Goal: Feedback & Contribution: Submit feedback/report problem

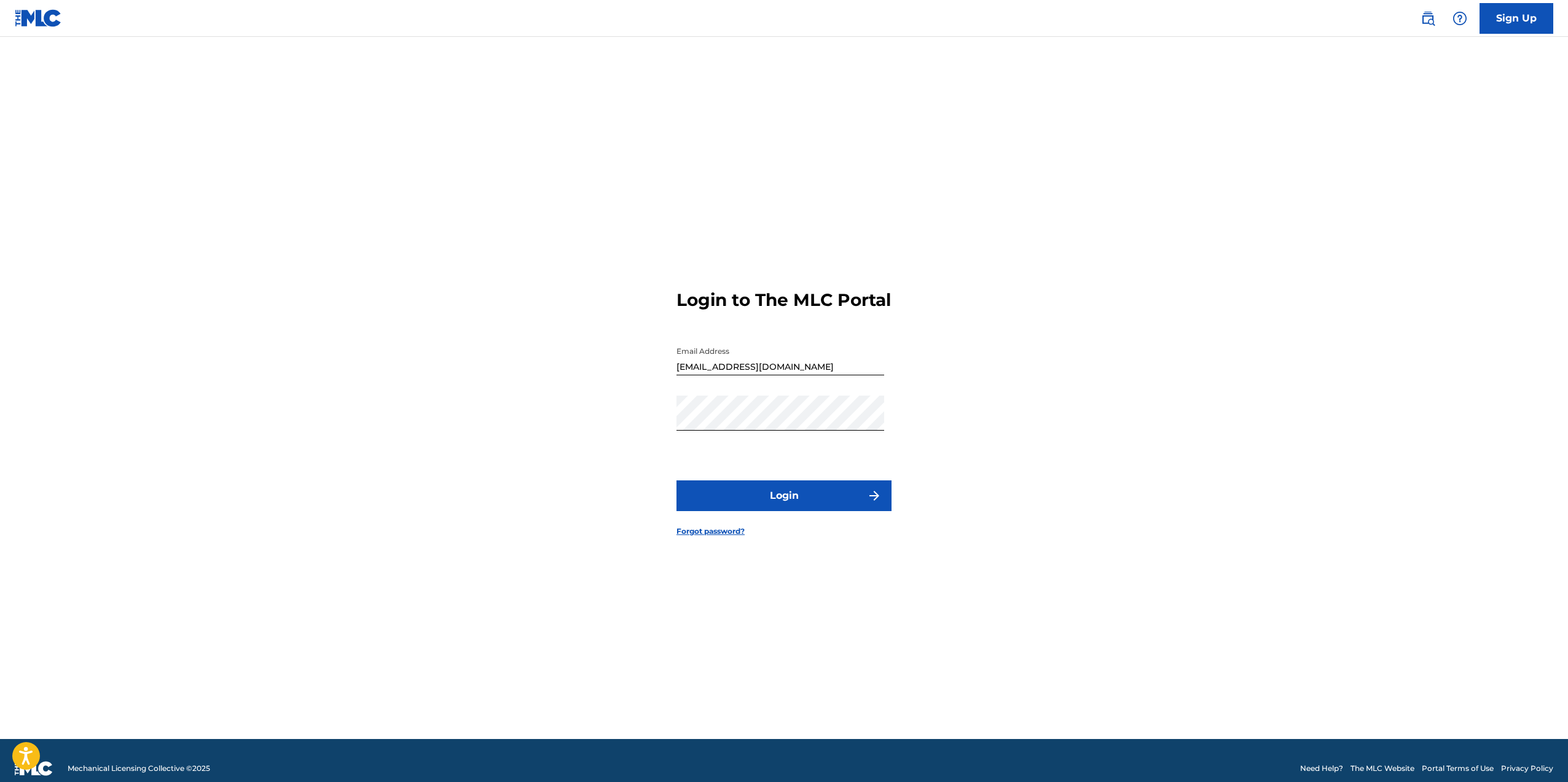
click at [756, 493] on button "Login" at bounding box center [784, 495] width 215 height 31
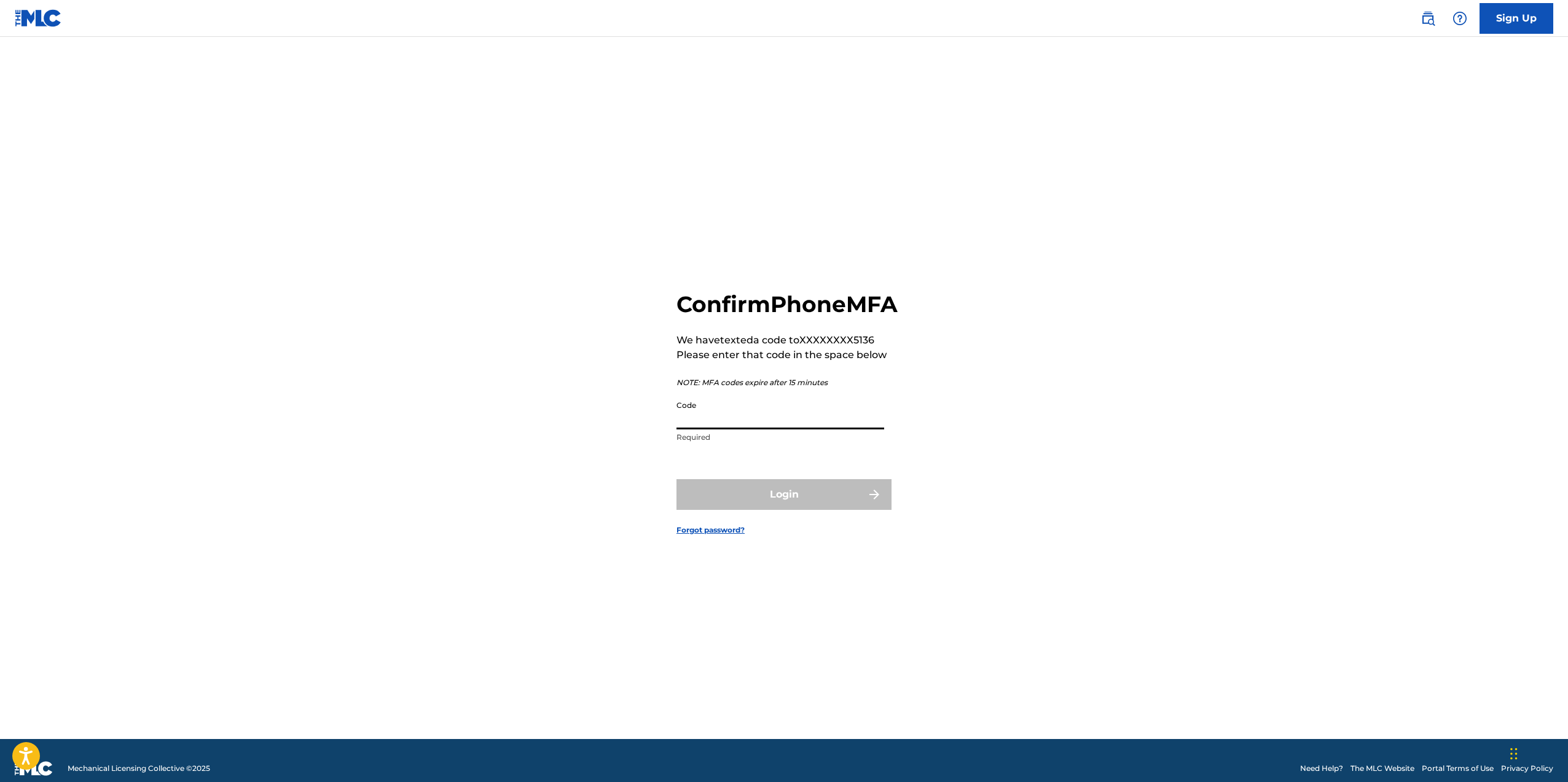
click at [774, 421] on input "Code" at bounding box center [780, 412] width 208 height 35
type input "672282"
click at [676, 480] on button "Login" at bounding box center [784, 494] width 215 height 31
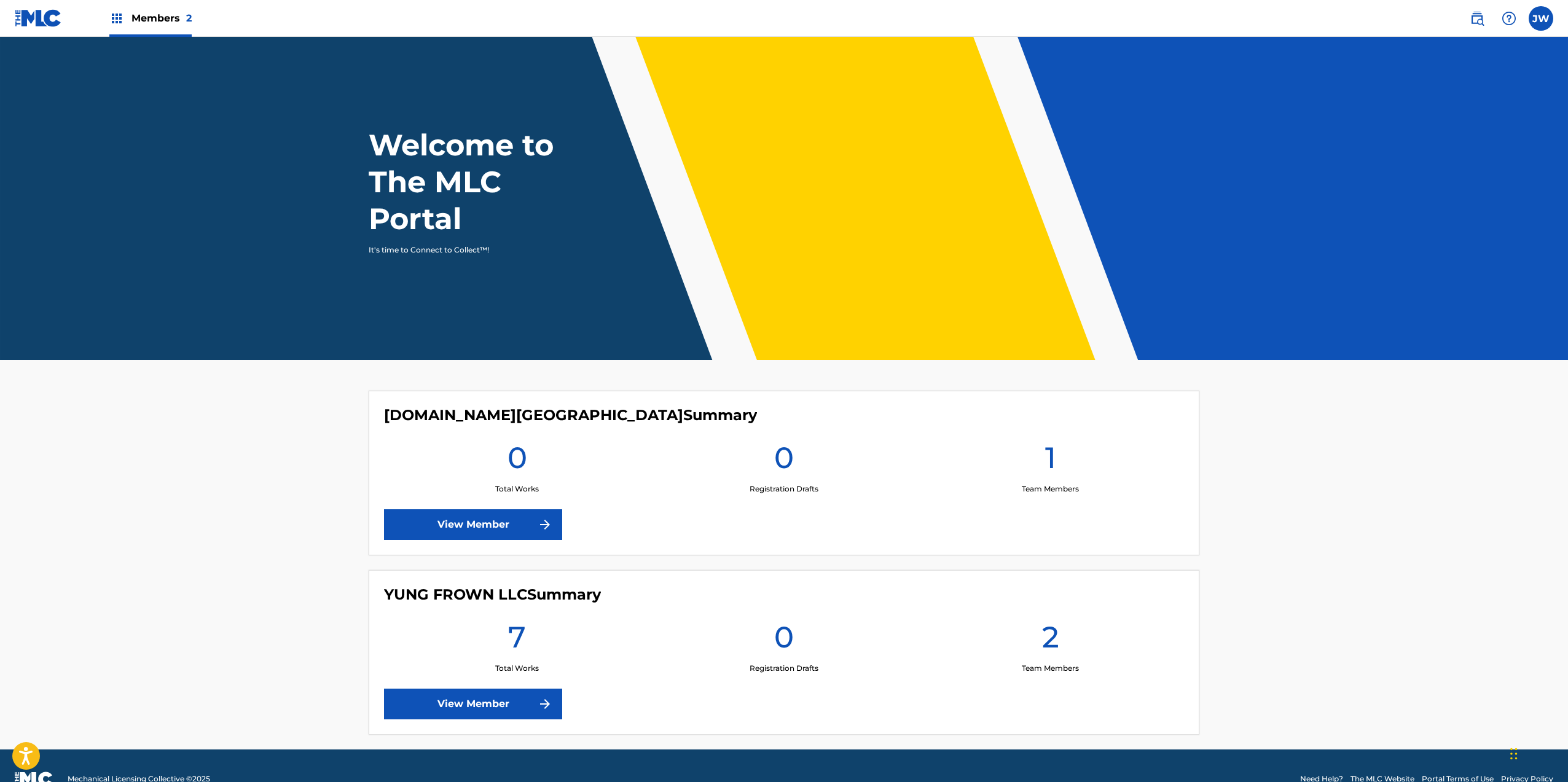
scroll to position [26, 0]
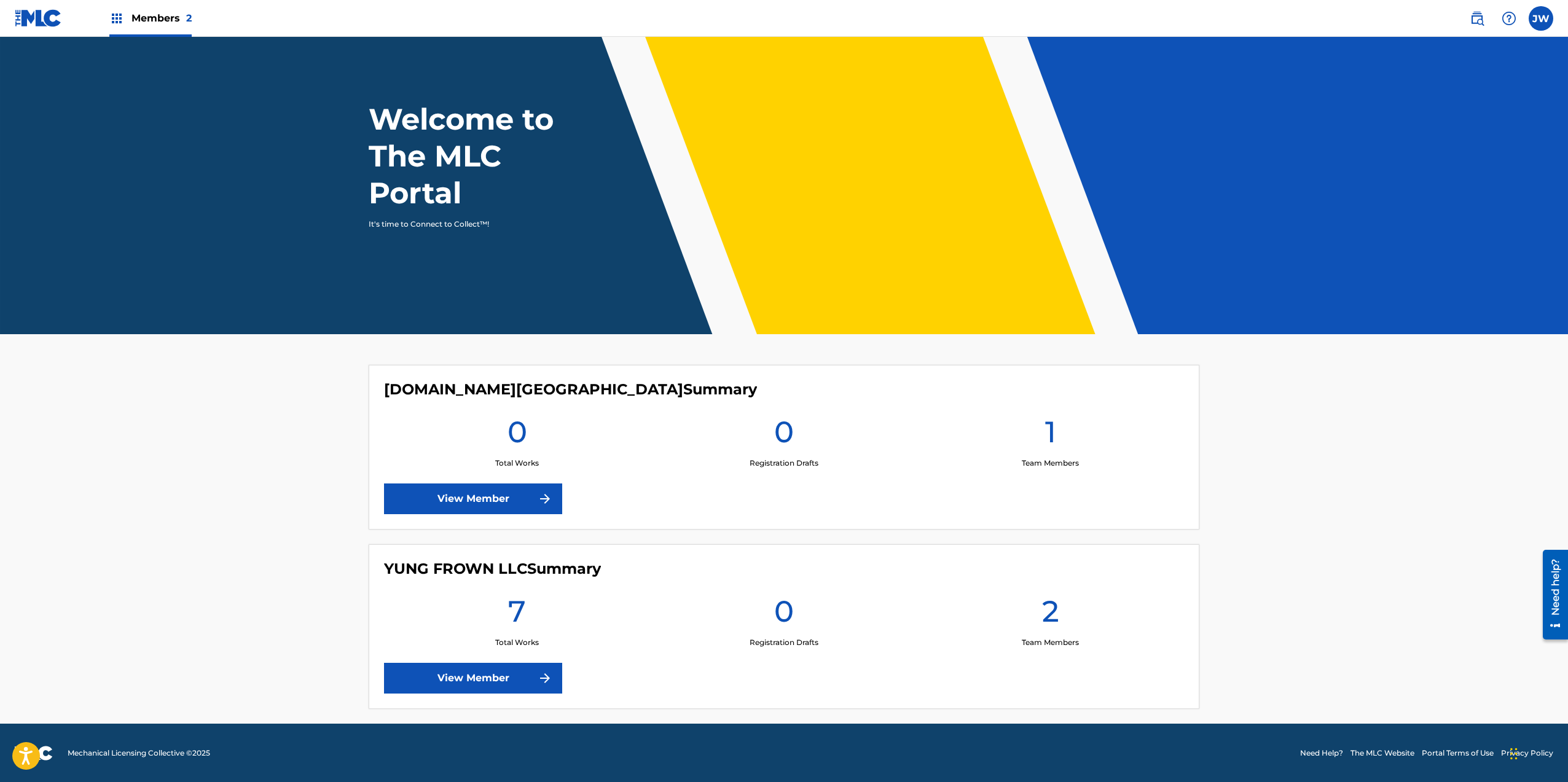
click at [474, 668] on link "View Member" at bounding box center [473, 678] width 178 height 31
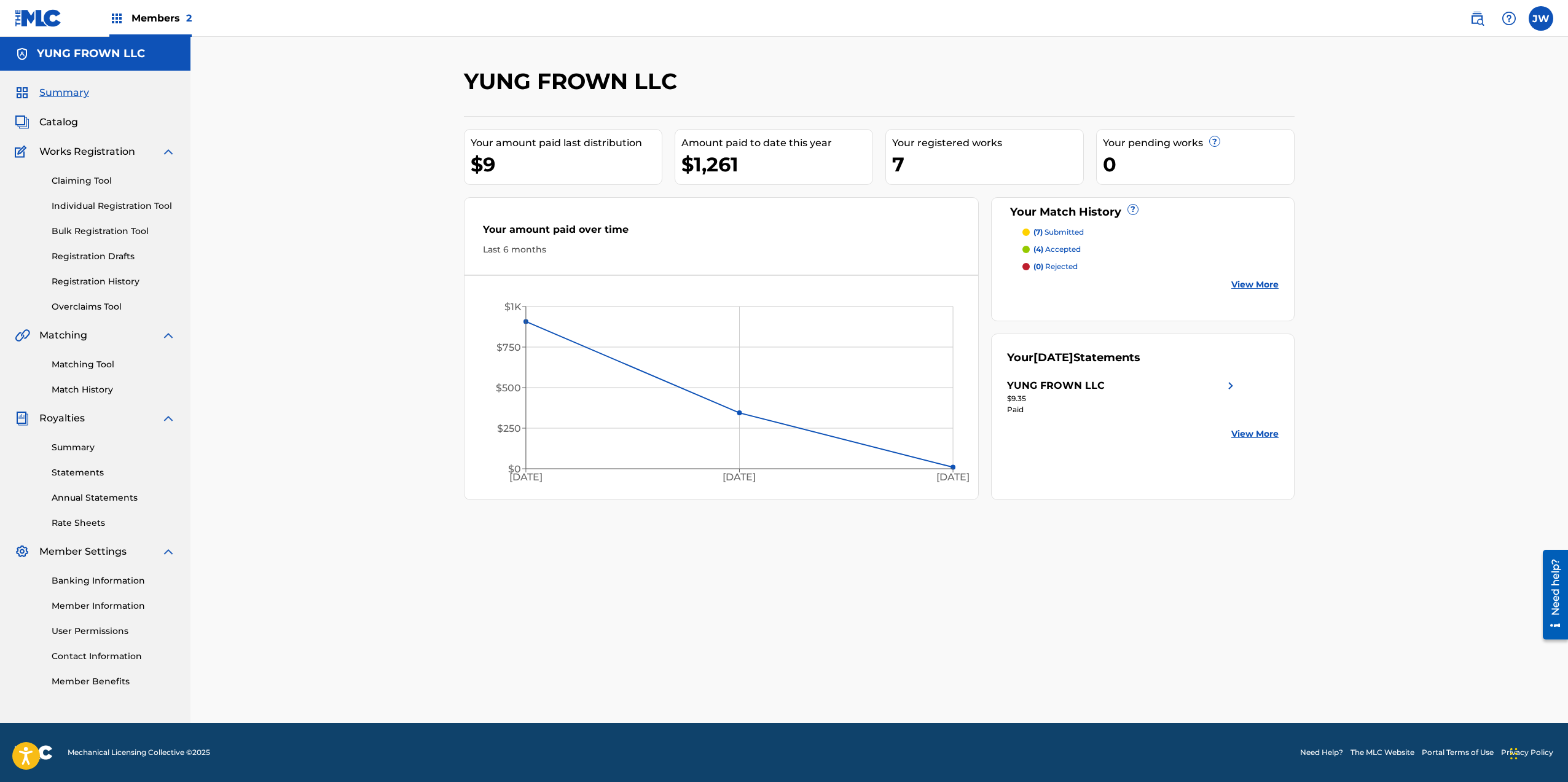
click at [99, 394] on link "Match History" at bounding box center [114, 390] width 124 height 13
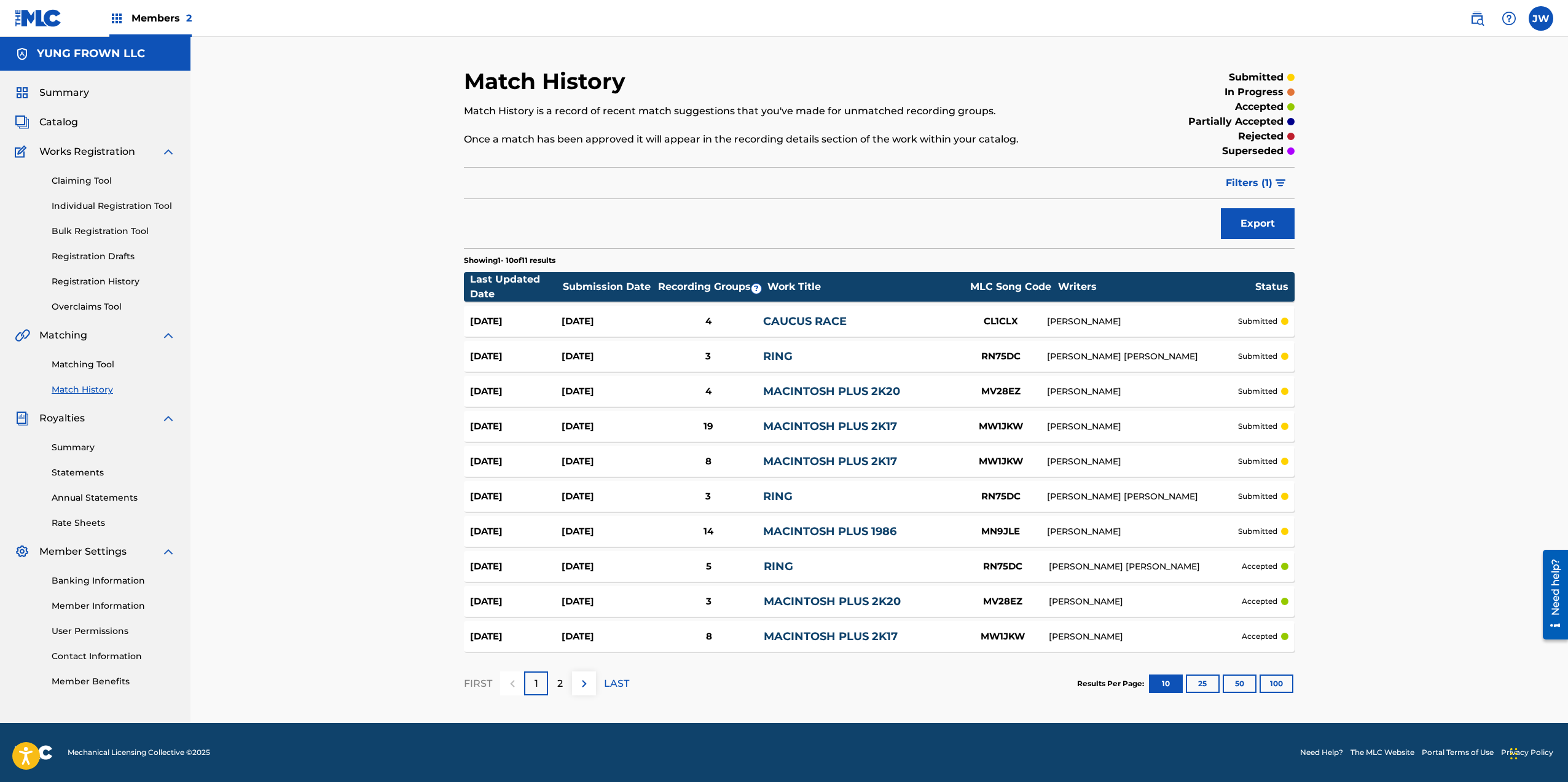
click at [114, 574] on div "Banking Information Member Information User Permissions Contact Information Mem…" at bounding box center [96, 623] width 161 height 129
click at [114, 580] on link "Banking Information" at bounding box center [114, 581] width 124 height 13
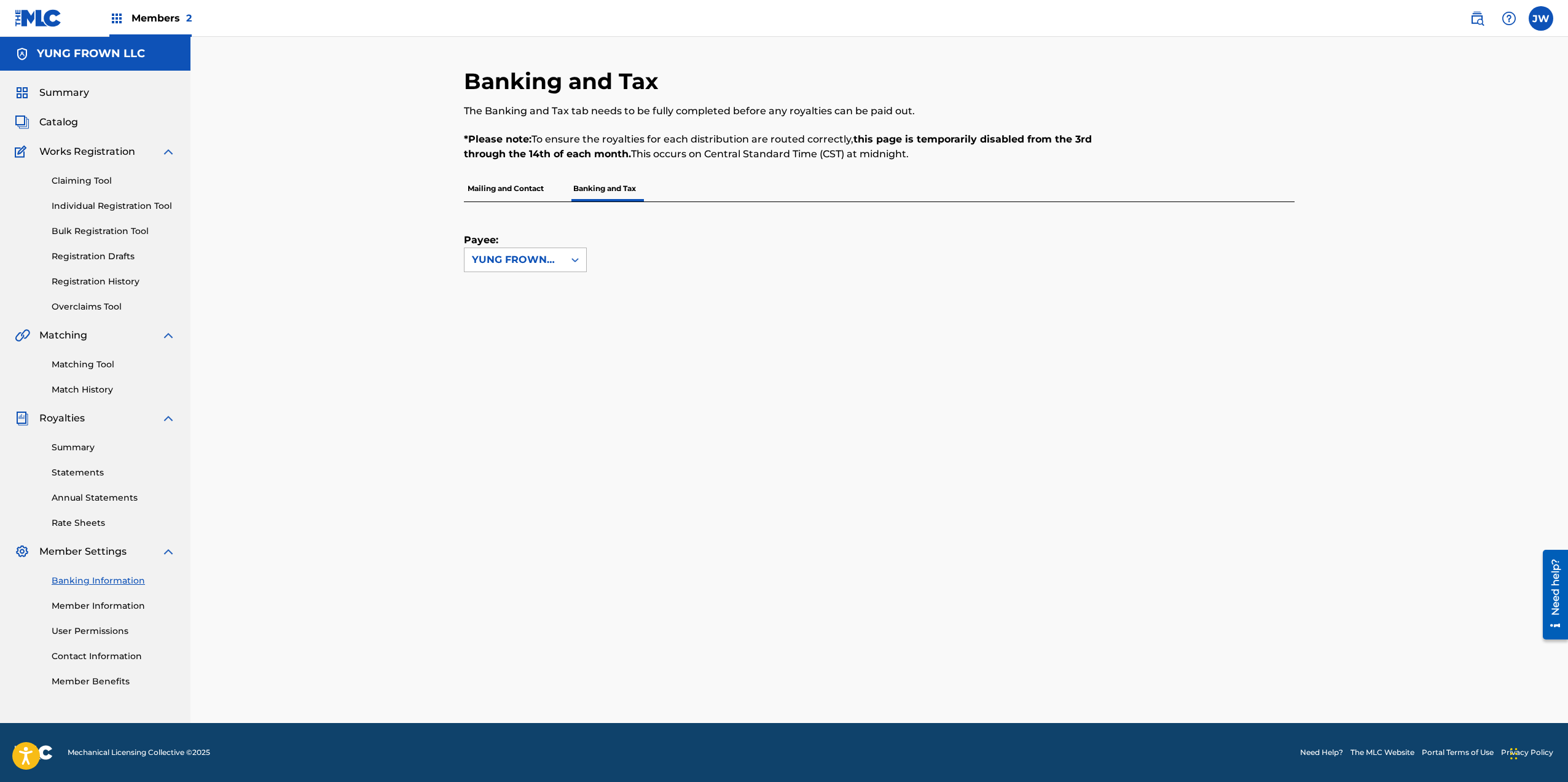
click at [566, 251] on div at bounding box center [575, 260] width 22 height 22
click at [562, 282] on div "YUNG FROWN LLC" at bounding box center [525, 288] width 121 height 31
click at [500, 185] on p "Mailing and Contact" at bounding box center [505, 188] width 83 height 26
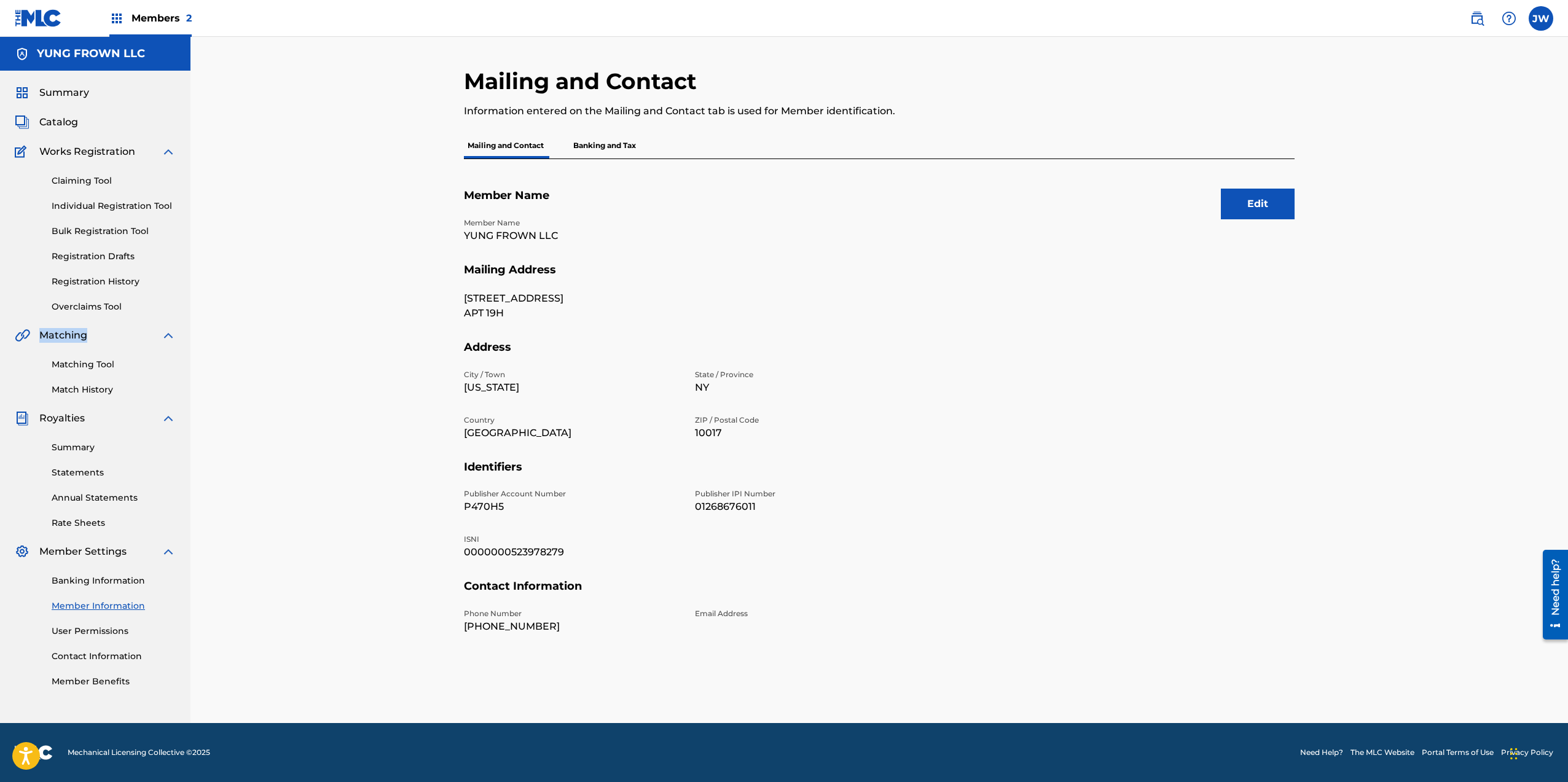
drag, startPoint x: 124, startPoint y: 322, endPoint x: 118, endPoint y: 319, distance: 6.7
click at [122, 322] on div "Summary Catalog Works Registration Claiming Tool Individual Registration Tool B…" at bounding box center [95, 387] width 190 height 633
click at [114, 314] on div "Summary Catalog Works Registration Claiming Tool Individual Registration Tool B…" at bounding box center [95, 387] width 190 height 633
click at [117, 311] on link "Overclaims Tool" at bounding box center [114, 307] width 124 height 13
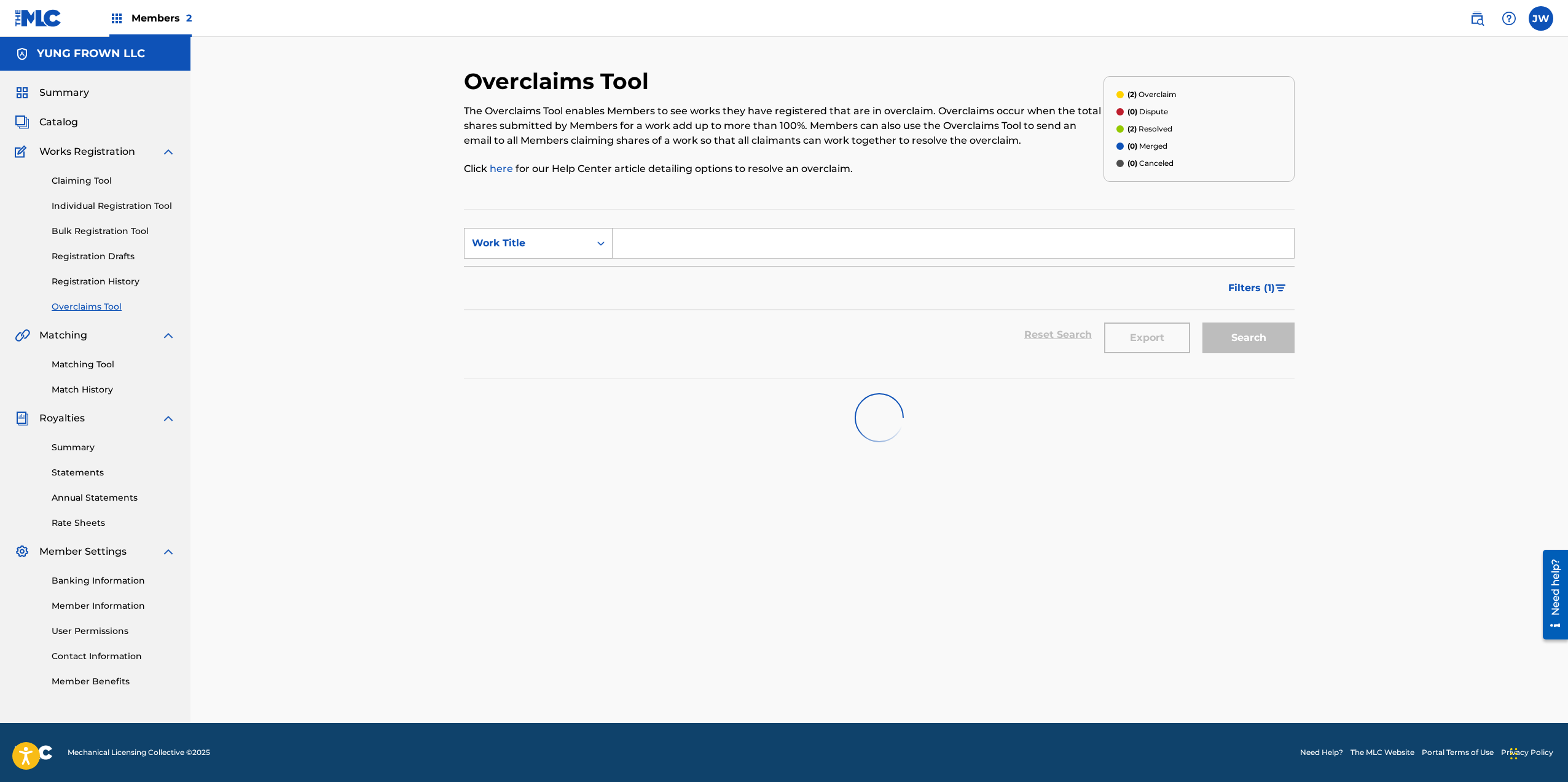
click at [546, 249] on div "Work Title" at bounding box center [527, 243] width 110 height 15
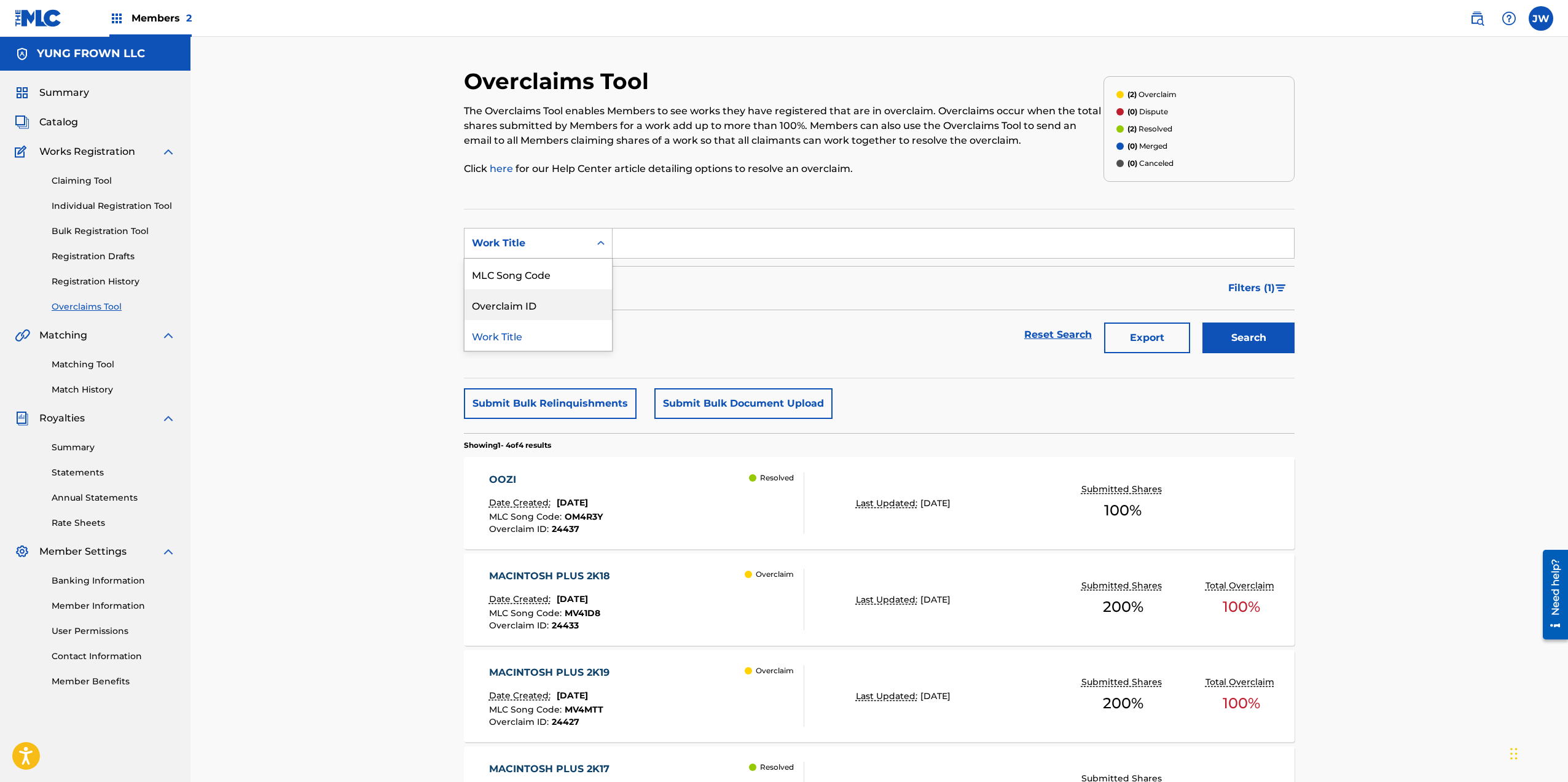
click at [701, 312] on div "Reset Search Export Search" at bounding box center [879, 335] width 831 height 49
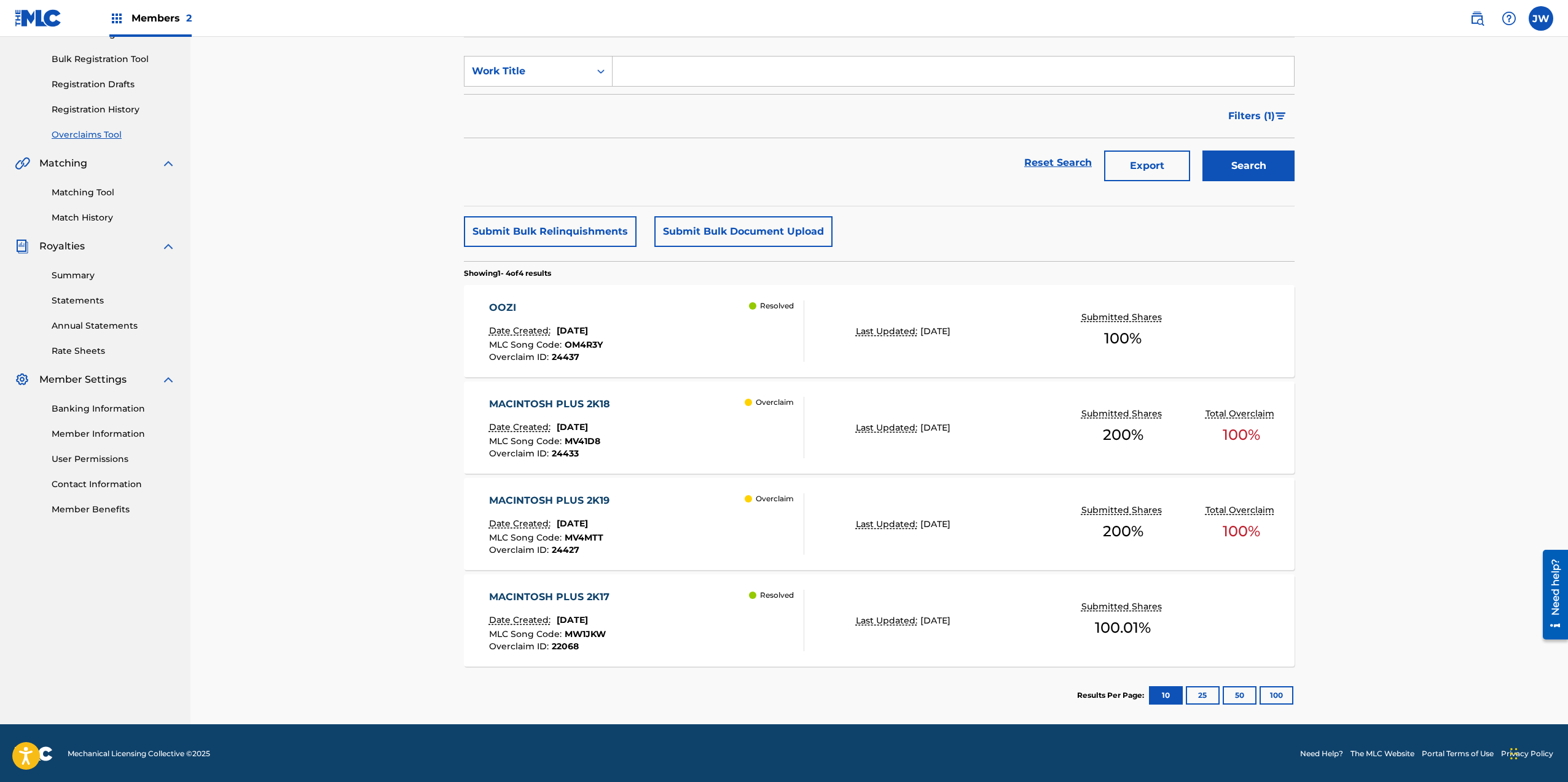
click at [581, 311] on div "OOZI" at bounding box center [545, 308] width 114 height 15
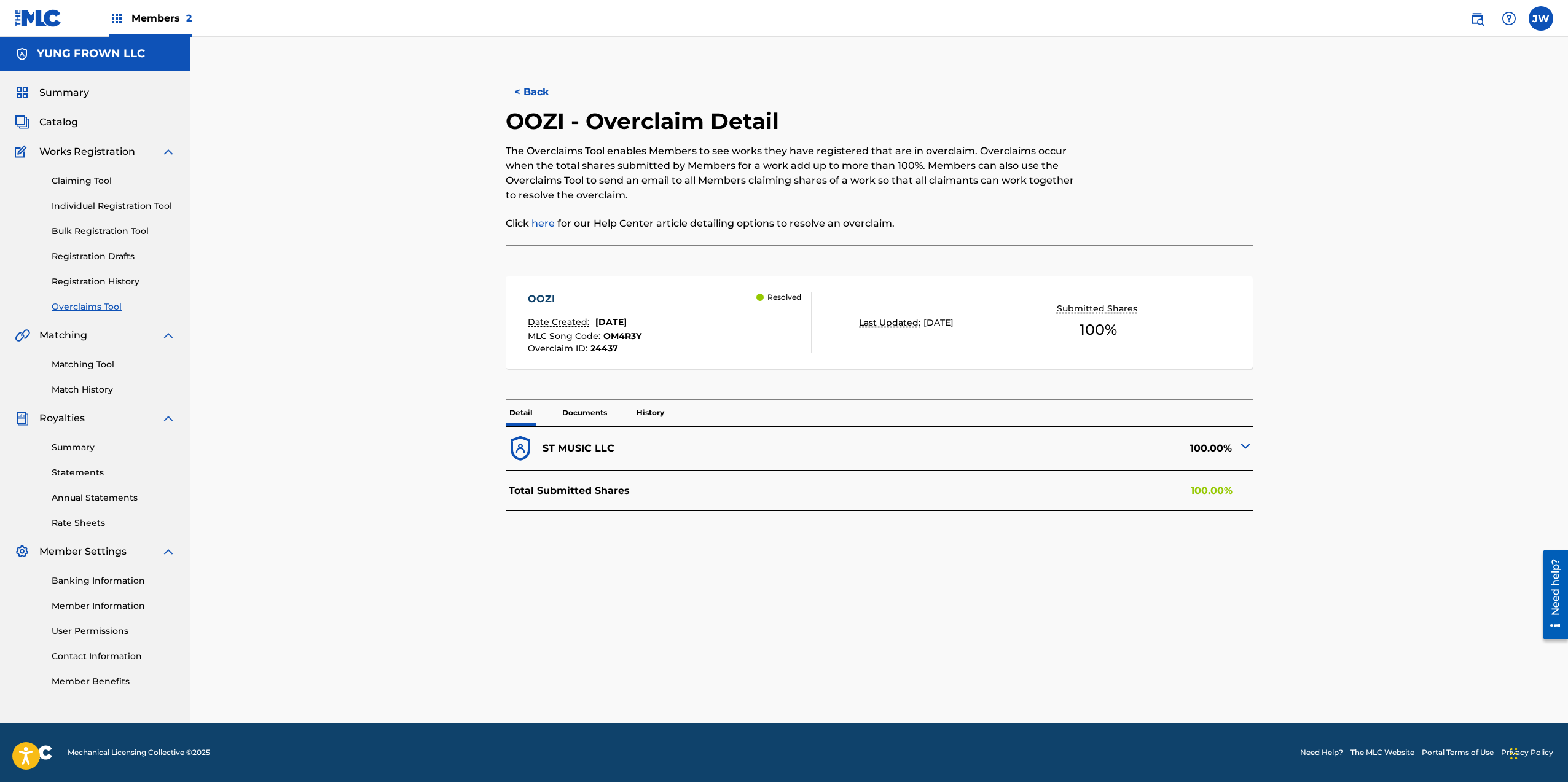
click at [1029, 462] on div "100.00%" at bounding box center [1065, 449] width 374 height 30
click at [595, 404] on p "Documents" at bounding box center [584, 413] width 52 height 26
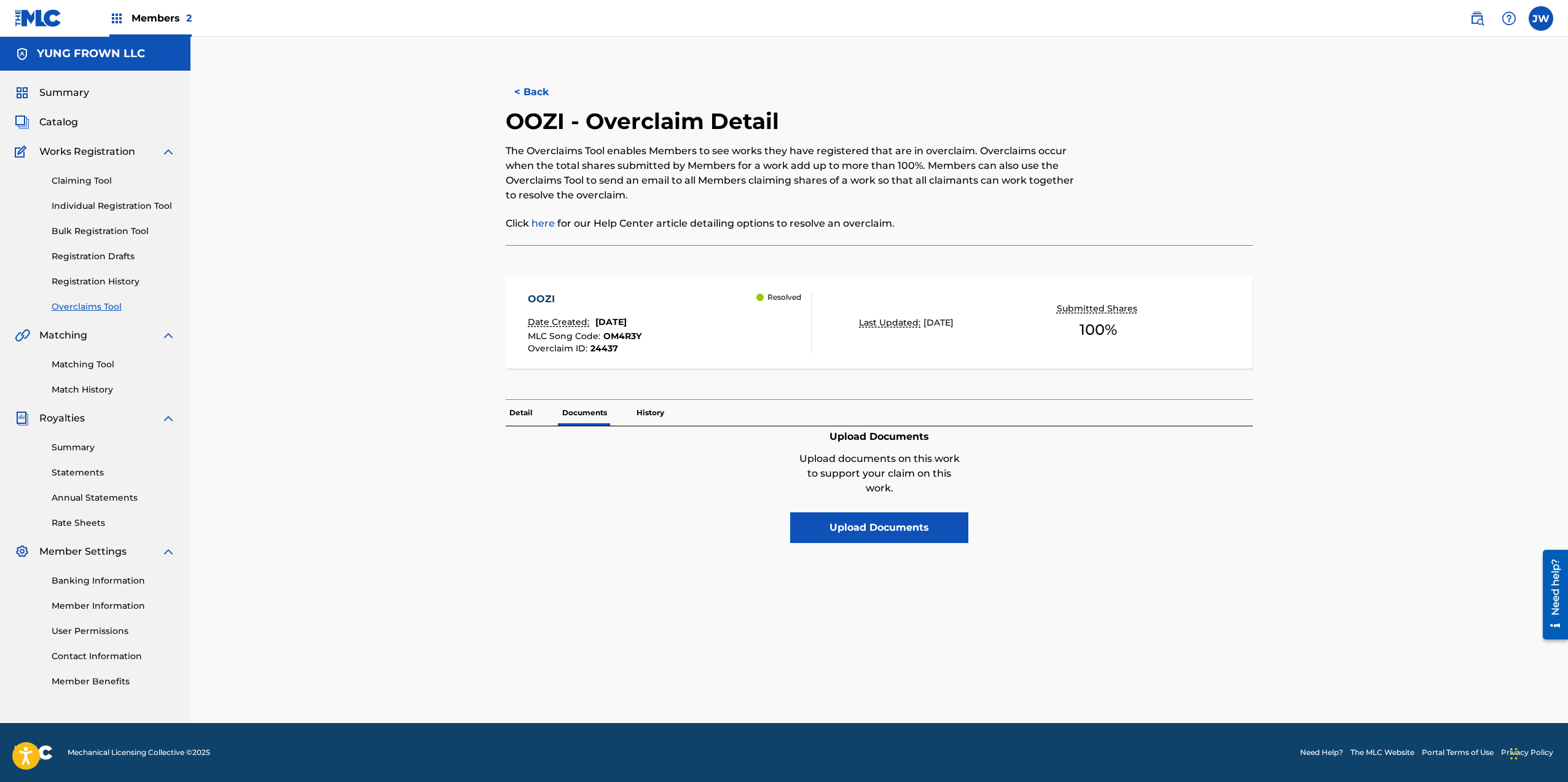
click at [868, 526] on button "Upload Documents" at bounding box center [879, 528] width 178 height 31
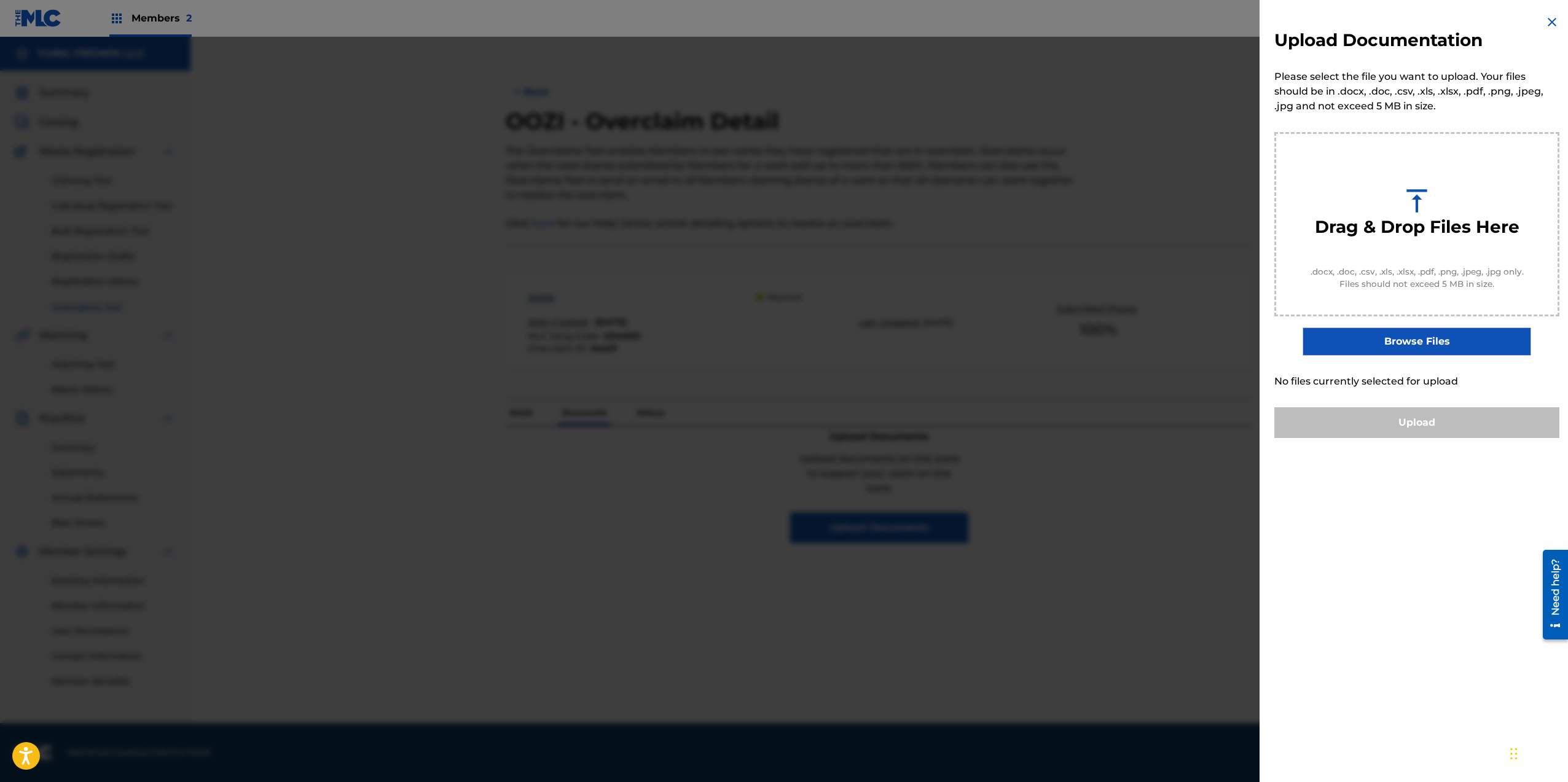
click at [516, 609] on div at bounding box center [784, 428] width 1568 height 782
click at [1552, 24] on img at bounding box center [1552, 22] width 15 height 15
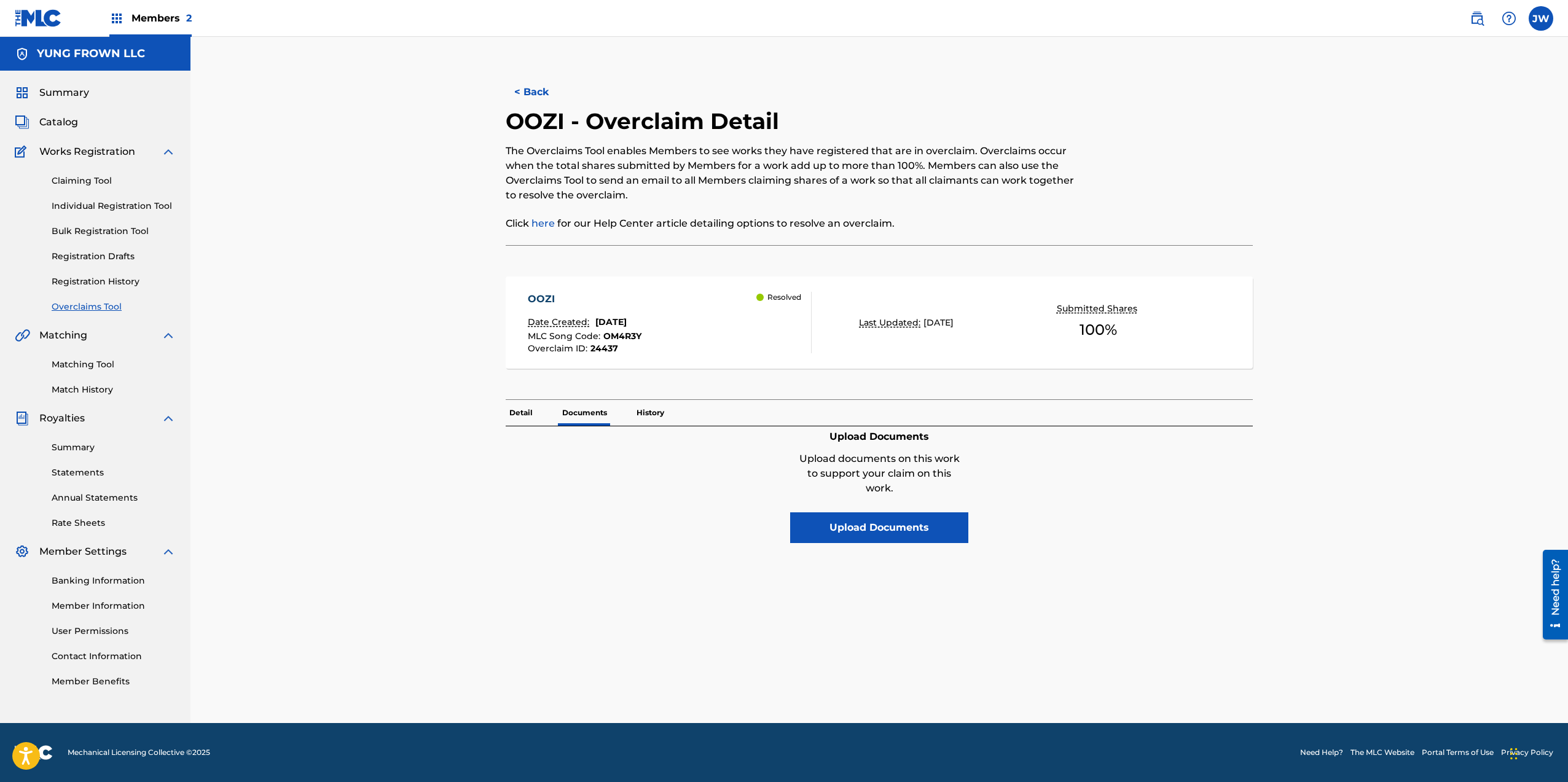
click at [916, 531] on button "Upload Documents" at bounding box center [879, 528] width 178 height 31
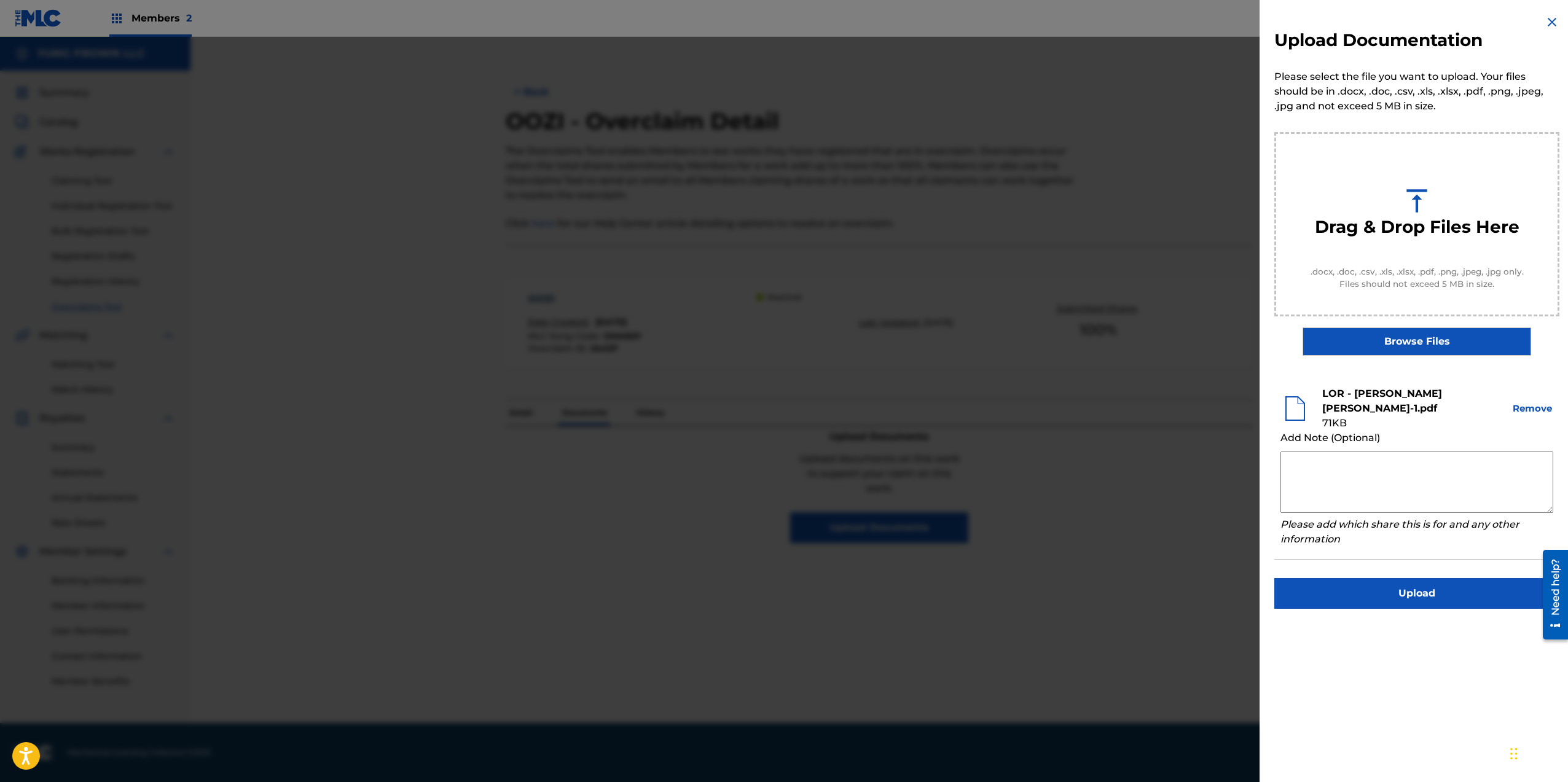
click at [1412, 265] on div "Drag & Drop Files Here" at bounding box center [1417, 212] width 232 height 107
click at [1359, 452] on textarea at bounding box center [1417, 482] width 273 height 61
click at [1441, 452] on textarea at bounding box center [1417, 482] width 273 height 61
click at [1485, 486] on textarea "Please over turn this overclaim in favor of me and not this scam cite" at bounding box center [1417, 482] width 273 height 61
click at [1337, 461] on span "overturn" at bounding box center [1332, 459] width 36 height 10
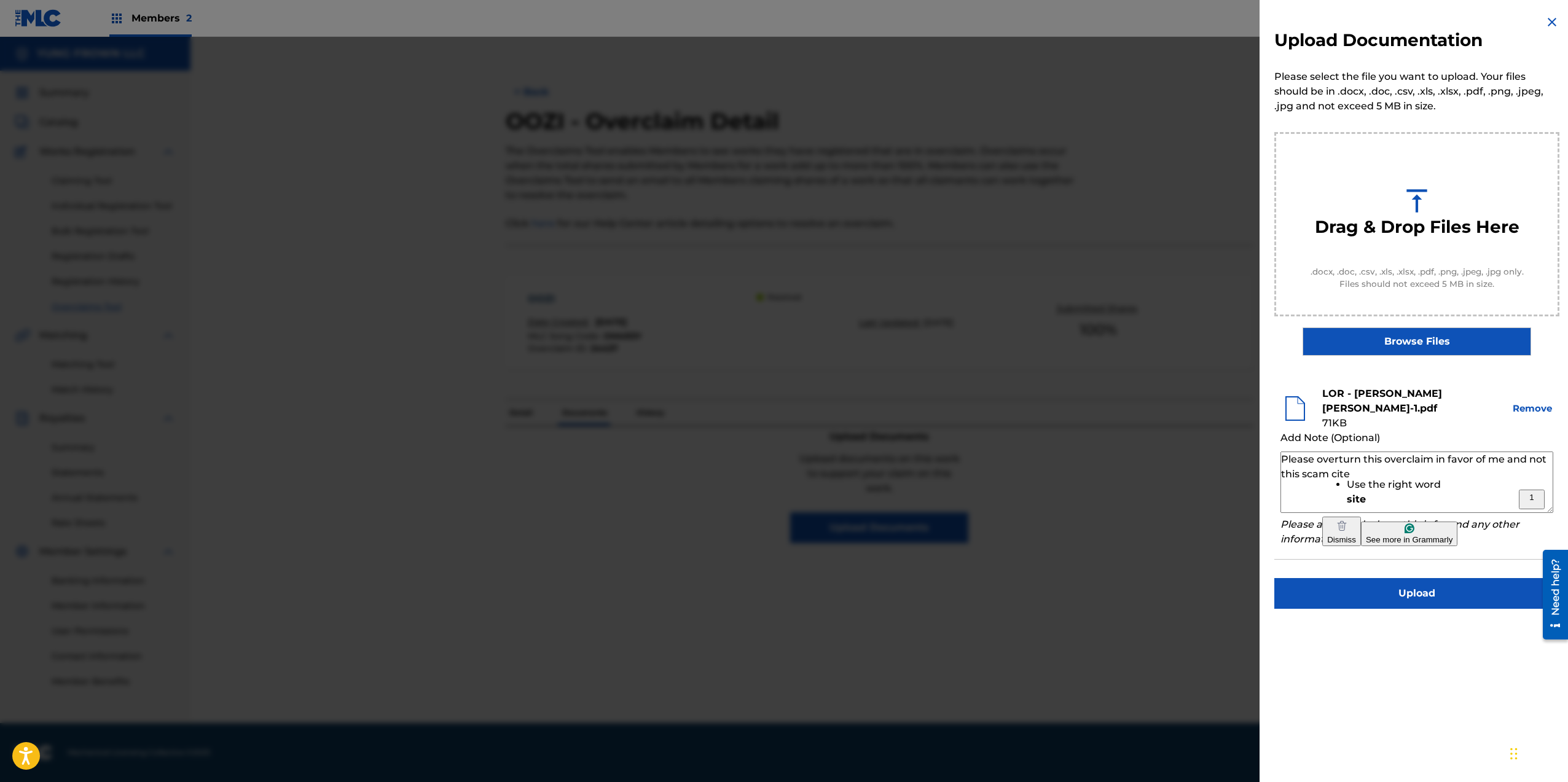
click at [1343, 452] on textarea "Please overturn this overclaim in favor of me and not this scam cite" at bounding box center [1417, 482] width 273 height 61
drag, startPoint x: 1307, startPoint y: 459, endPoint x: 1370, endPoint y: 453, distance: 63.3
click at [1370, 453] on textarea "Please overturn this overclaim in favor of me and not this scam cite" at bounding box center [1417, 482] width 273 height 61
drag, startPoint x: 1474, startPoint y: 446, endPoint x: 1535, endPoint y: 454, distance: 61.5
click at [1533, 458] on textarea "Please overturn this overclaim in favor of me and not this scam cite" at bounding box center [1417, 482] width 273 height 61
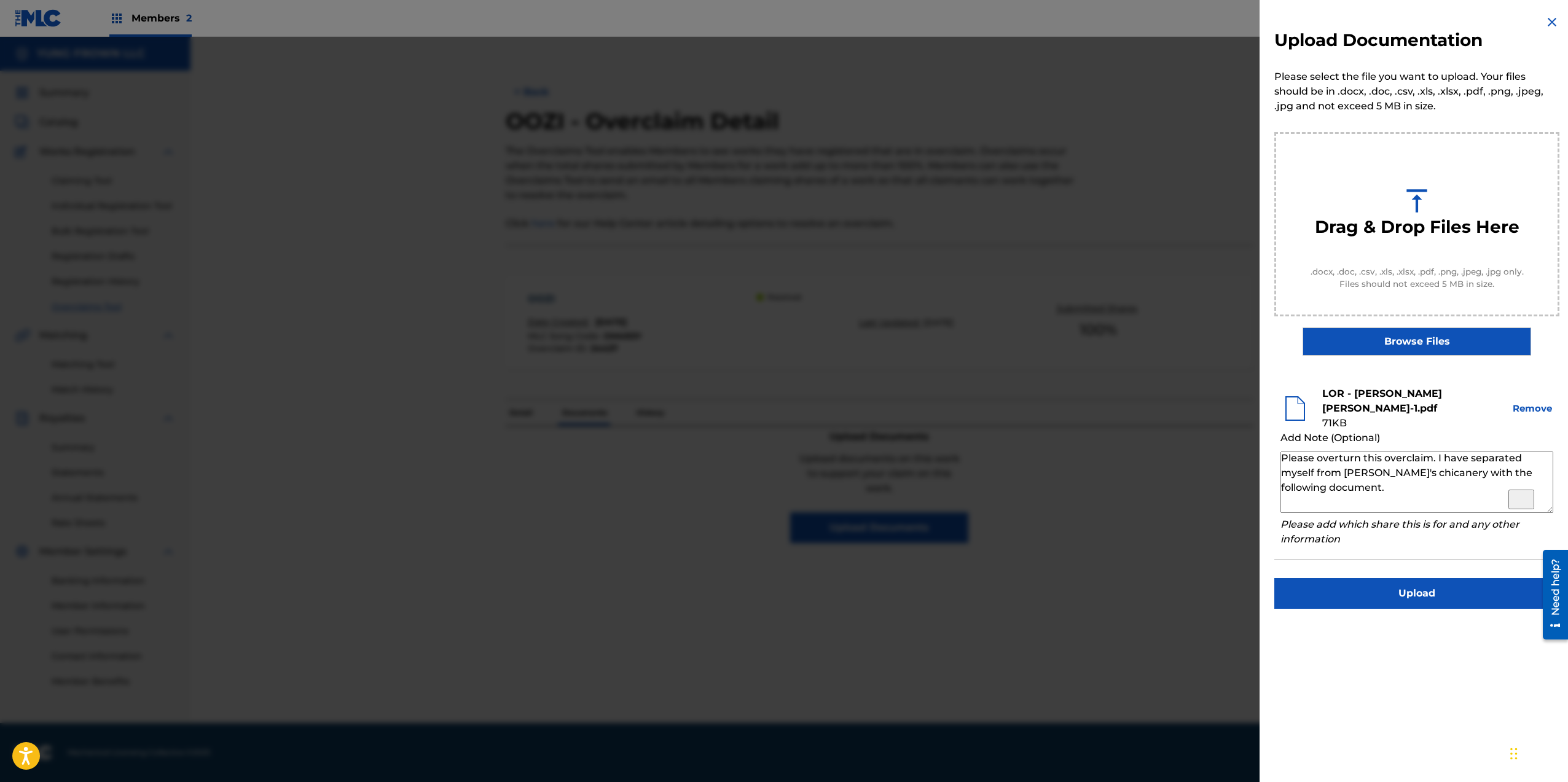
scroll to position [58, 0]
type textarea "Hi MLC Team. Please overturn this overclaim. I have separated myself from Songt…"
click at [1448, 578] on button "Upload" at bounding box center [1416, 593] width 285 height 31
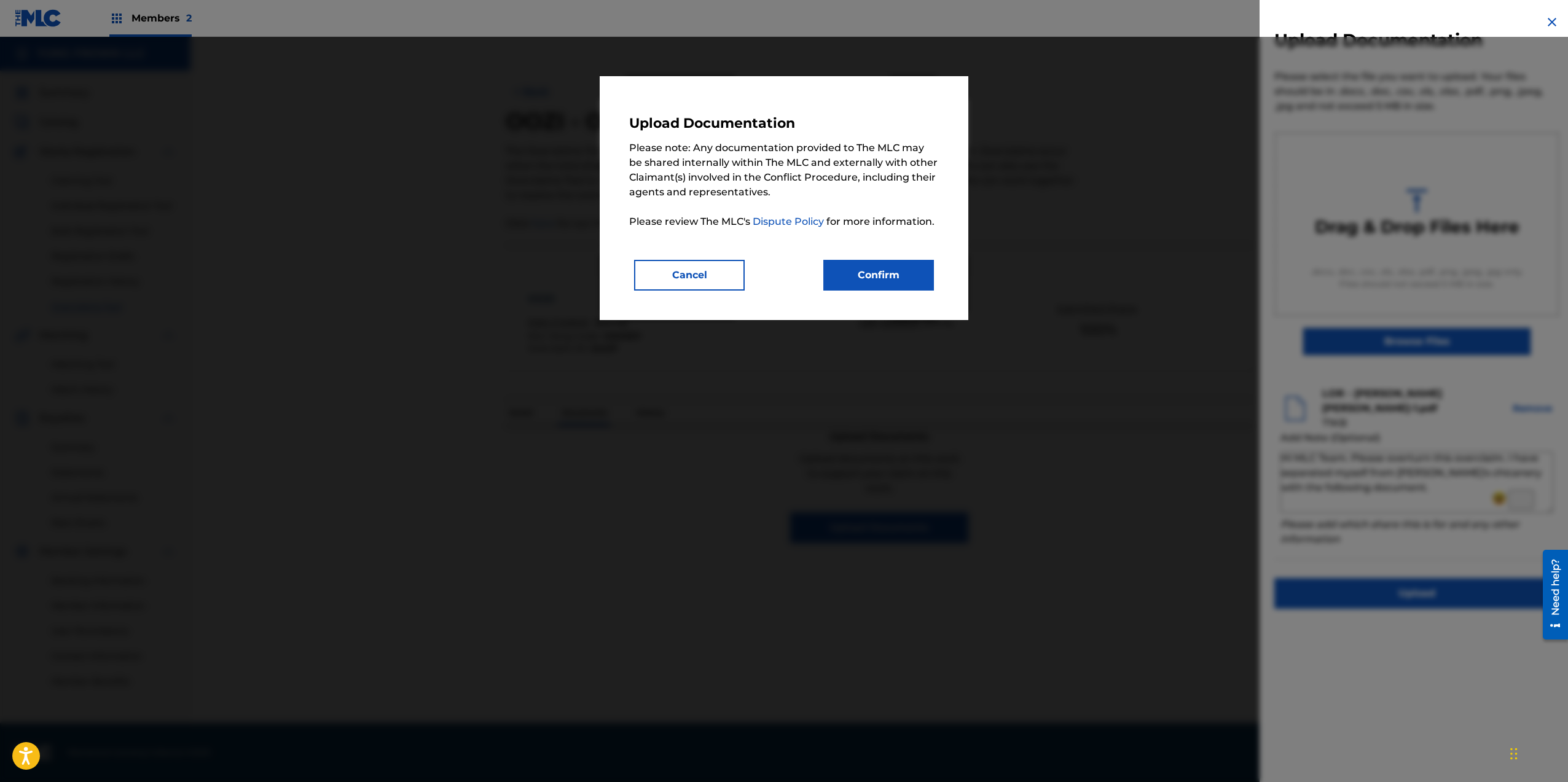
click at [909, 281] on button "Confirm" at bounding box center [878, 275] width 110 height 31
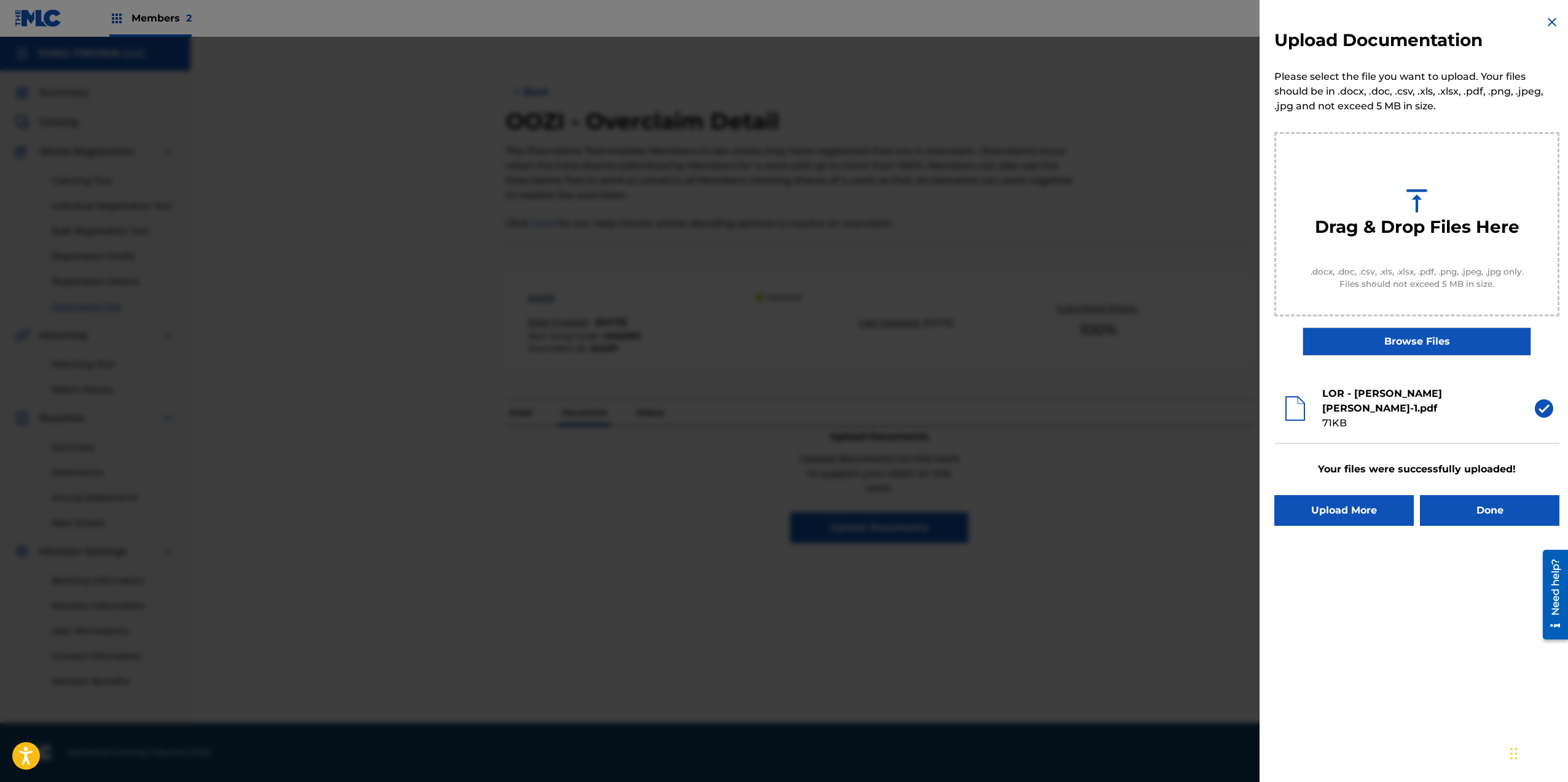
click at [1496, 507] on button "Done" at bounding box center [1489, 510] width 139 height 31
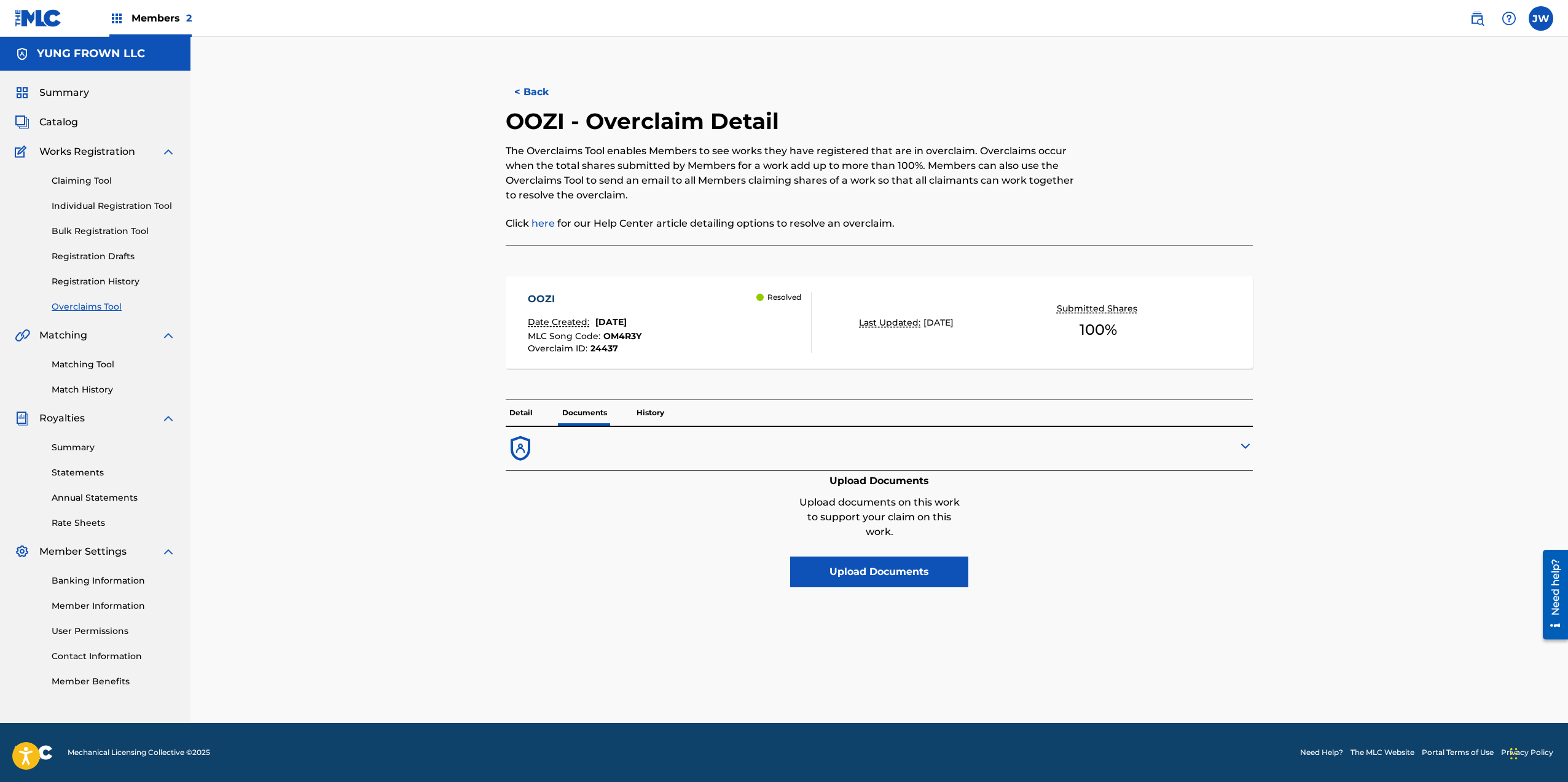
click at [1166, 453] on div at bounding box center [1065, 449] width 374 height 30
drag, startPoint x: 1224, startPoint y: 445, endPoint x: 1232, endPoint y: 445, distance: 8.0
click at [1225, 445] on div at bounding box center [1065, 449] width 374 height 30
click at [1257, 446] on div "< Back OOZI - Overclaim Detail The Overclaims Tool enables Members to see works…" at bounding box center [879, 395] width 831 height 656
click at [1250, 447] on img at bounding box center [1245, 446] width 15 height 15
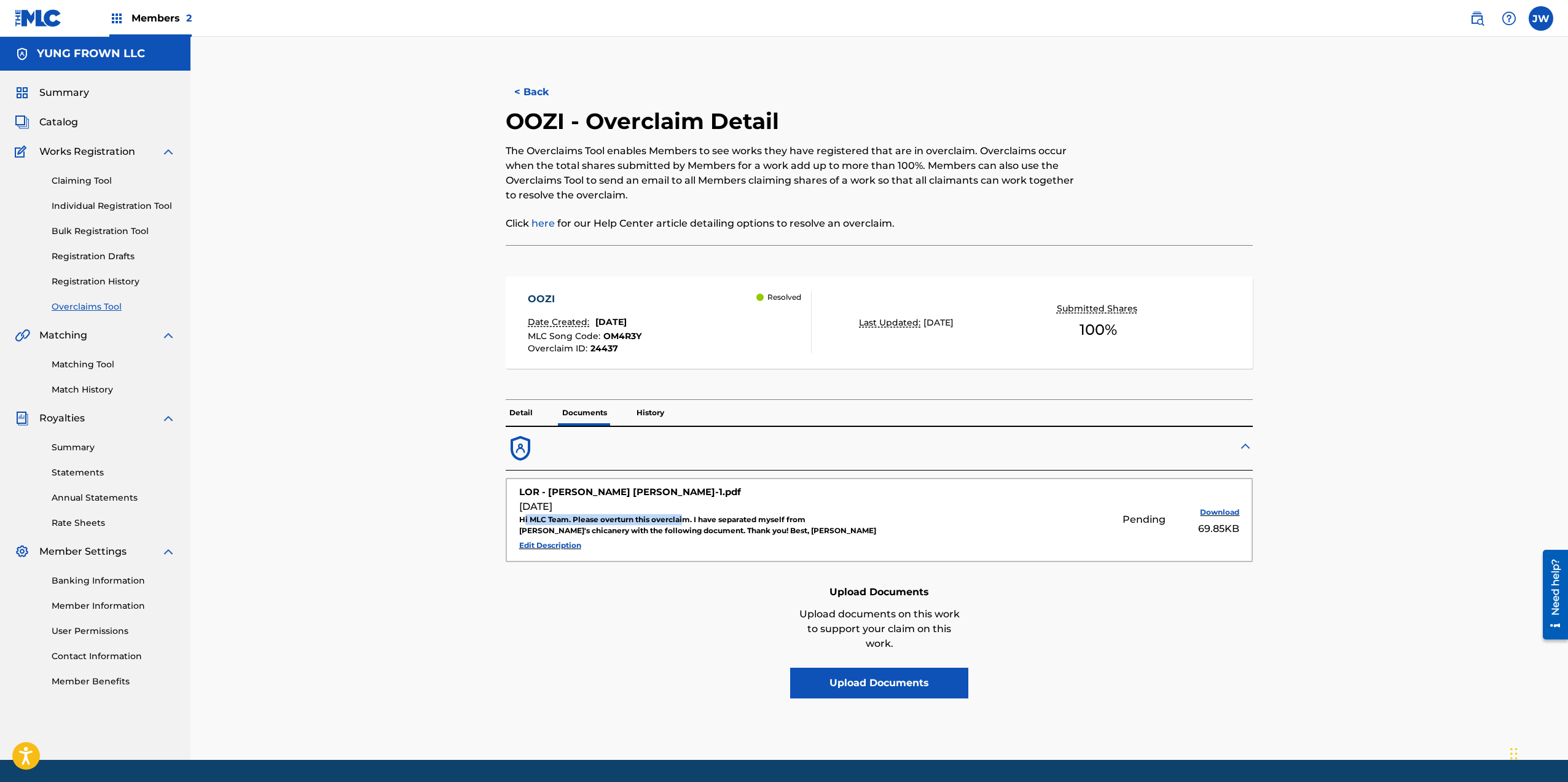
drag, startPoint x: 524, startPoint y: 517, endPoint x: 687, endPoint y: 512, distance: 163.1
click at [683, 519] on div "Hi MLC Team. Please overturn this overclaim. I have separated myself from Songt…" at bounding box center [697, 526] width 357 height 22
click at [724, 525] on div "Hi MLC Team. Please overturn this overclaim. I have separated myself from Songt…" at bounding box center [697, 526] width 357 height 22
click at [727, 522] on div "Hi MLC Team. Please overturn this overclaim. I have separated myself from Songt…" at bounding box center [697, 526] width 357 height 22
click at [726, 522] on div "Hi MLC Team. Please overturn this overclaim. I have separated myself from Songt…" at bounding box center [697, 526] width 357 height 22
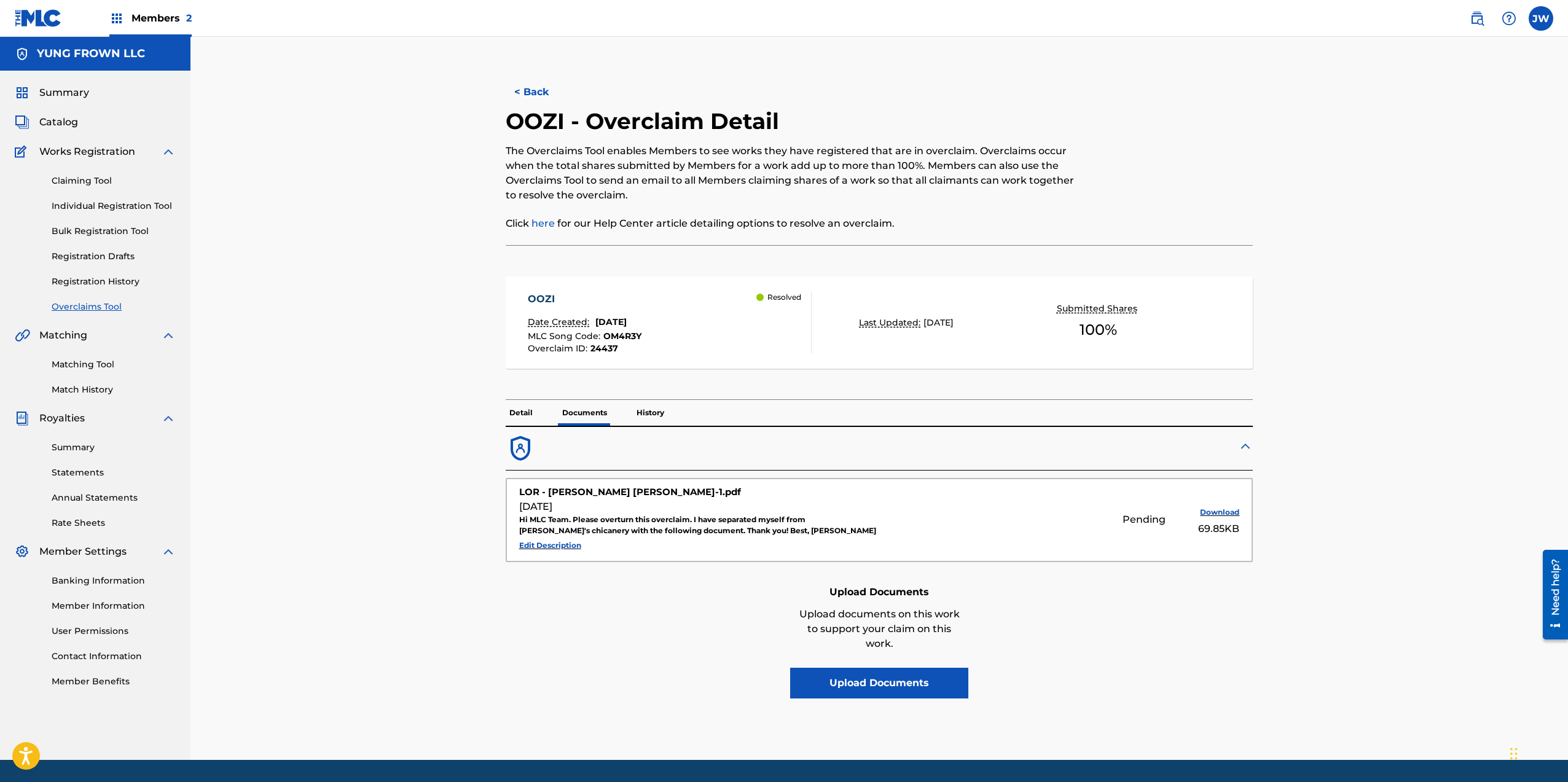
click at [726, 522] on div "Hi MLC Team. Please overturn this overclaim. I have separated myself from Songt…" at bounding box center [697, 526] width 357 height 22
click at [93, 315] on div "Summary Catalog Works Registration Claiming Tool Individual Registration Tool B…" at bounding box center [95, 387] width 190 height 633
click at [91, 314] on div "Summary Catalog Works Registration Claiming Tool Individual Registration Tool B…" at bounding box center [95, 387] width 190 height 633
click at [51, 782] on div at bounding box center [25, 787] width 51 height 10
click at [84, 301] on link "Overclaims Tool" at bounding box center [114, 307] width 124 height 13
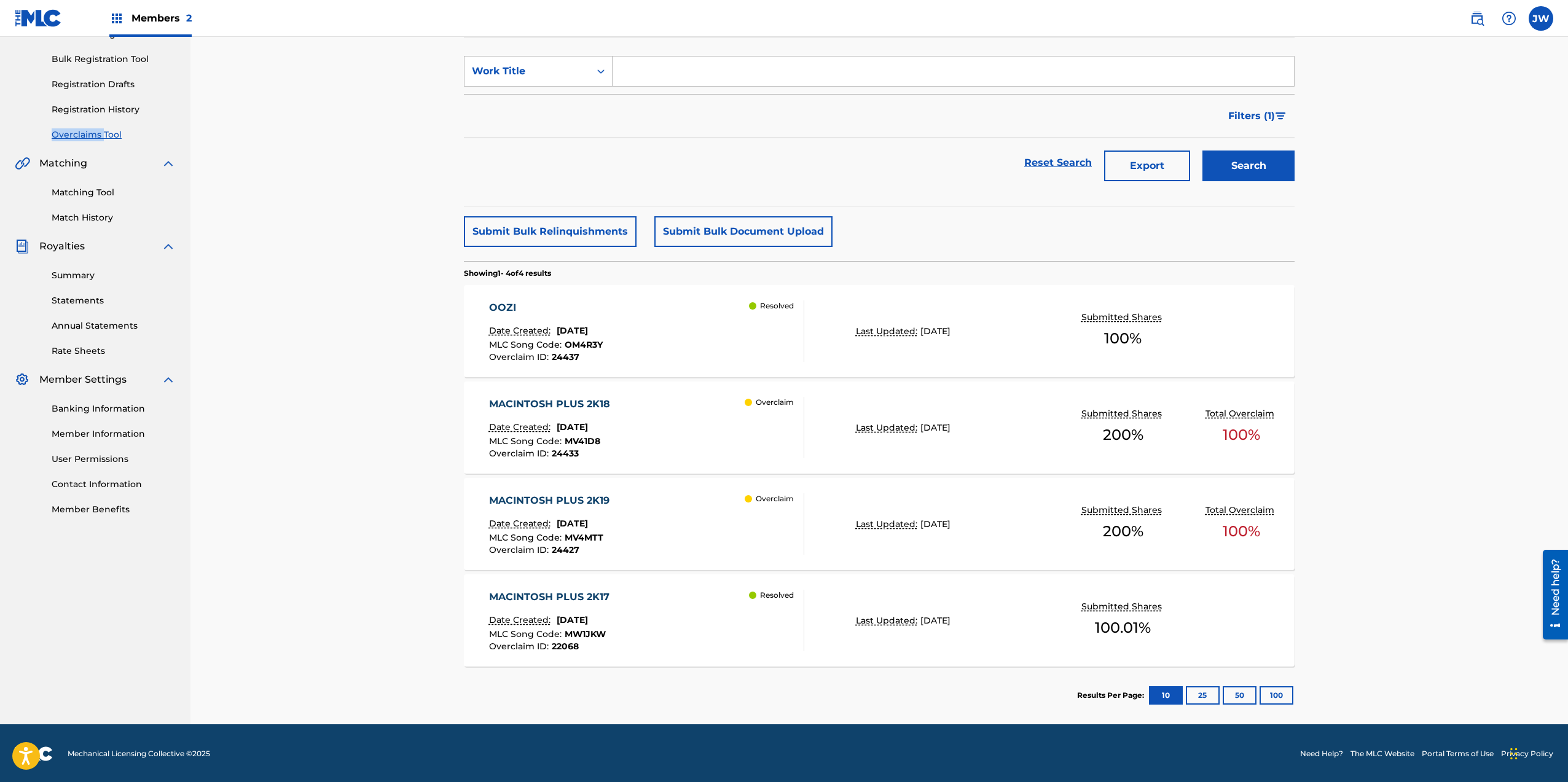
click at [604, 393] on div "MACINTOSH PLUS 2K18 Date Created: May 28, 2025 MLC Song Code : MV41D8 Overclaim…" at bounding box center [879, 427] width 831 height 92
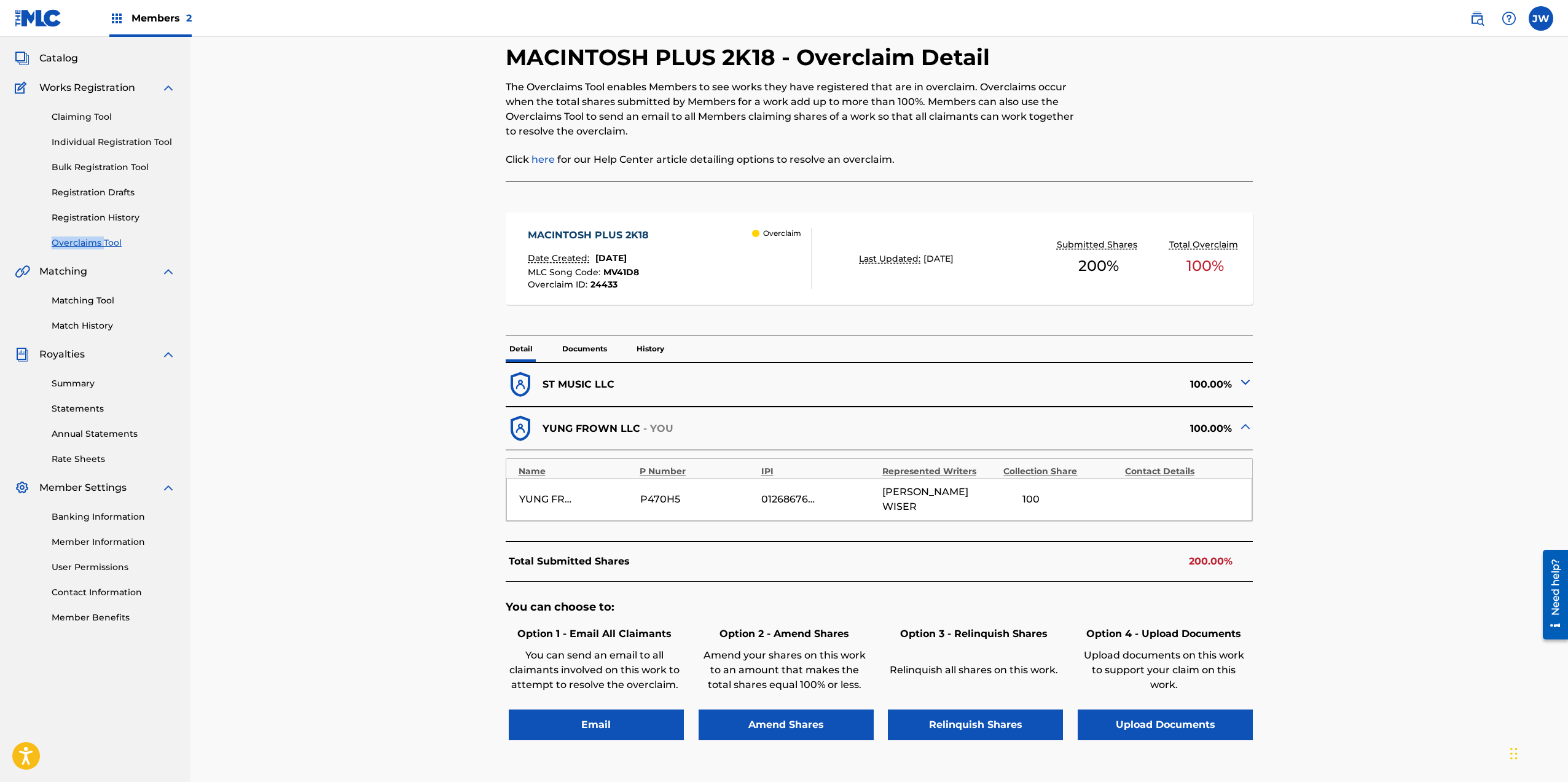
click at [1126, 714] on button "Upload Documents" at bounding box center [1165, 724] width 175 height 31
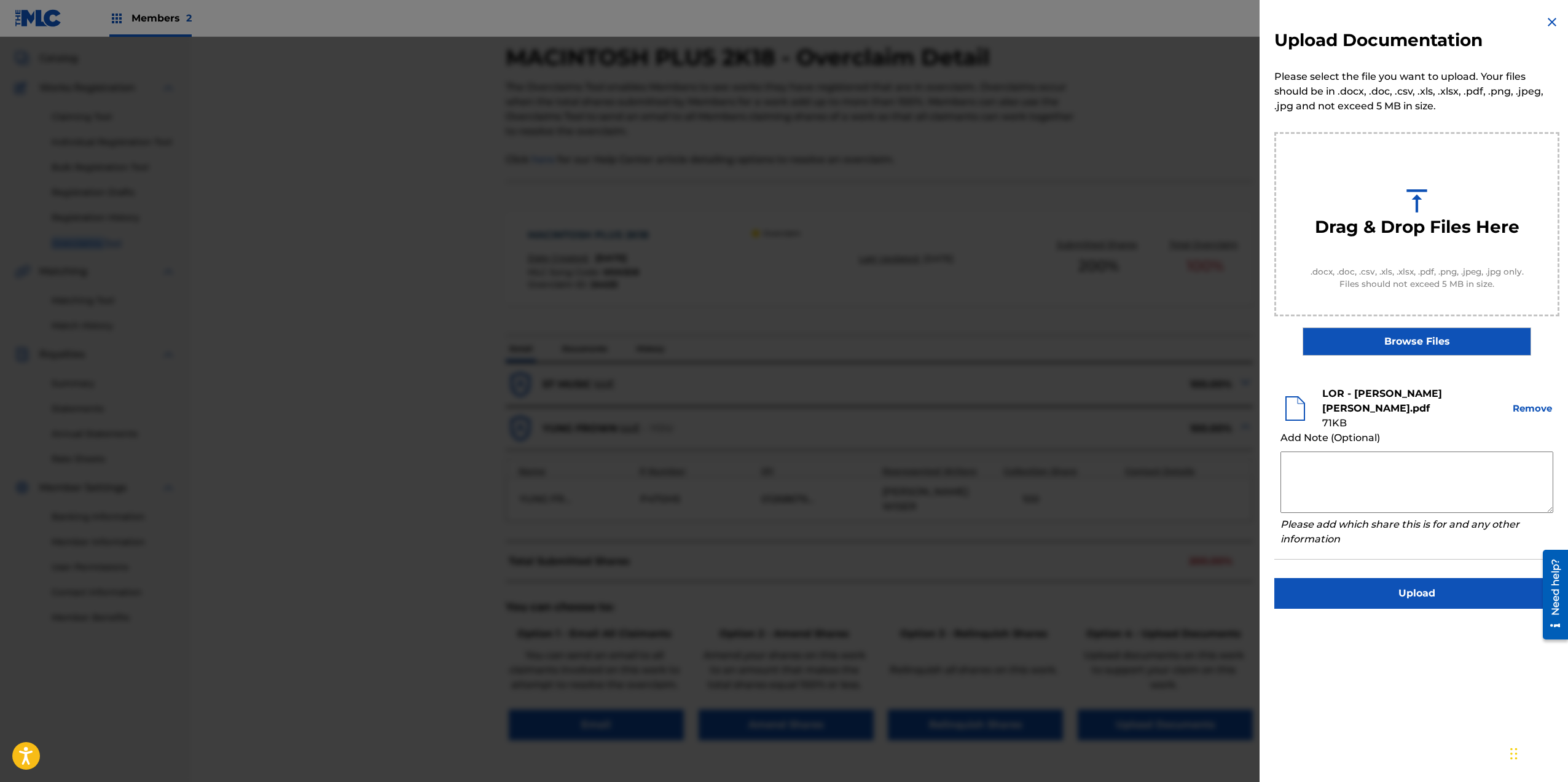
click at [1395, 489] on textarea "To enrich screen reader interactions, please activate Accessibility in Grammarl…" at bounding box center [1417, 482] width 273 height 61
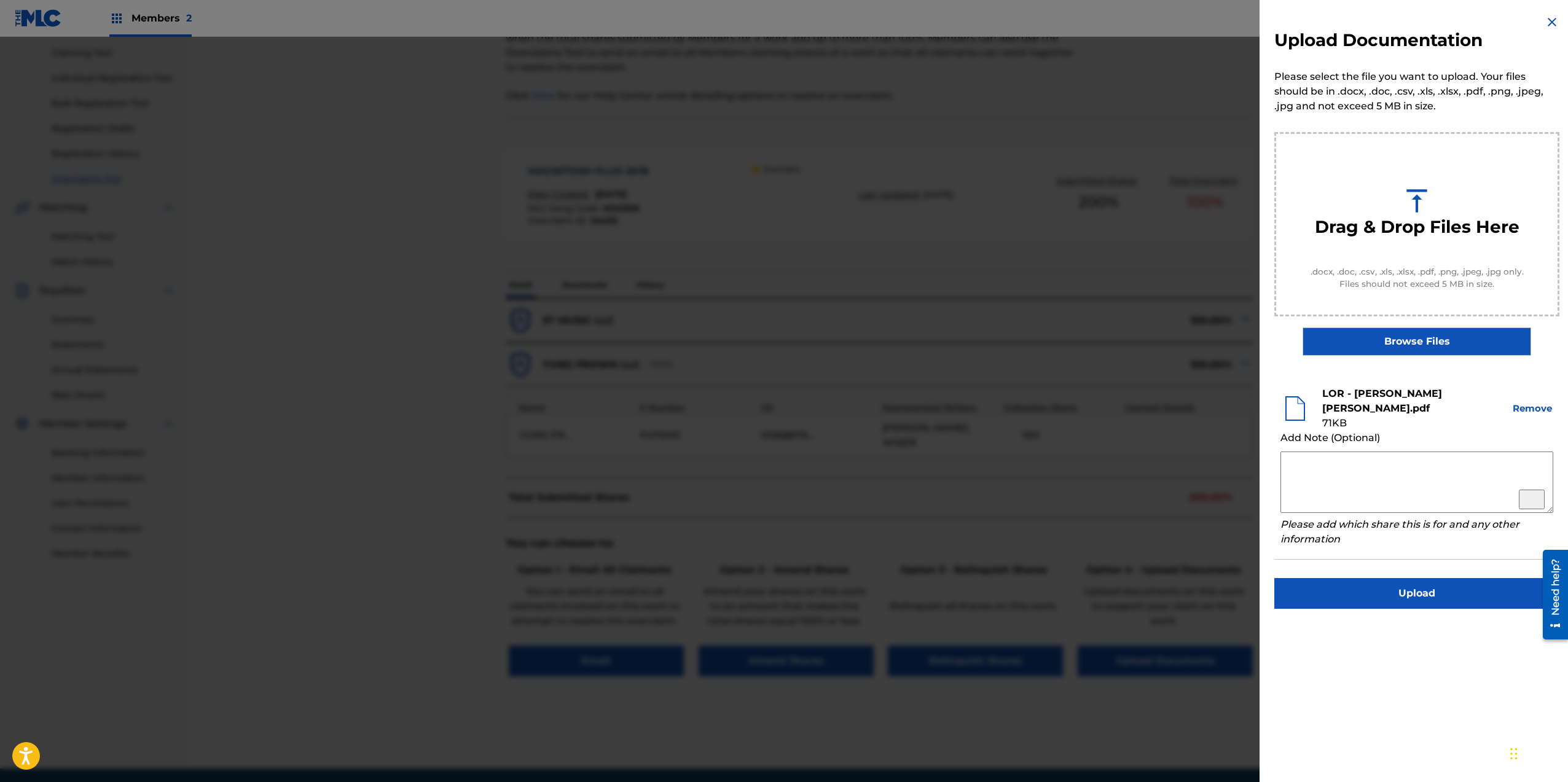
scroll to position [156, 0]
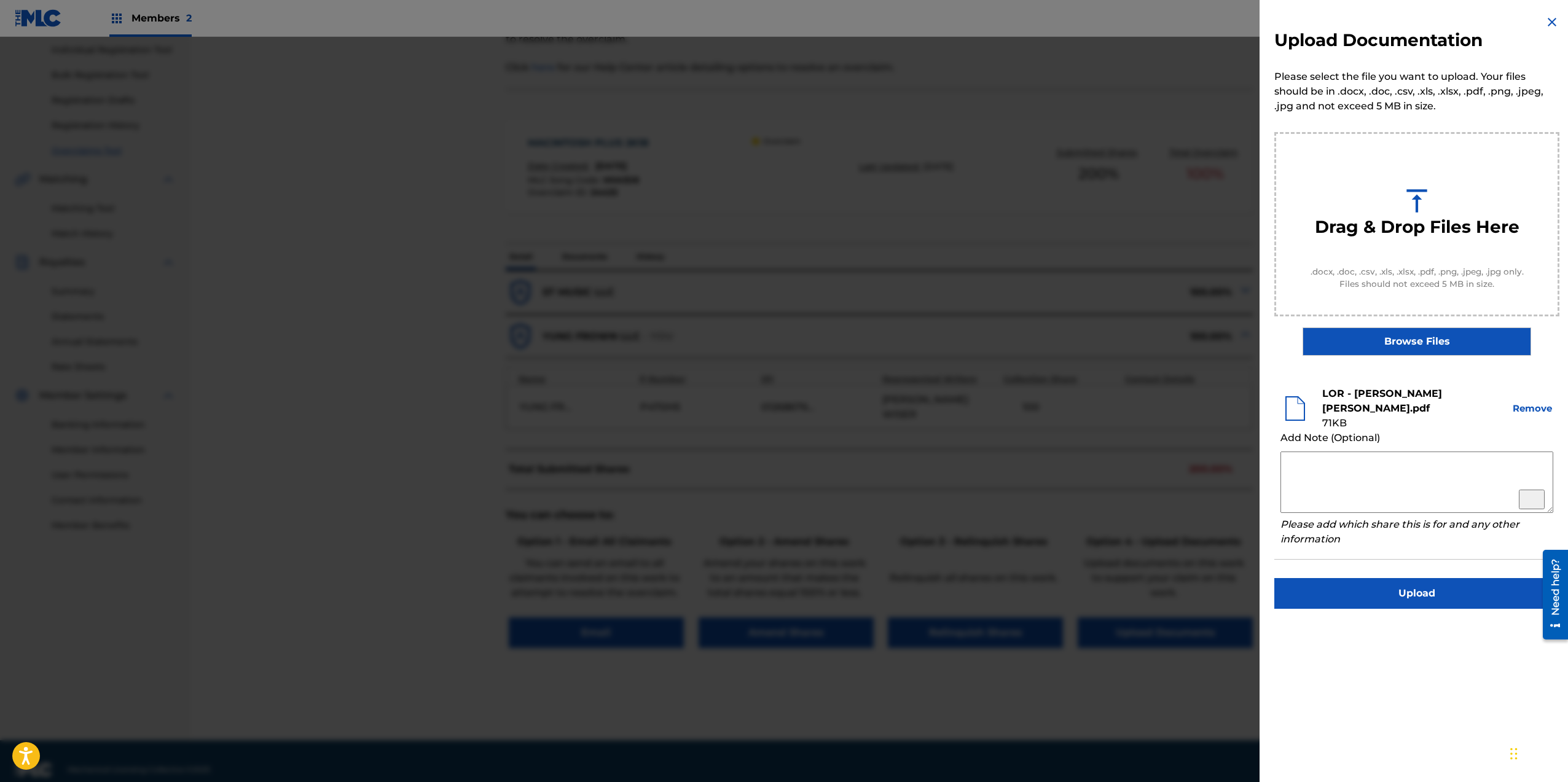
click at [1442, 468] on textarea "To enrich screen reader interactions, please activate Accessibility in Grammarl…" at bounding box center [1417, 482] width 273 height 61
type textarea "FAV"
click at [1297, 473] on textarea "FAV" at bounding box center [1417, 482] width 273 height 61
click at [1369, 581] on button "Upload" at bounding box center [1416, 593] width 285 height 31
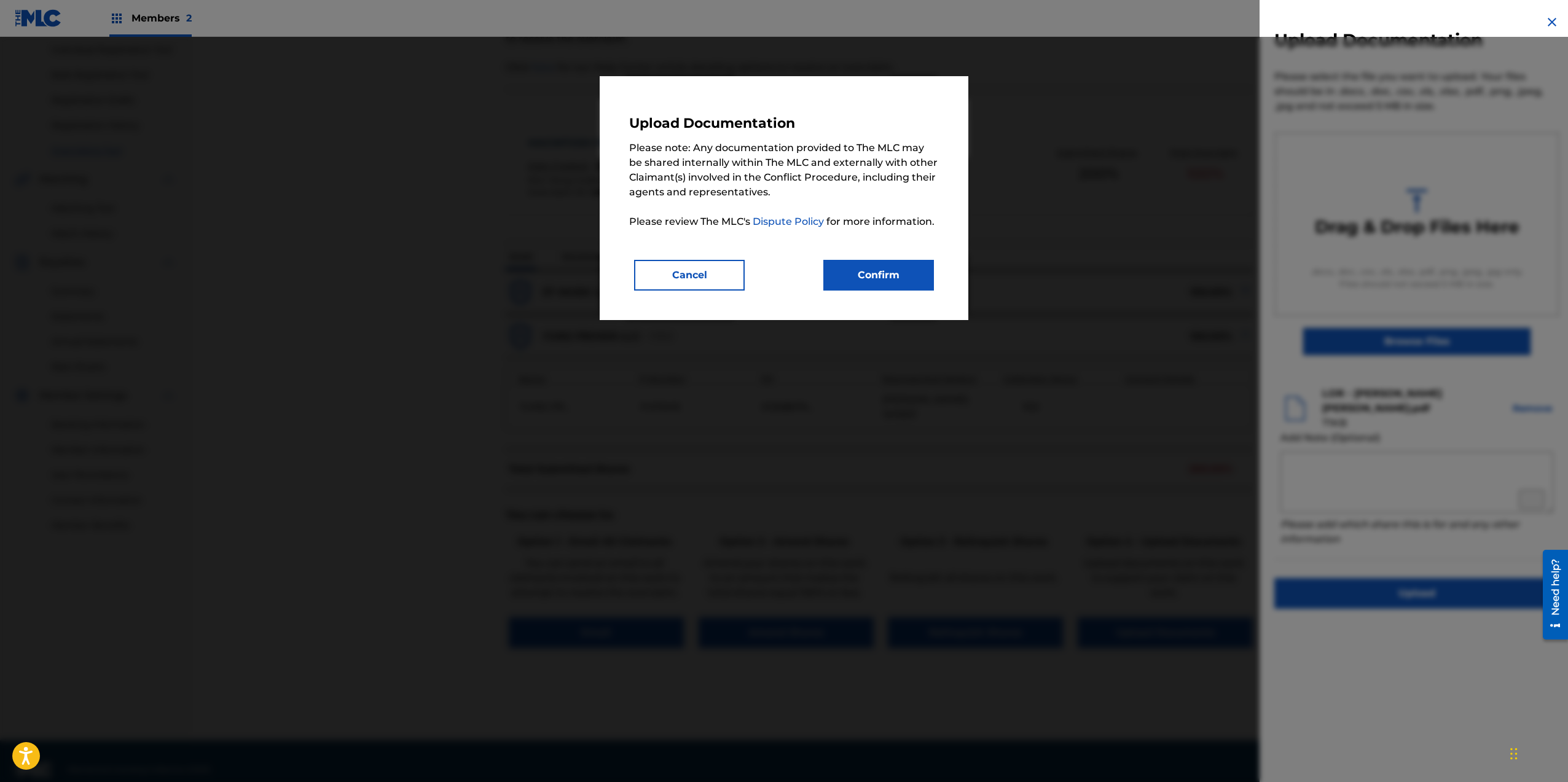
click at [867, 288] on button "Confirm" at bounding box center [878, 275] width 110 height 31
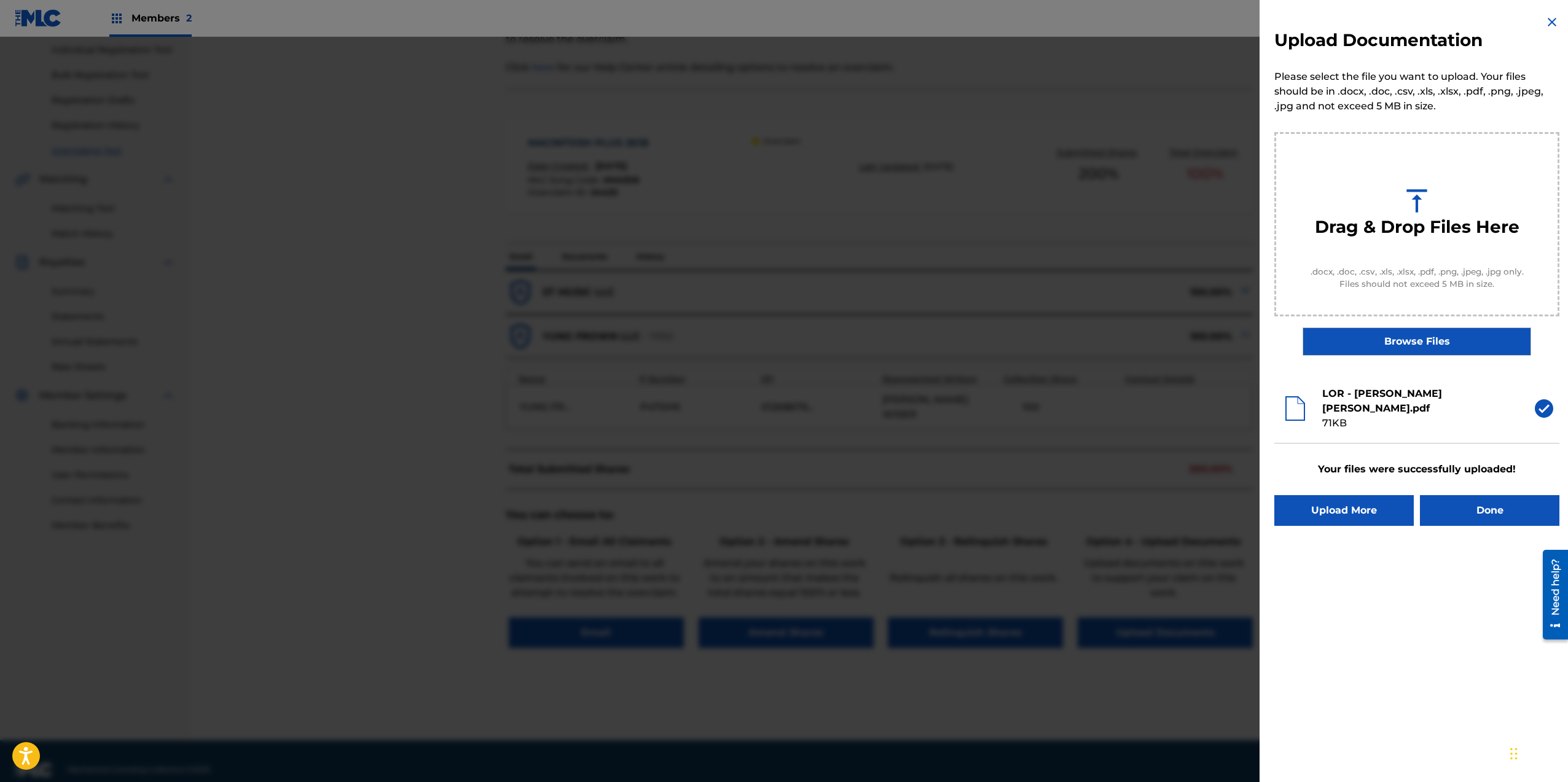
click at [1524, 502] on button "Done" at bounding box center [1489, 510] width 139 height 31
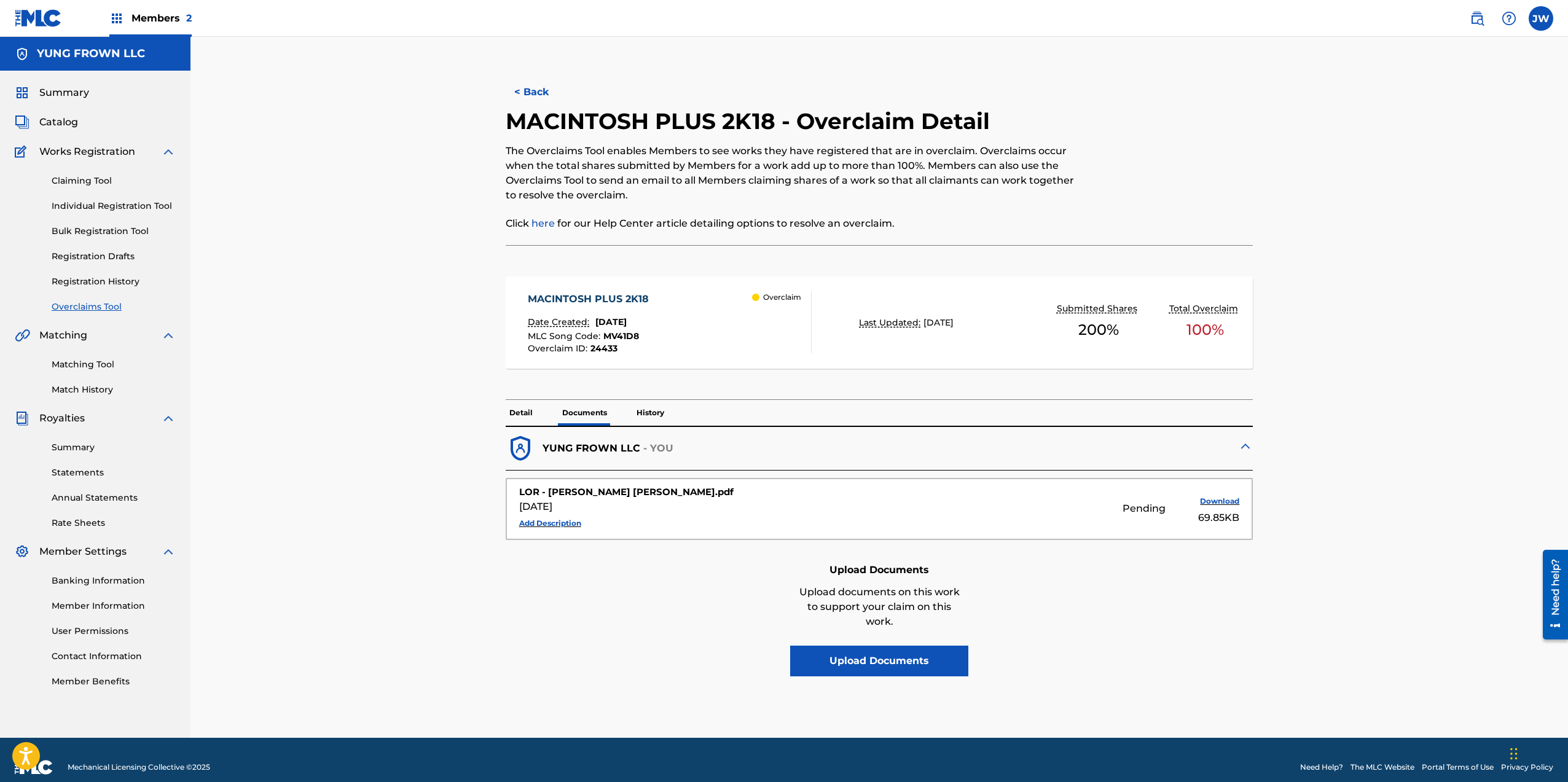
click at [580, 520] on button "Add Description" at bounding box center [550, 524] width 62 height 19
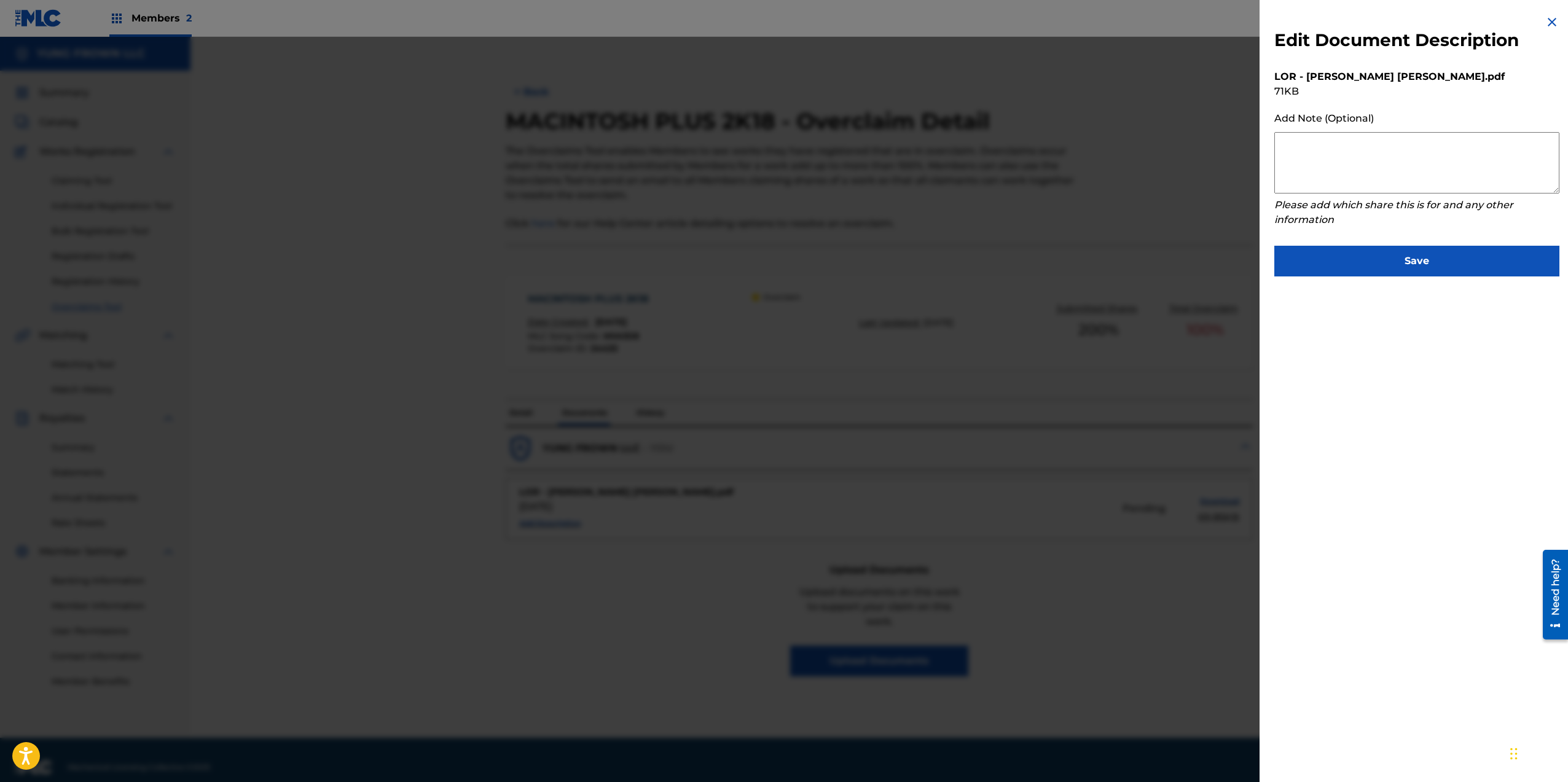
click at [685, 506] on div at bounding box center [784, 428] width 1568 height 782
click at [1175, 541] on div at bounding box center [784, 428] width 1568 height 782
click at [1547, 20] on img at bounding box center [1552, 22] width 15 height 15
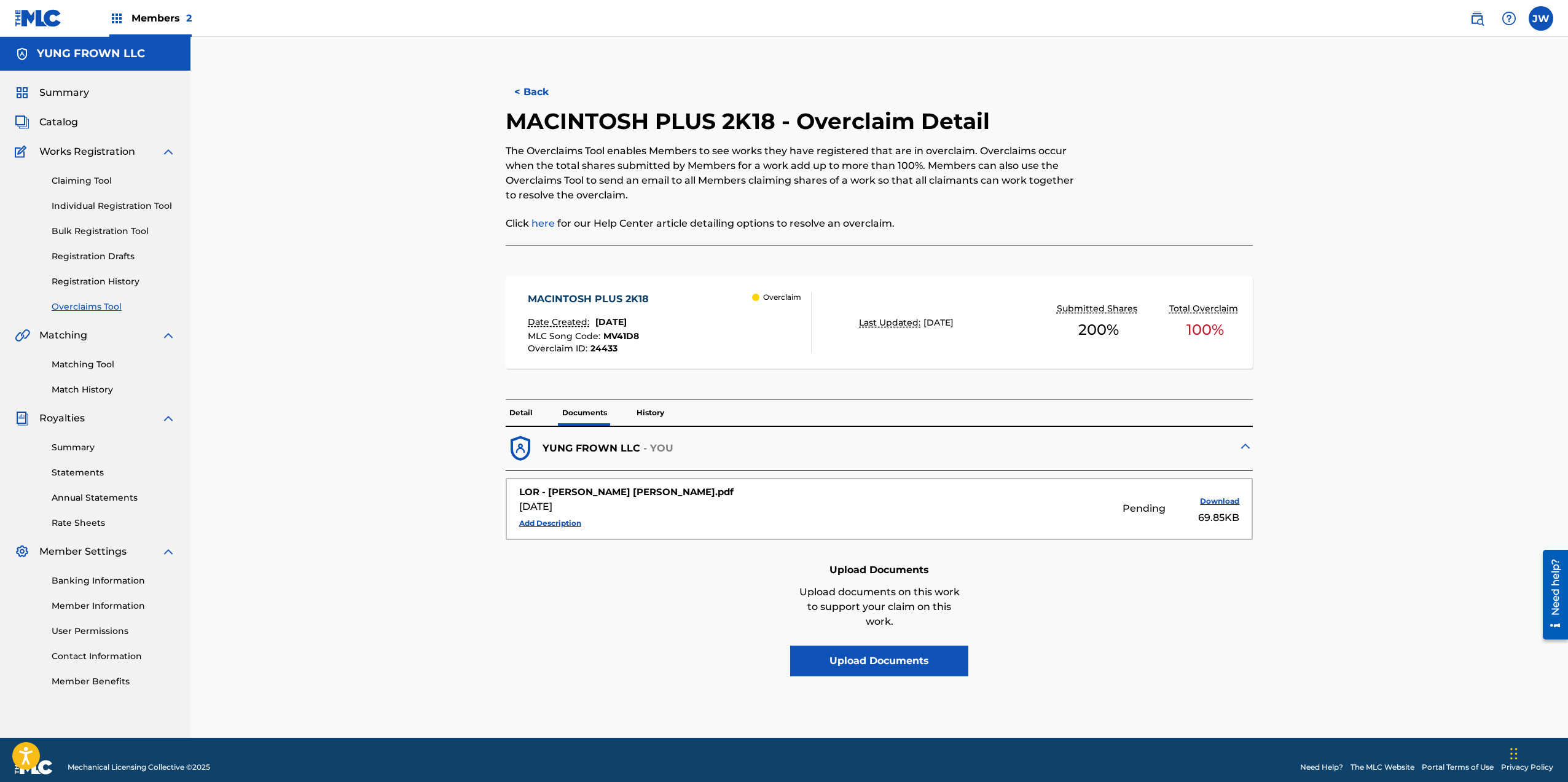
click at [1218, 495] on button "Download" at bounding box center [1208, 502] width 61 height 19
click at [86, 362] on link "Matching Tool" at bounding box center [114, 365] width 124 height 13
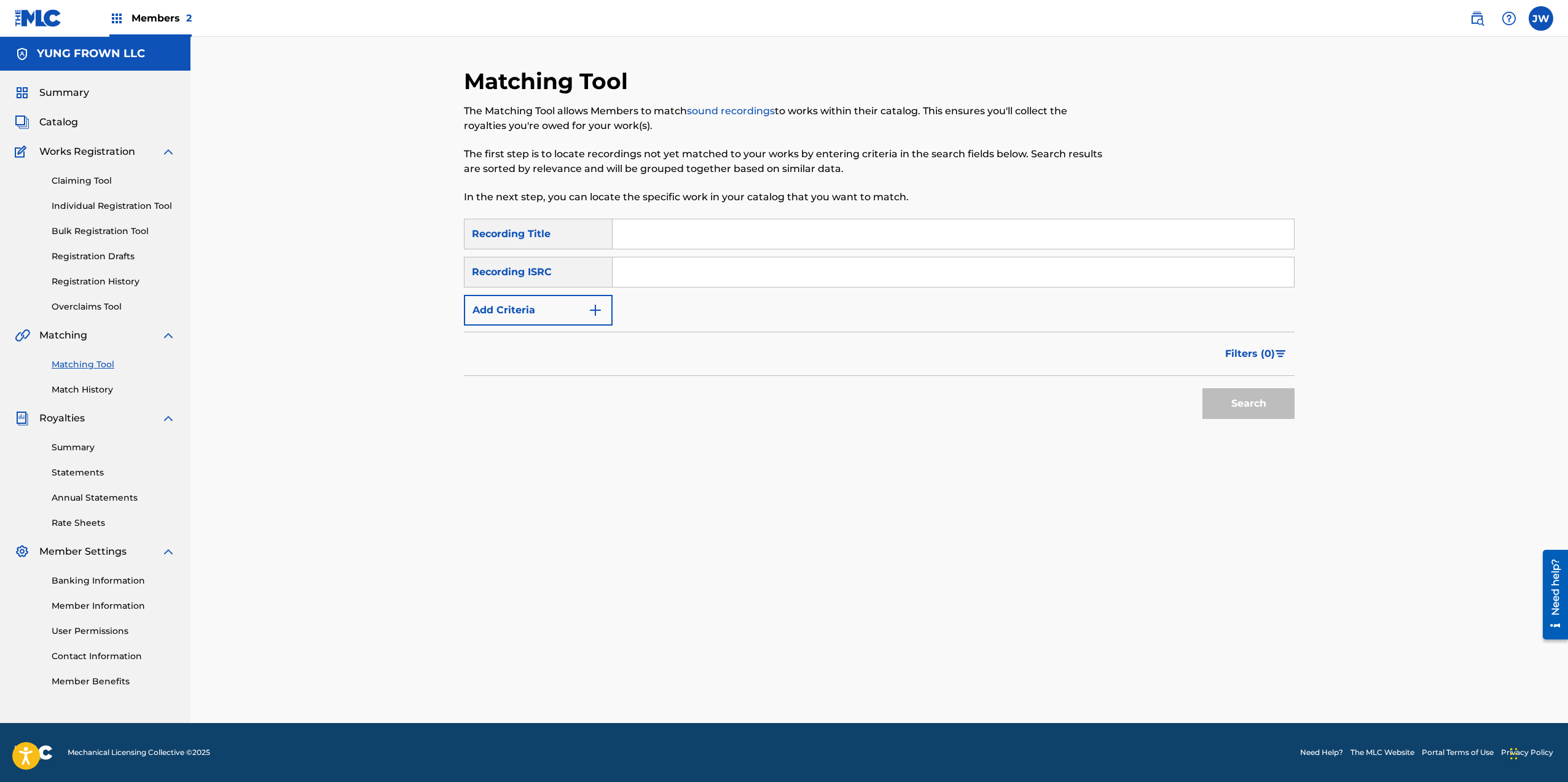
click at [83, 393] on link "Match History" at bounding box center [114, 390] width 124 height 13
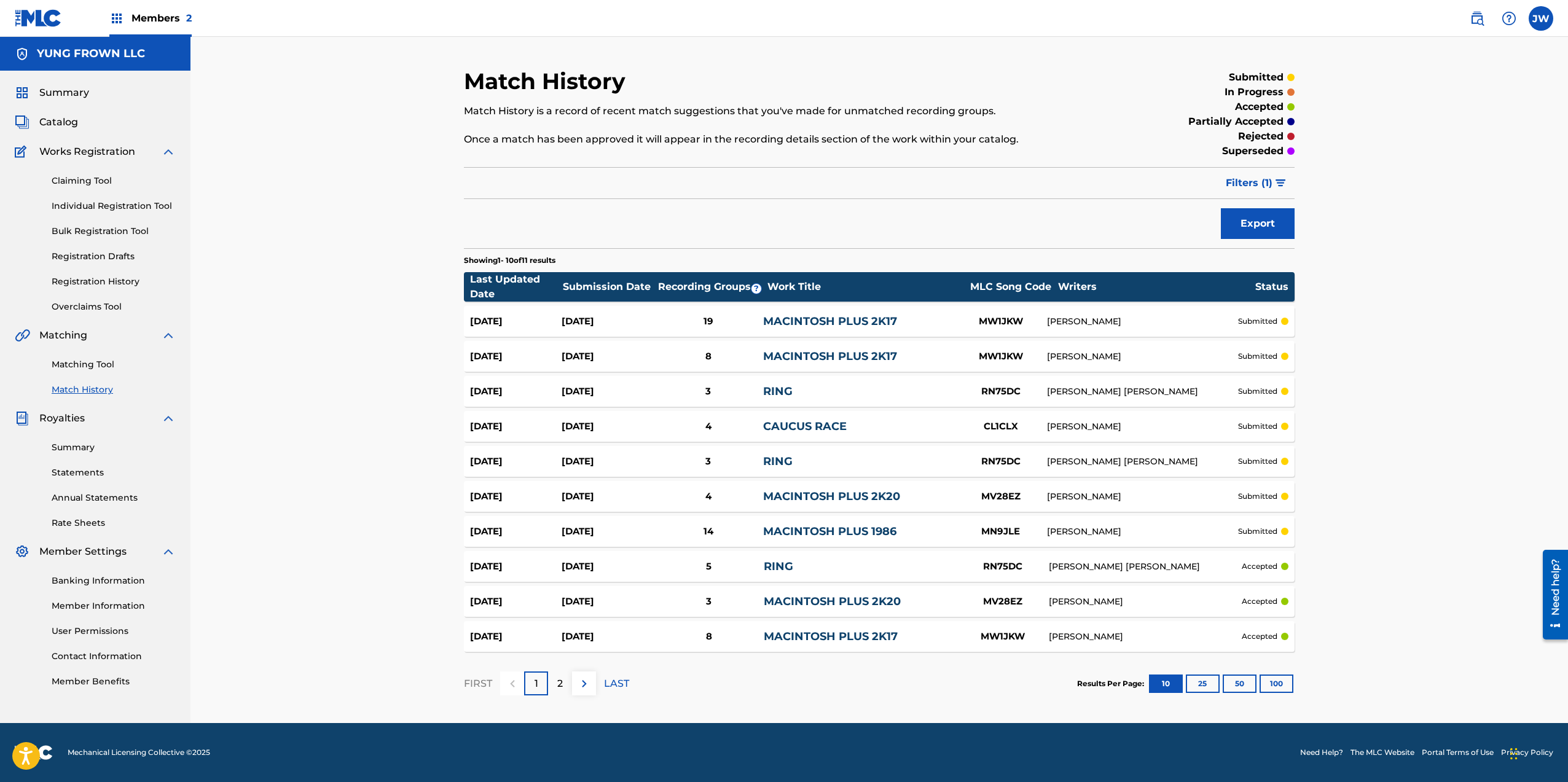
click at [97, 309] on link "Overclaims Tool" at bounding box center [114, 307] width 124 height 13
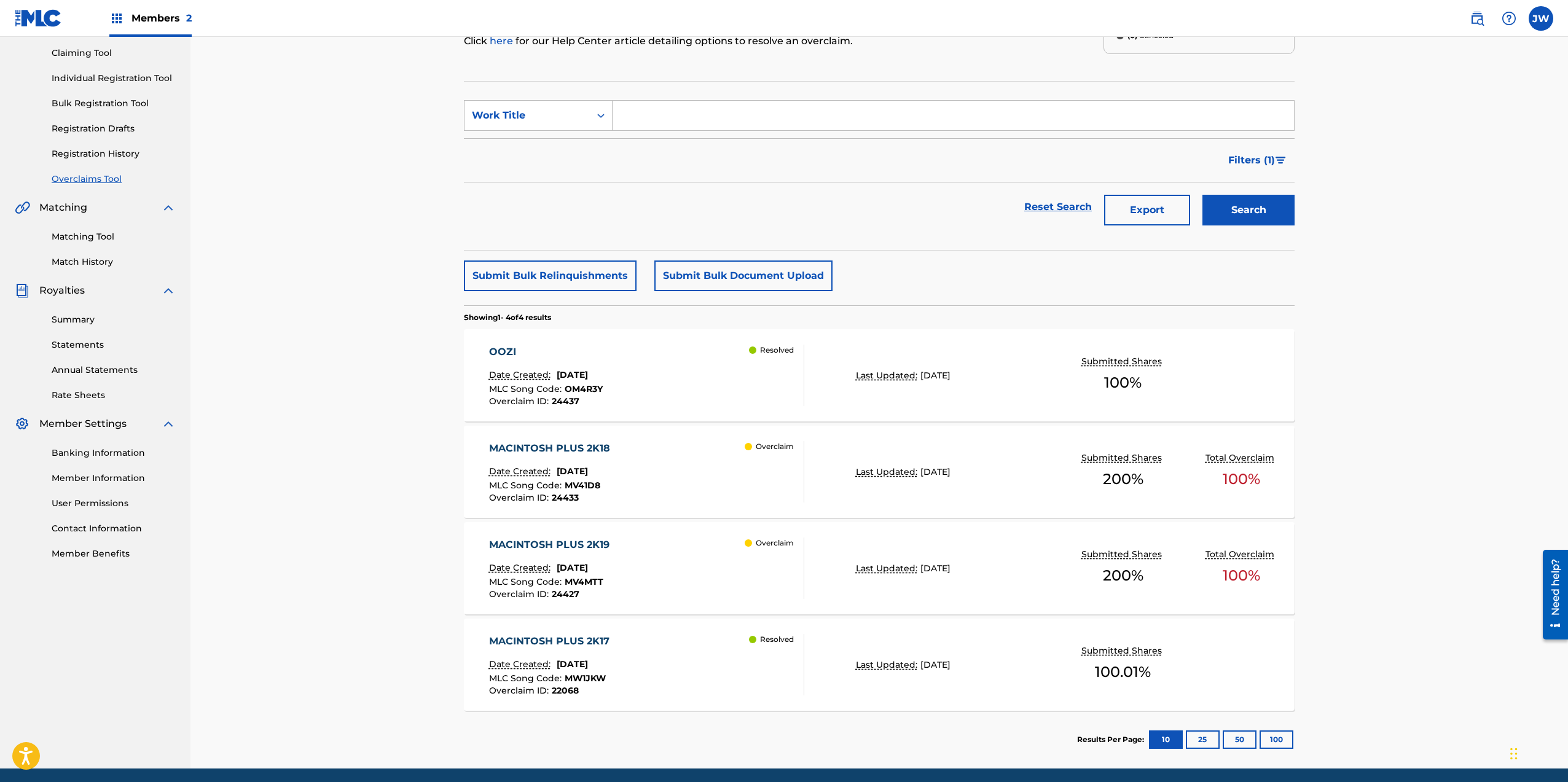
scroll to position [173, 0]
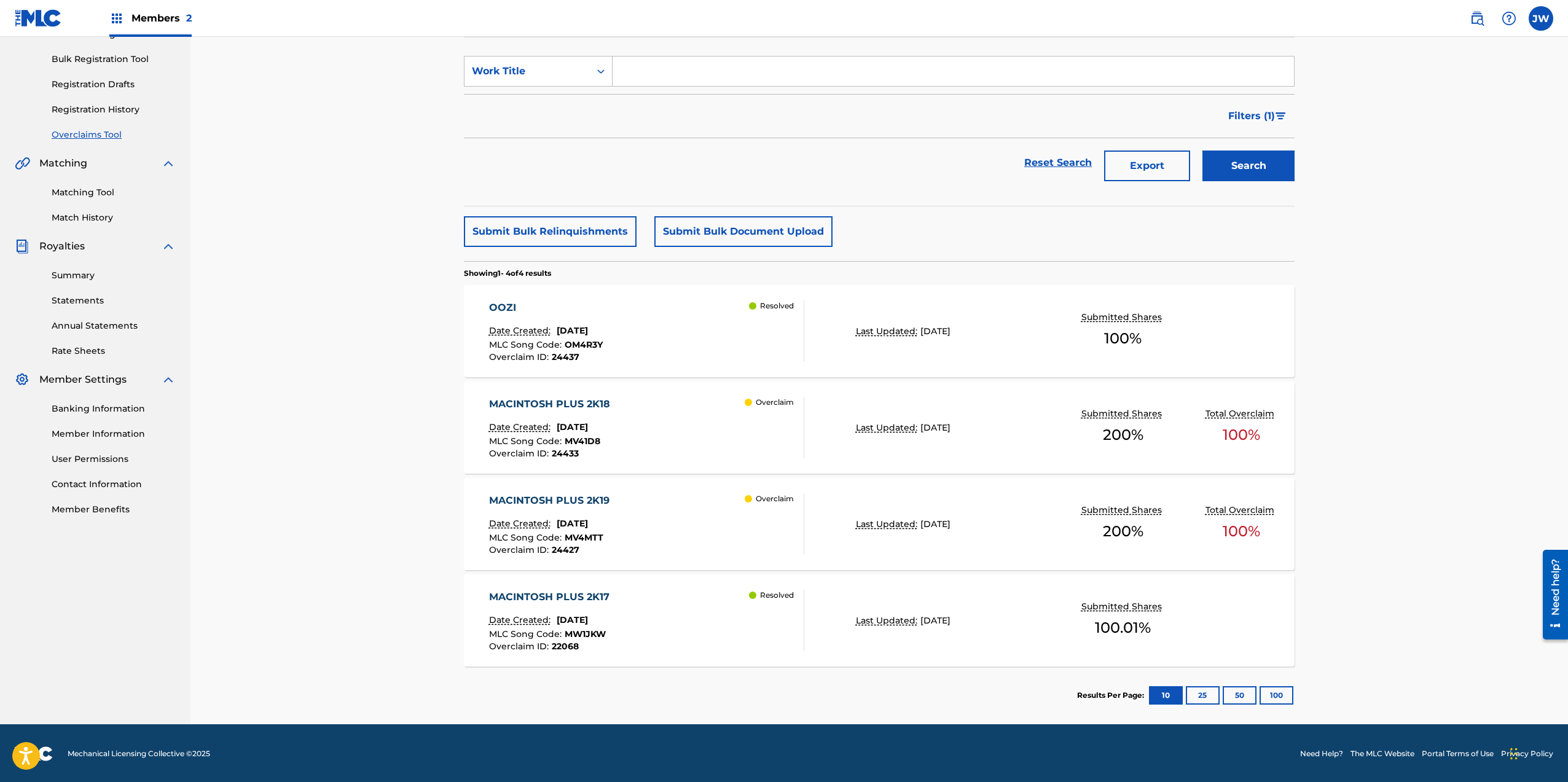
click at [653, 511] on div "MACINTOSH PLUS 2K19 Date Created: May 28, 2025 MLC Song Code : MV4MTT Overclaim…" at bounding box center [646, 524] width 316 height 61
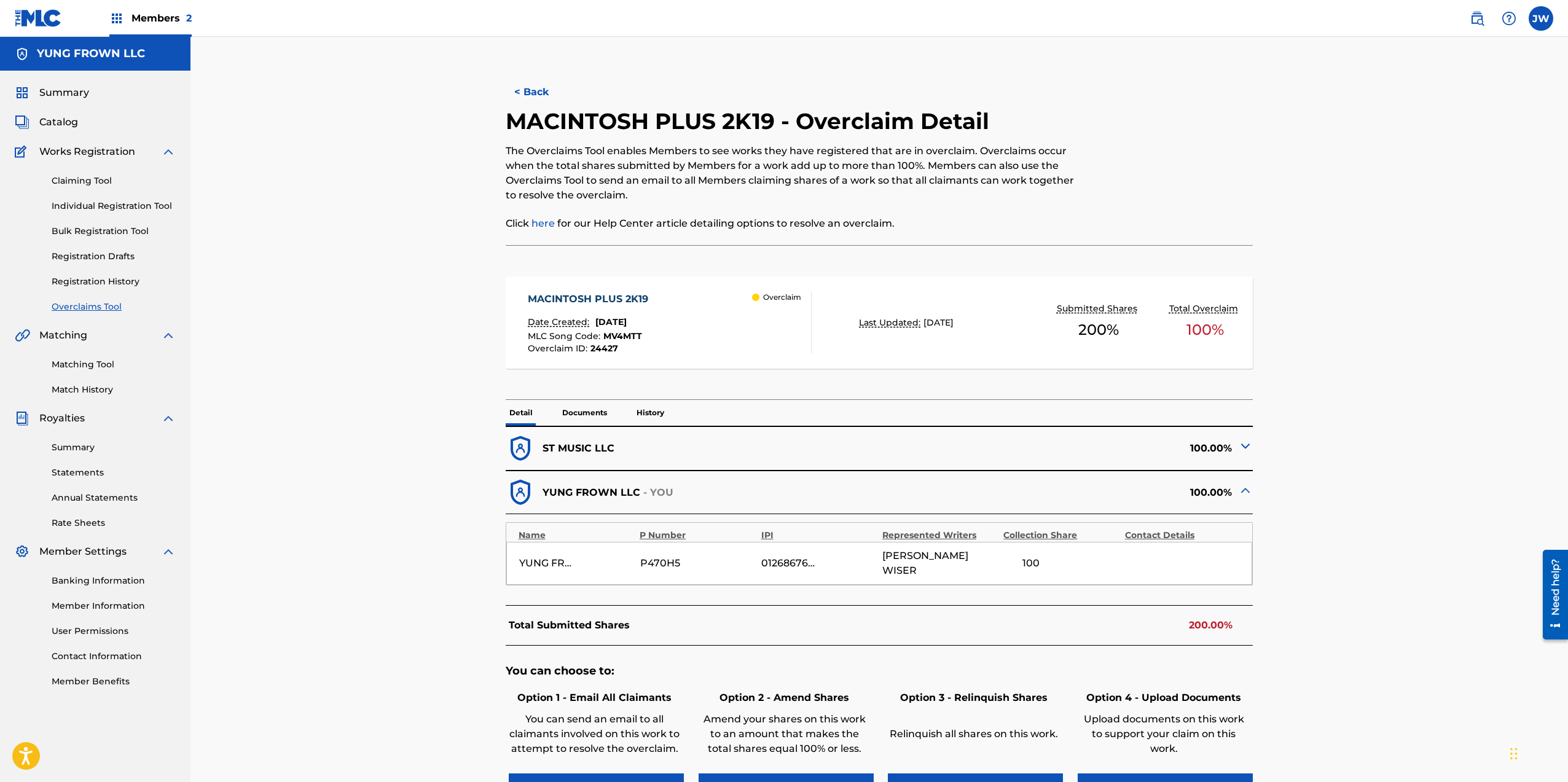
click at [601, 422] on p "Documents" at bounding box center [584, 413] width 52 height 26
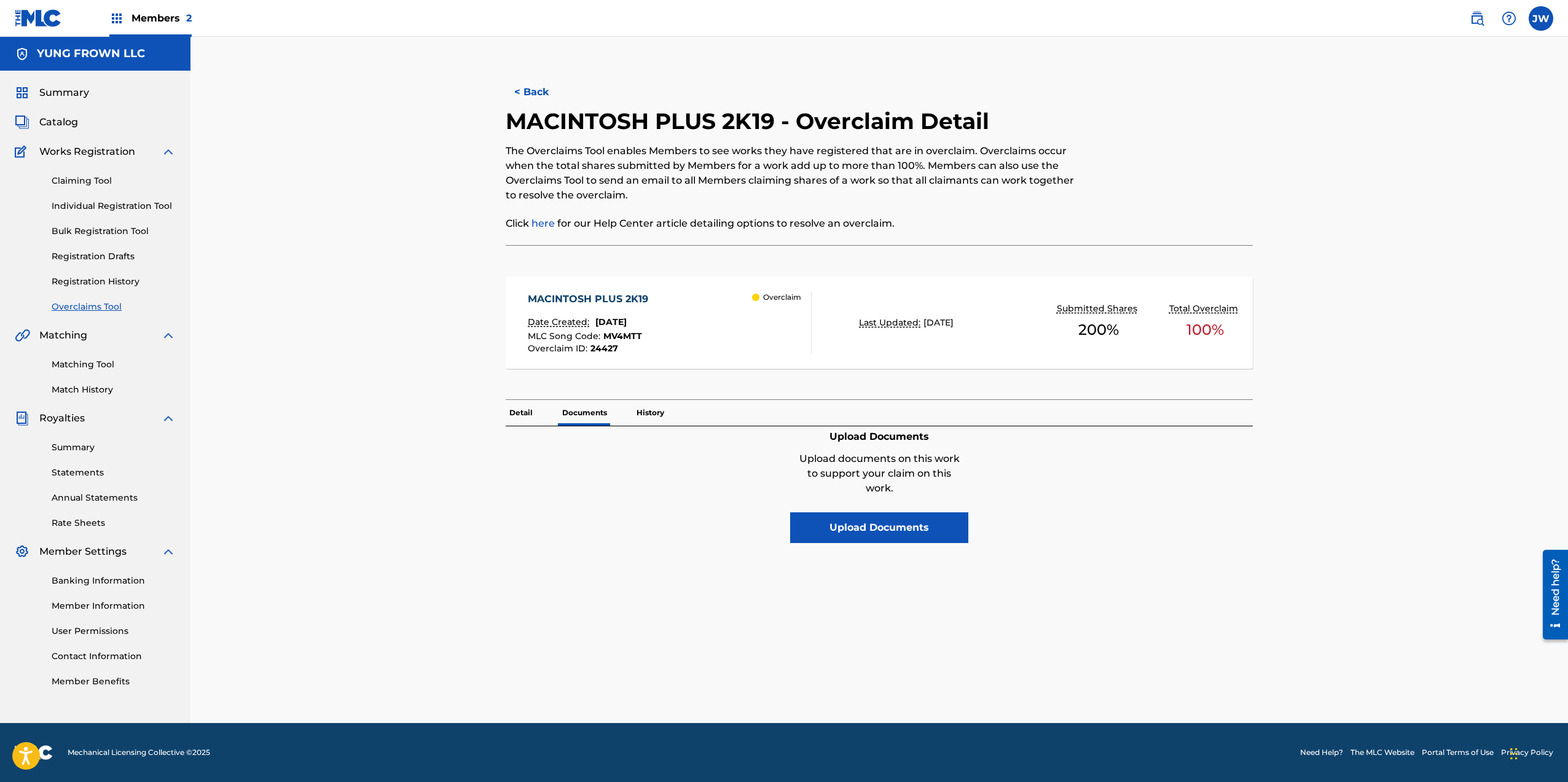
click at [921, 520] on button "Upload Documents" at bounding box center [879, 528] width 178 height 31
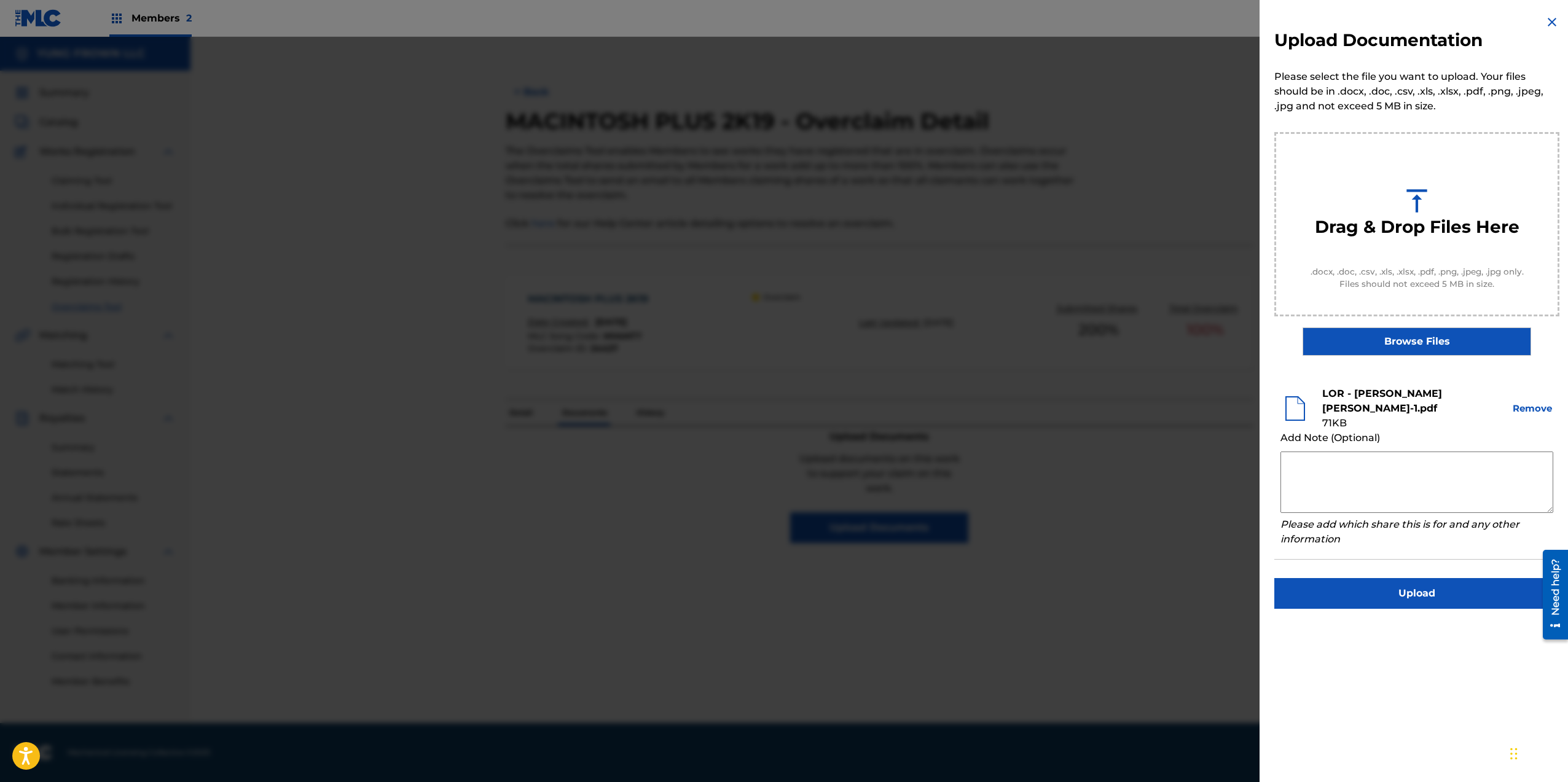
click at [1349, 583] on button "Upload" at bounding box center [1416, 593] width 285 height 31
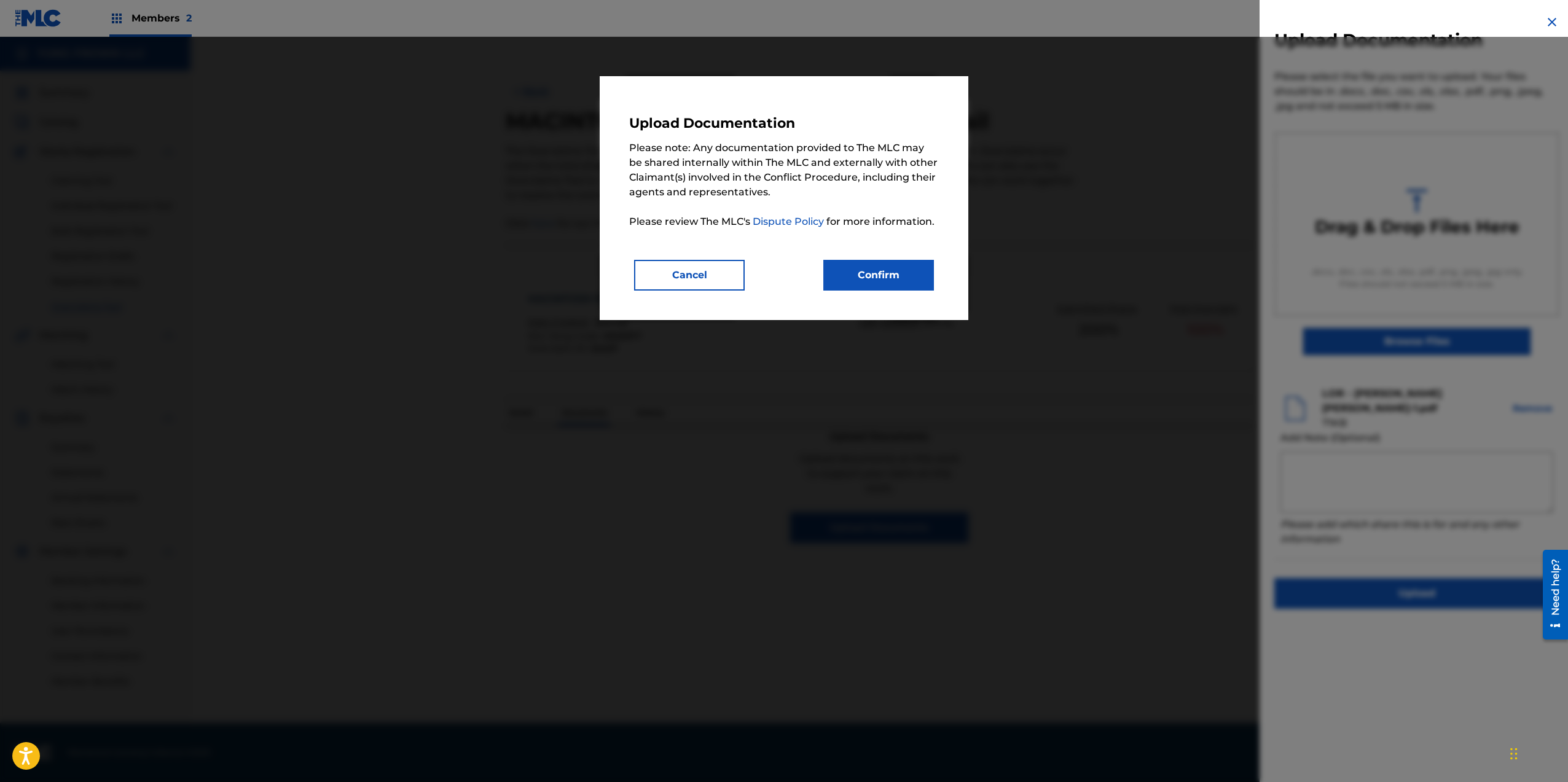
click at [873, 270] on button "Confirm" at bounding box center [878, 275] width 110 height 31
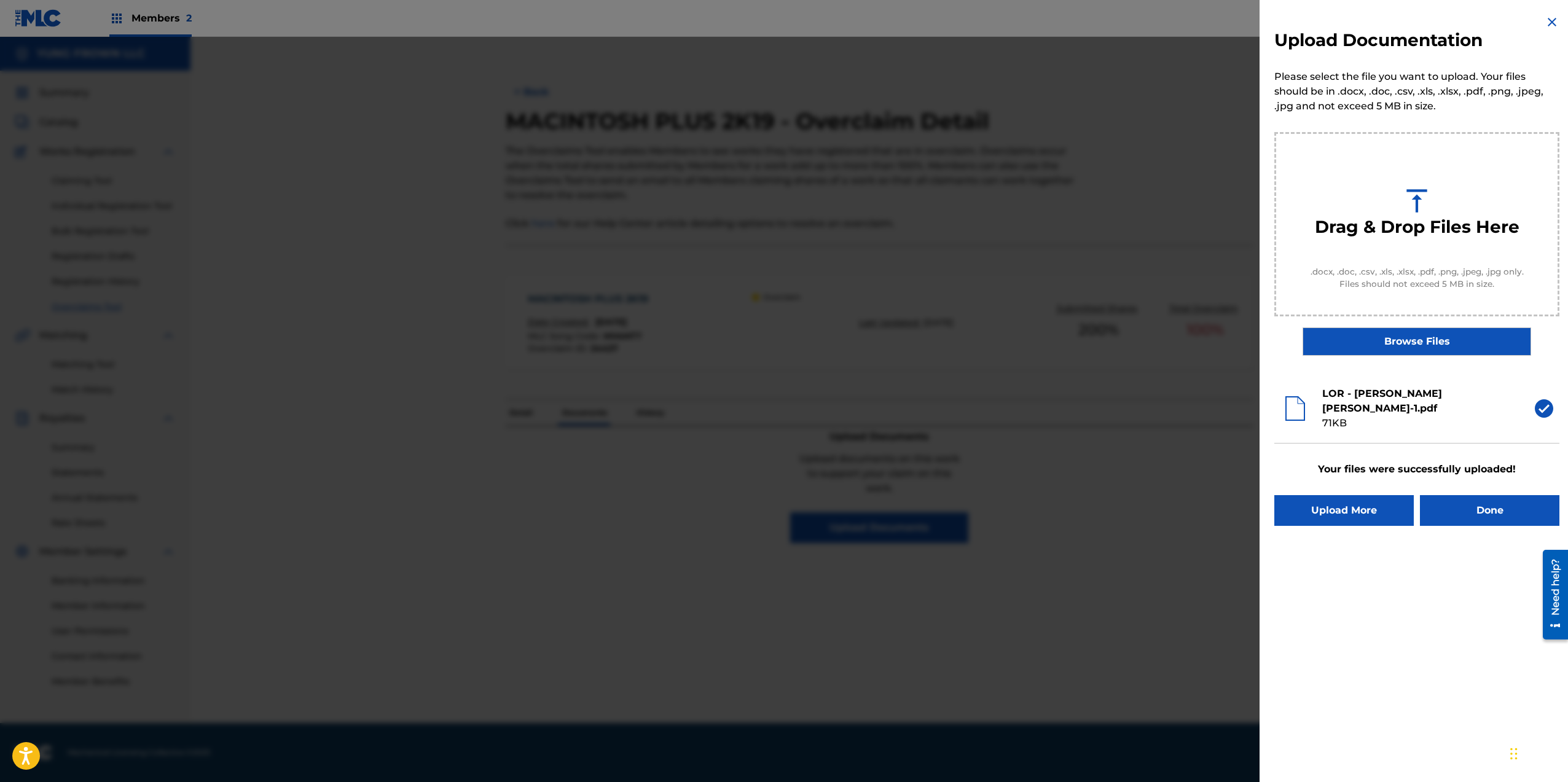
click at [596, 468] on div at bounding box center [784, 428] width 1568 height 782
click at [1549, 19] on img at bounding box center [1552, 22] width 15 height 15
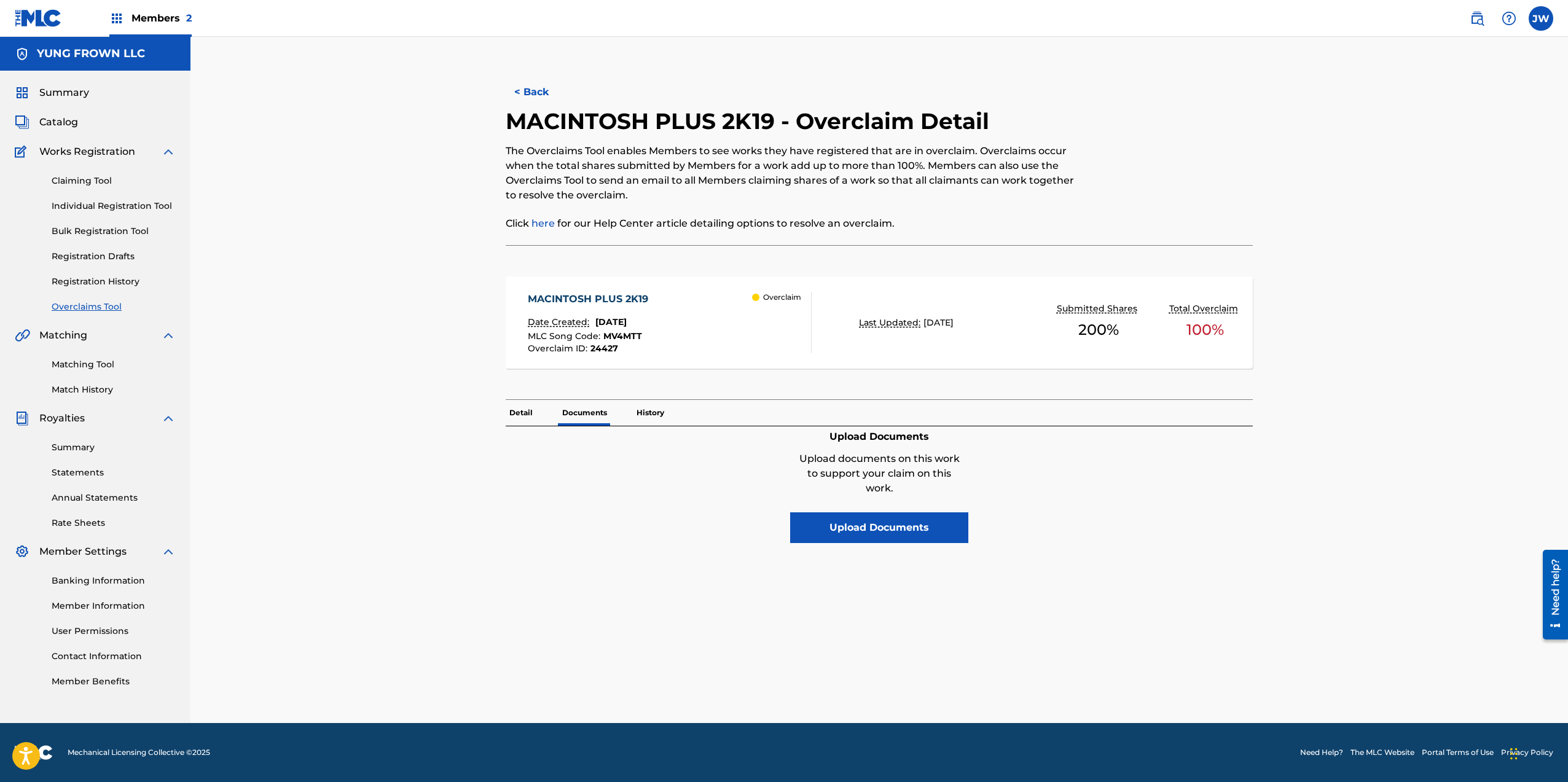
click at [536, 411] on div "Detail Documents History" at bounding box center [879, 413] width 747 height 26
click at [504, 418] on div "< Back MACINTOSH PLUS 2K19 - Overclaim Detail The Overclaims Tool enables Membe…" at bounding box center [879, 395] width 831 height 656
click at [505, 417] on p "Detail" at bounding box center [520, 413] width 31 height 26
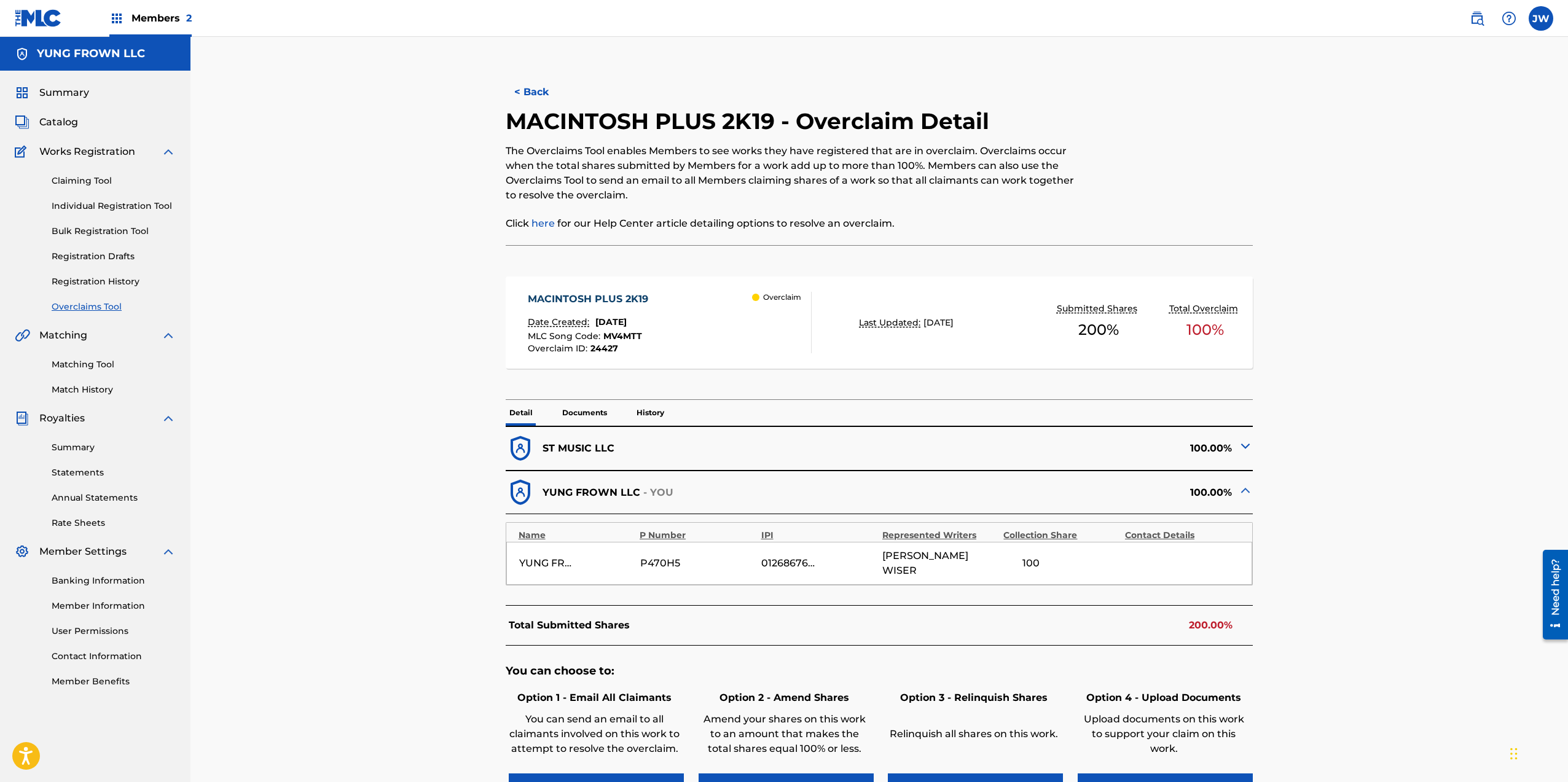
click at [602, 415] on p "Documents" at bounding box center [584, 413] width 52 height 26
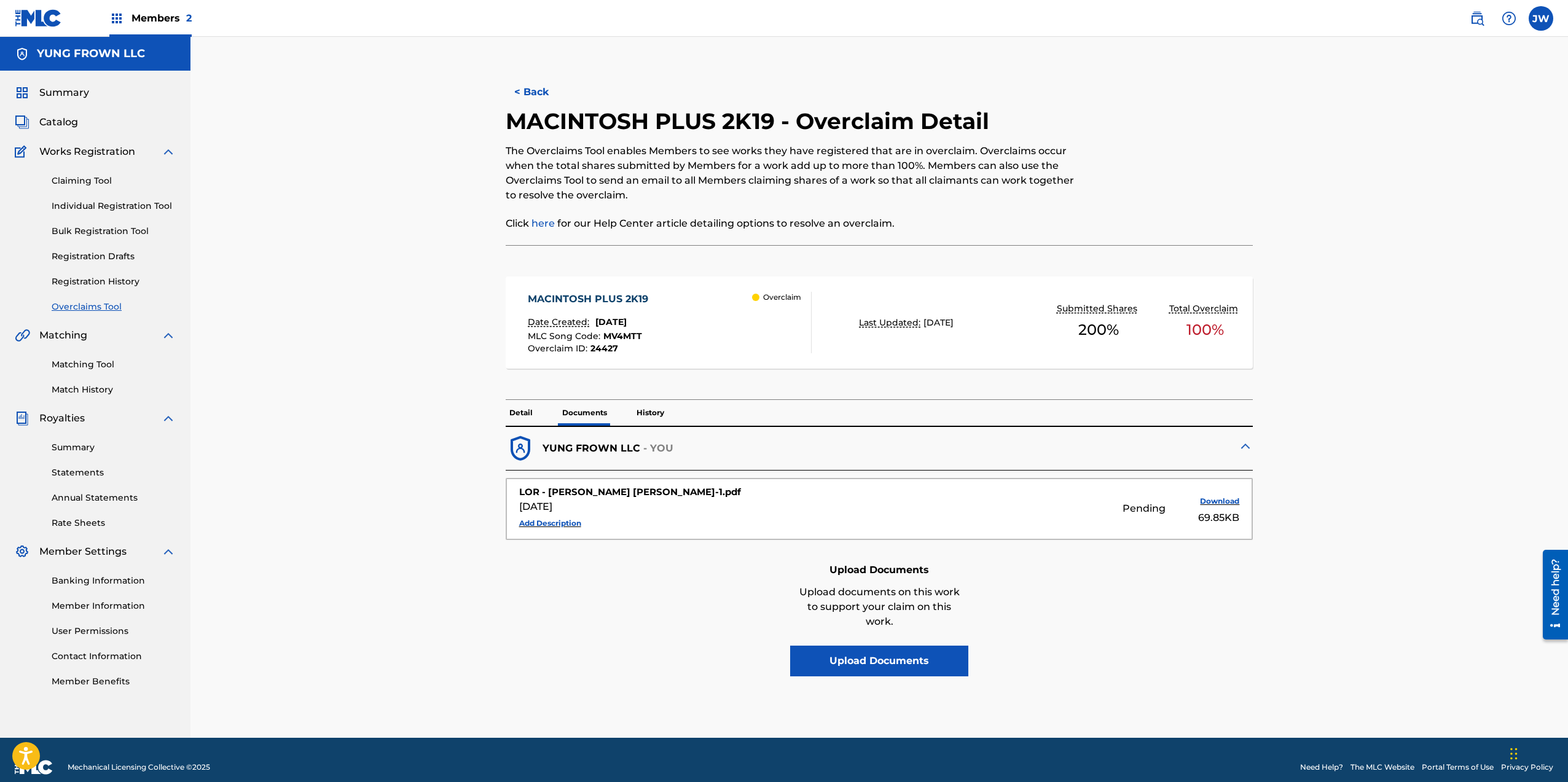
click at [108, 311] on link "Overclaims Tool" at bounding box center [114, 307] width 124 height 13
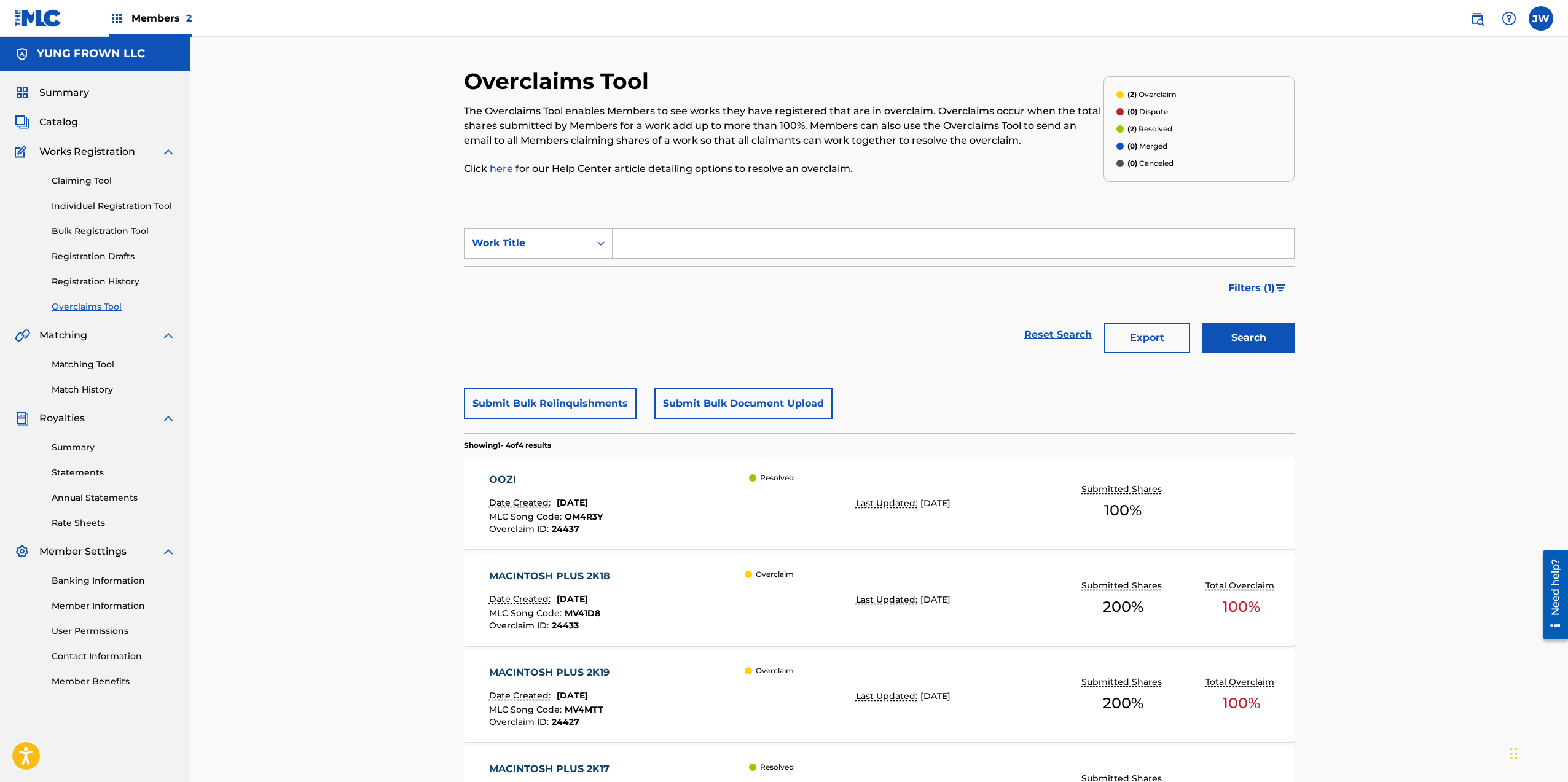
scroll to position [128, 0]
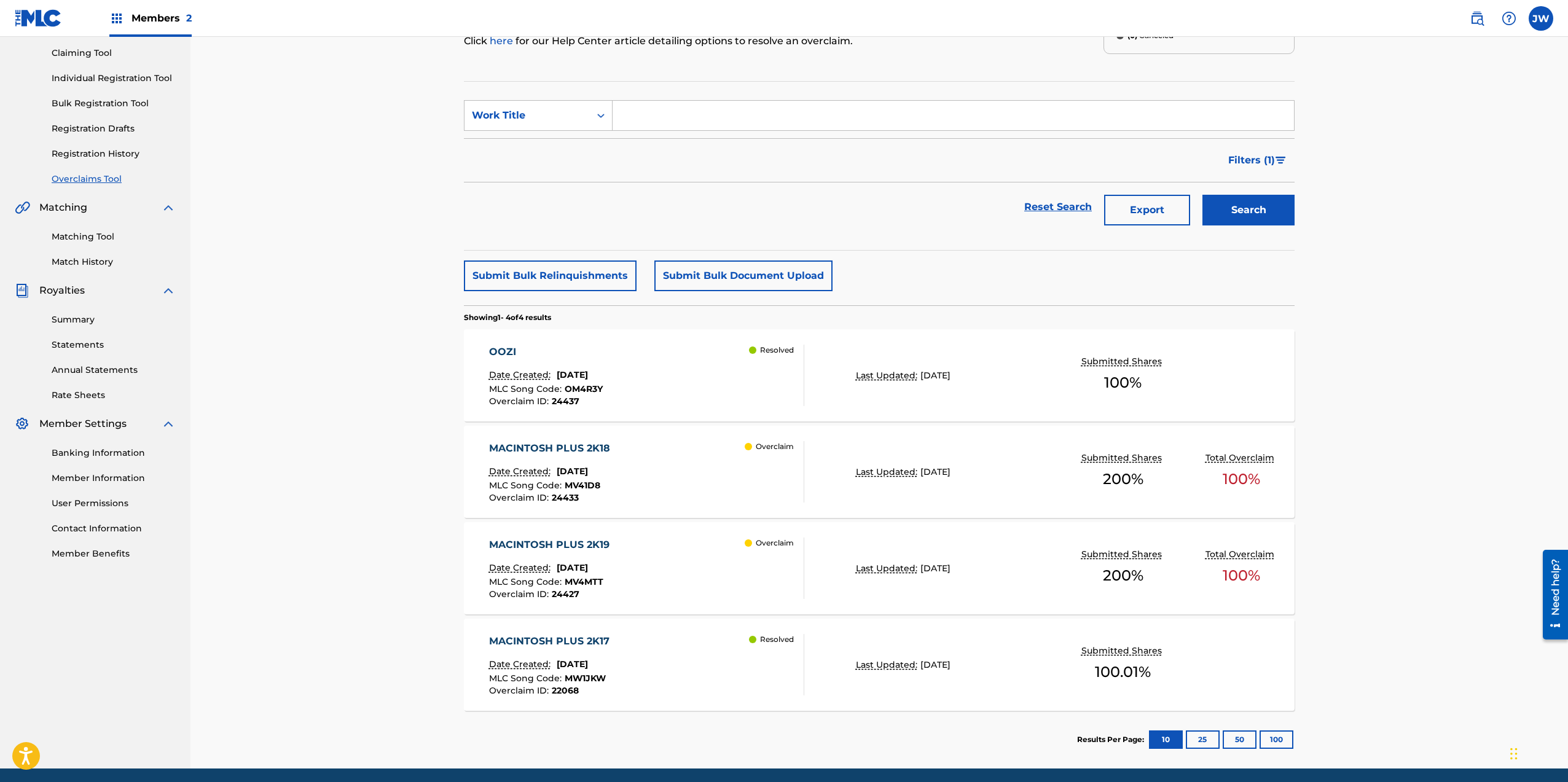
click at [546, 360] on div "OOZI Date Created: May 28, 2025 MLC Song Code : OM4R3Y Overclaim ID : 24437" at bounding box center [545, 376] width 114 height 61
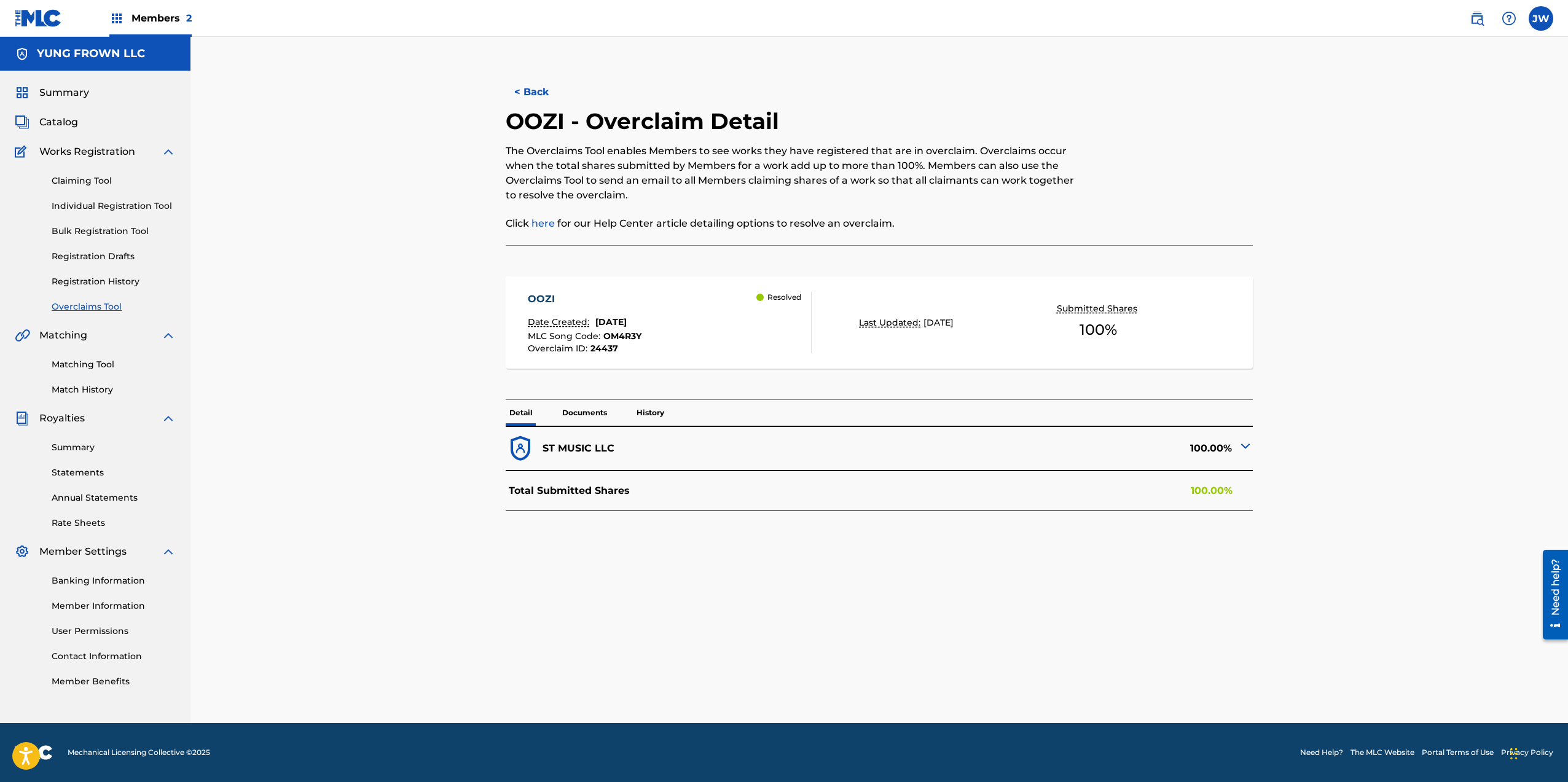
click at [757, 300] on div "Resolved" at bounding box center [779, 298] width 45 height 11
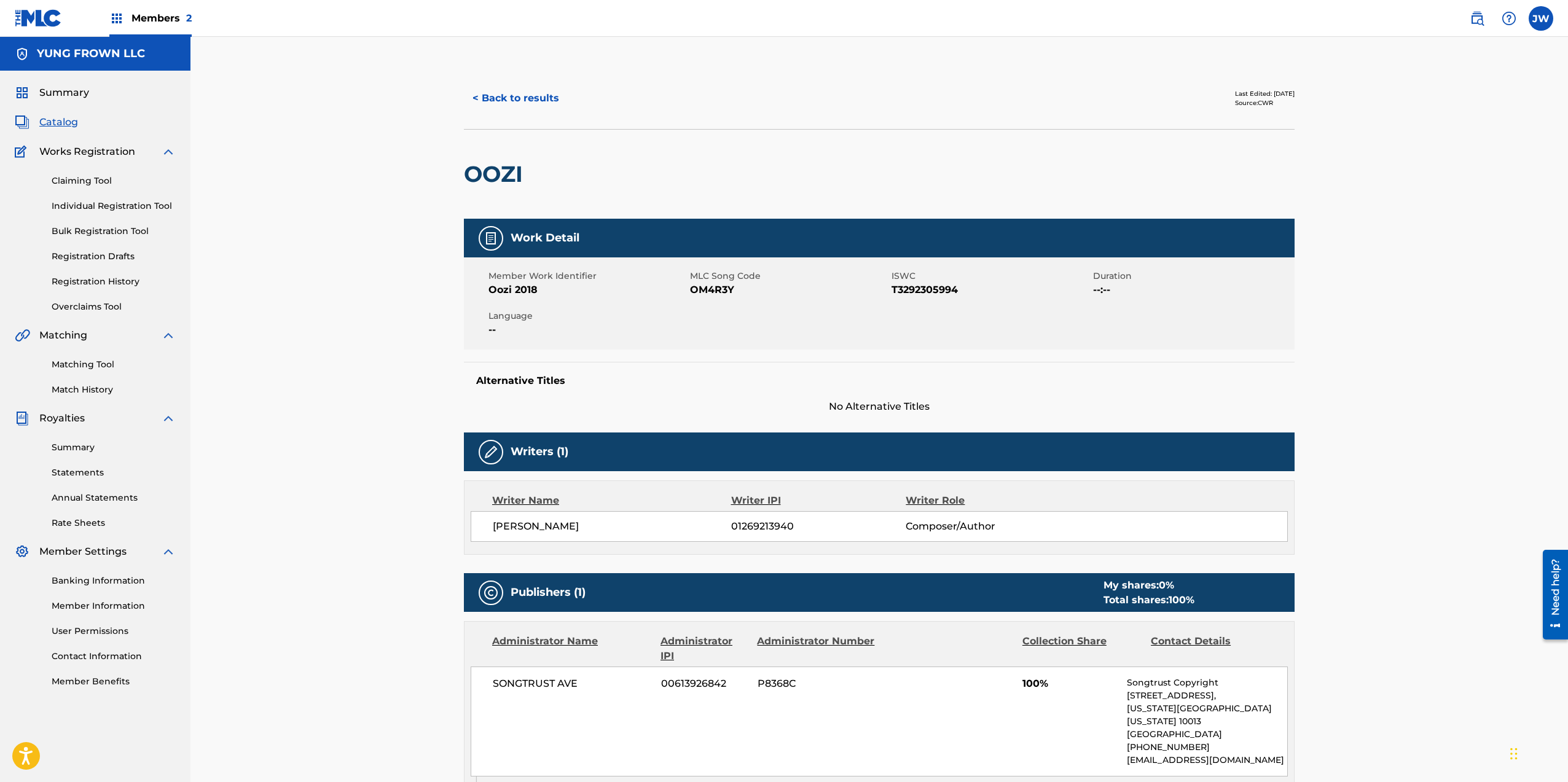
click at [512, 101] on button "< Back to results" at bounding box center [516, 97] width 104 height 31
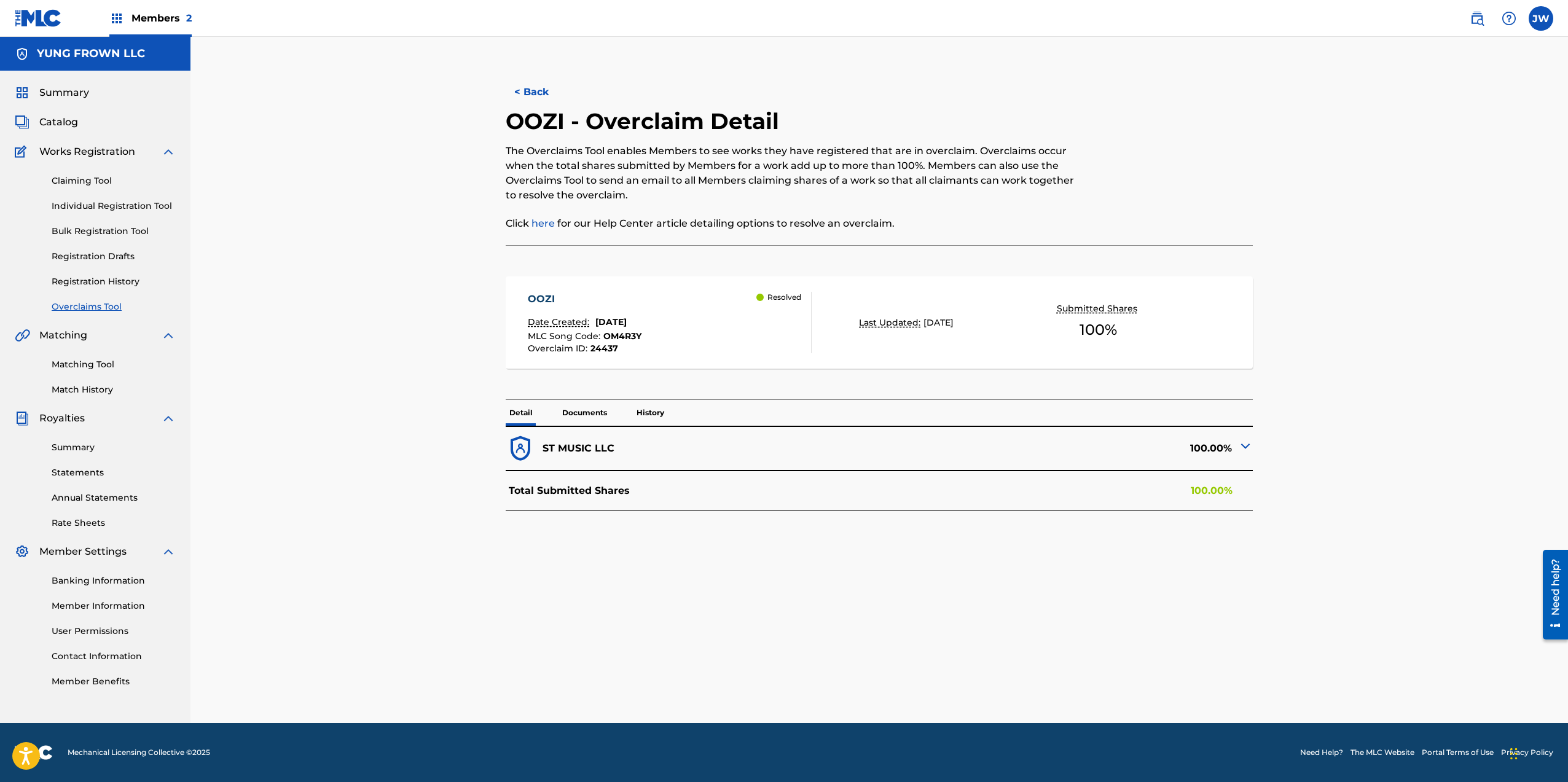
click at [596, 410] on p "Documents" at bounding box center [584, 413] width 52 height 26
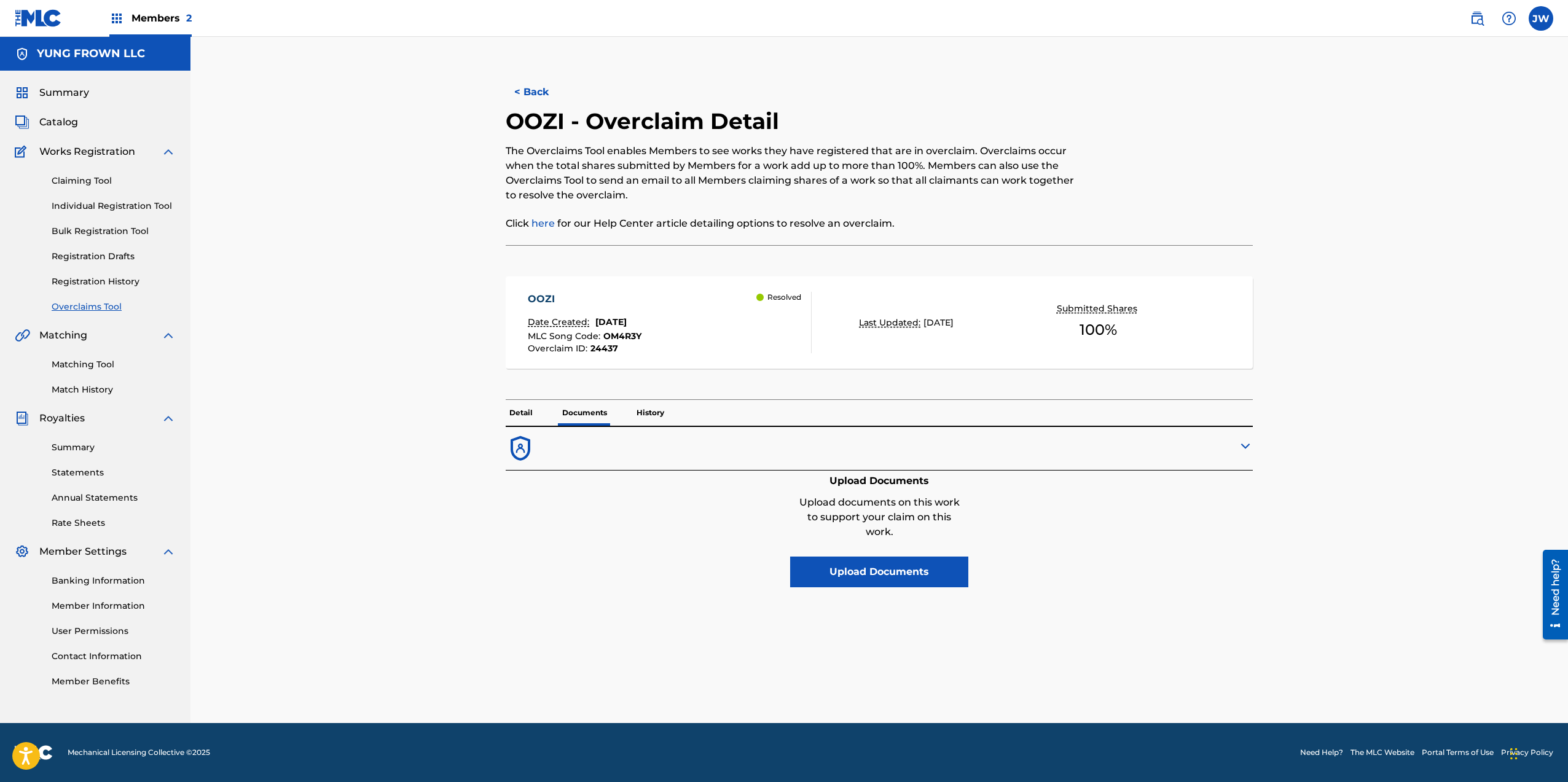
click at [1249, 445] on img at bounding box center [1245, 446] width 15 height 15
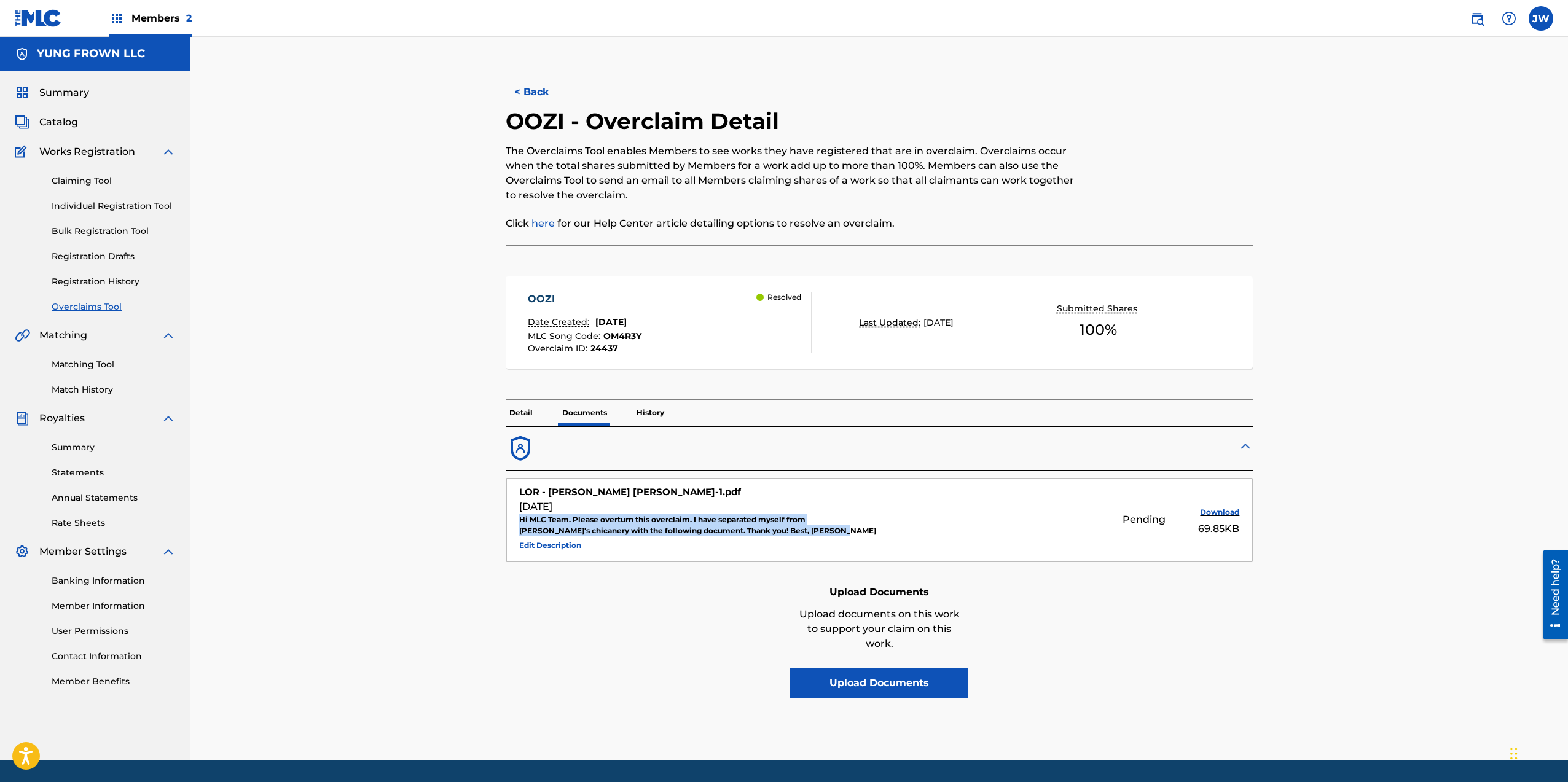
drag, startPoint x: 516, startPoint y: 514, endPoint x: 806, endPoint y: 532, distance: 290.6
click at [806, 532] on div "LOR - Julian Reed Wiser-1.pdf Aug 22, 2025 Hi MLC Team. Please overturn this ov…" at bounding box center [879, 519] width 746 height 83
copy div "Hi MLC Team. Please overturn this overclaim. I have separated myself from Songt…"
click at [543, 96] on button "< Back" at bounding box center [542, 92] width 74 height 31
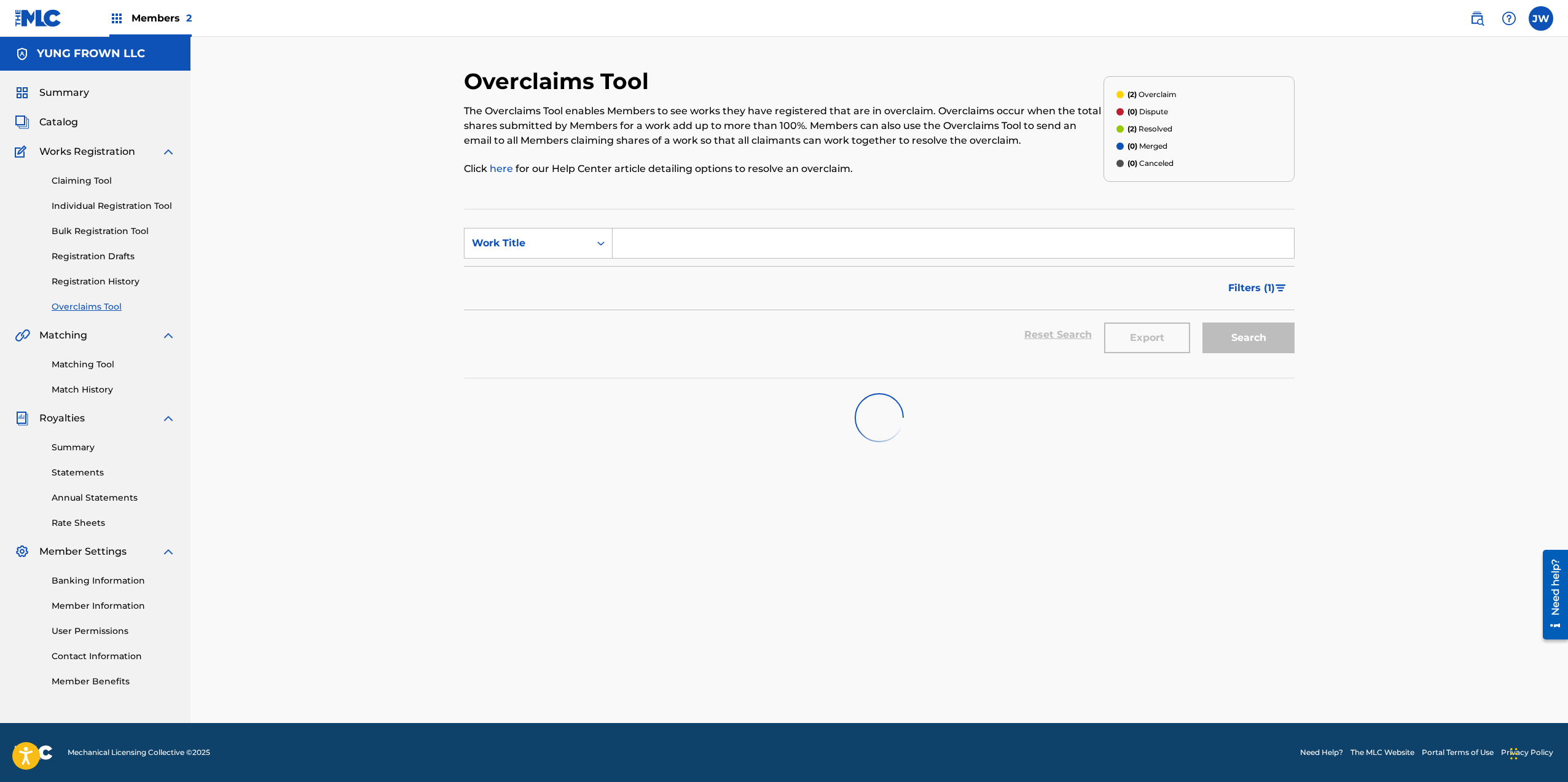
click at [691, 377] on section "SearchWithCriteria81175874-5b0f-48ab-85f7-91dbb949f733 Work Title Filter Status…" at bounding box center [879, 293] width 831 height 170
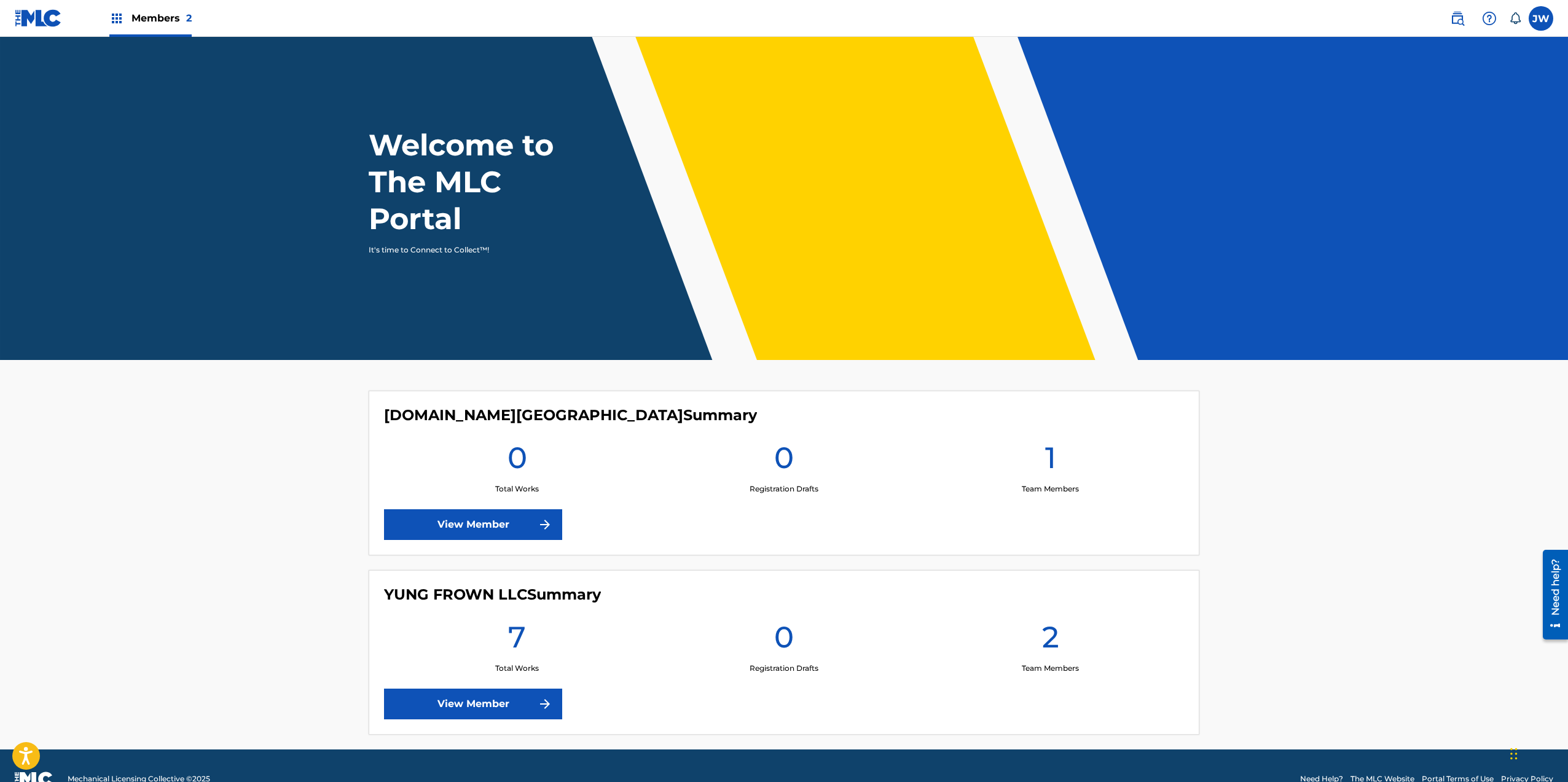
click at [509, 694] on link "View Member" at bounding box center [473, 704] width 178 height 31
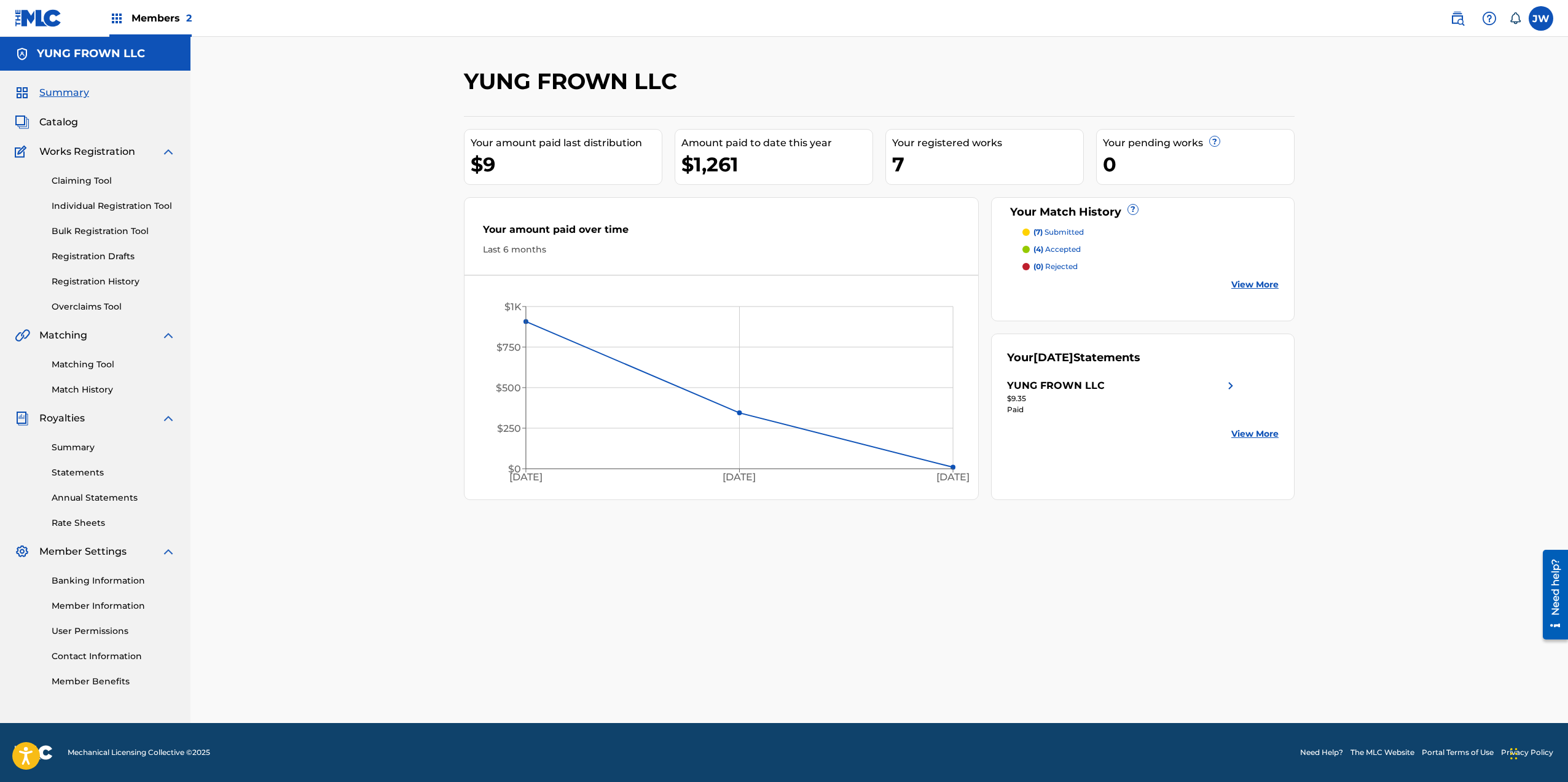
click at [118, 365] on link "Matching Tool" at bounding box center [114, 365] width 124 height 13
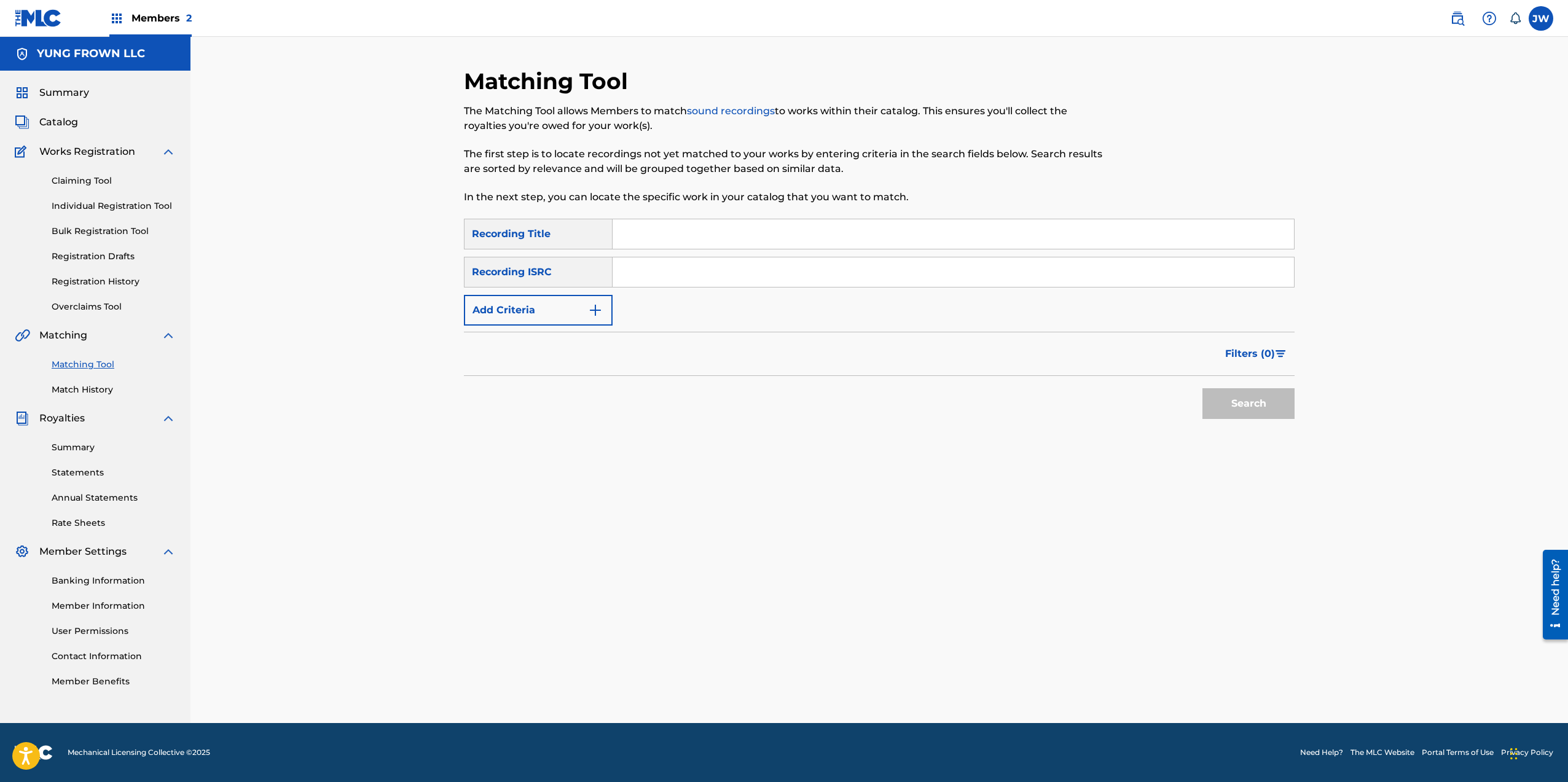
click at [93, 388] on link "Match History" at bounding box center [114, 390] width 124 height 13
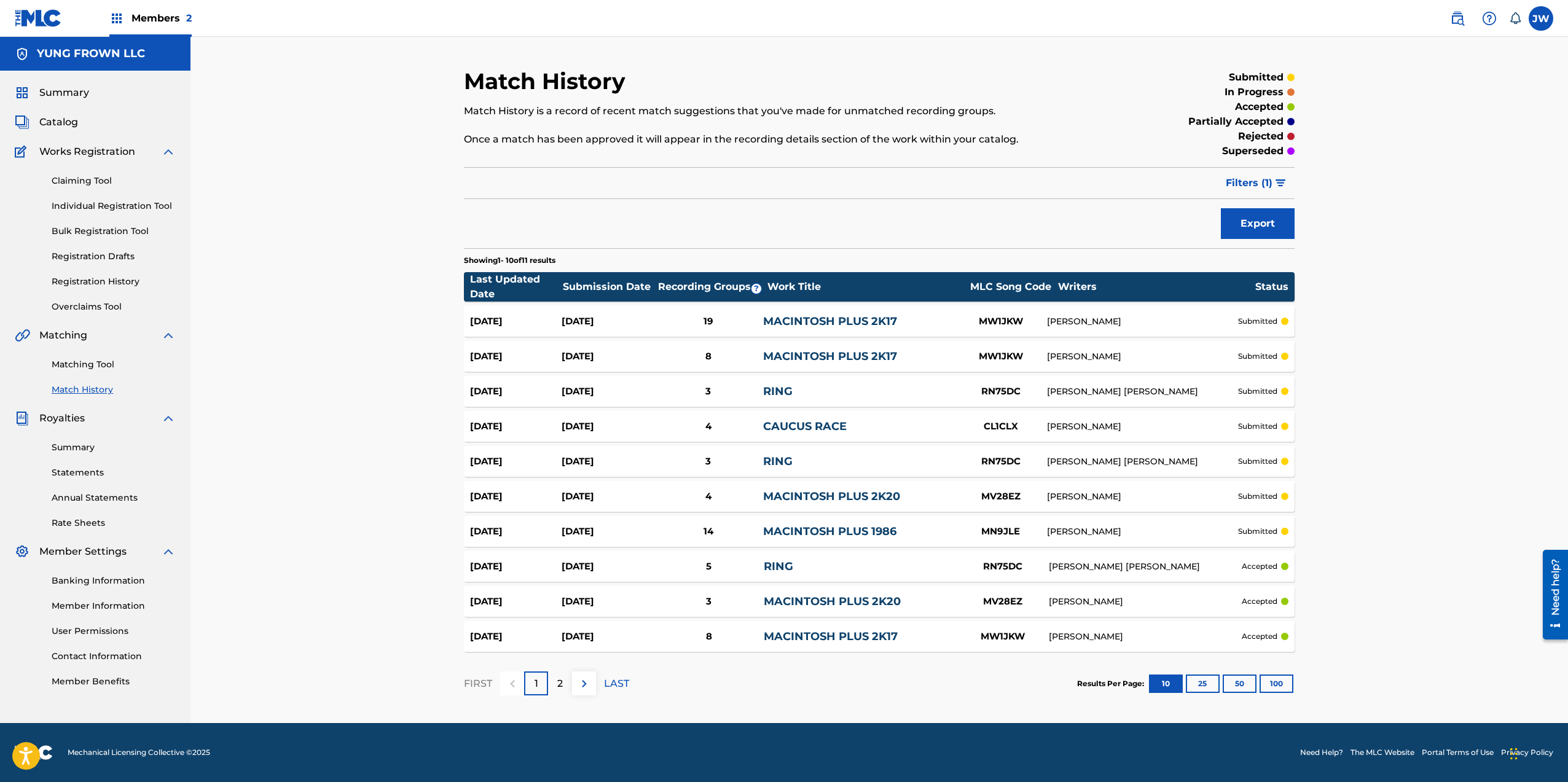
click at [104, 303] on link "Overclaims Tool" at bounding box center [114, 307] width 124 height 13
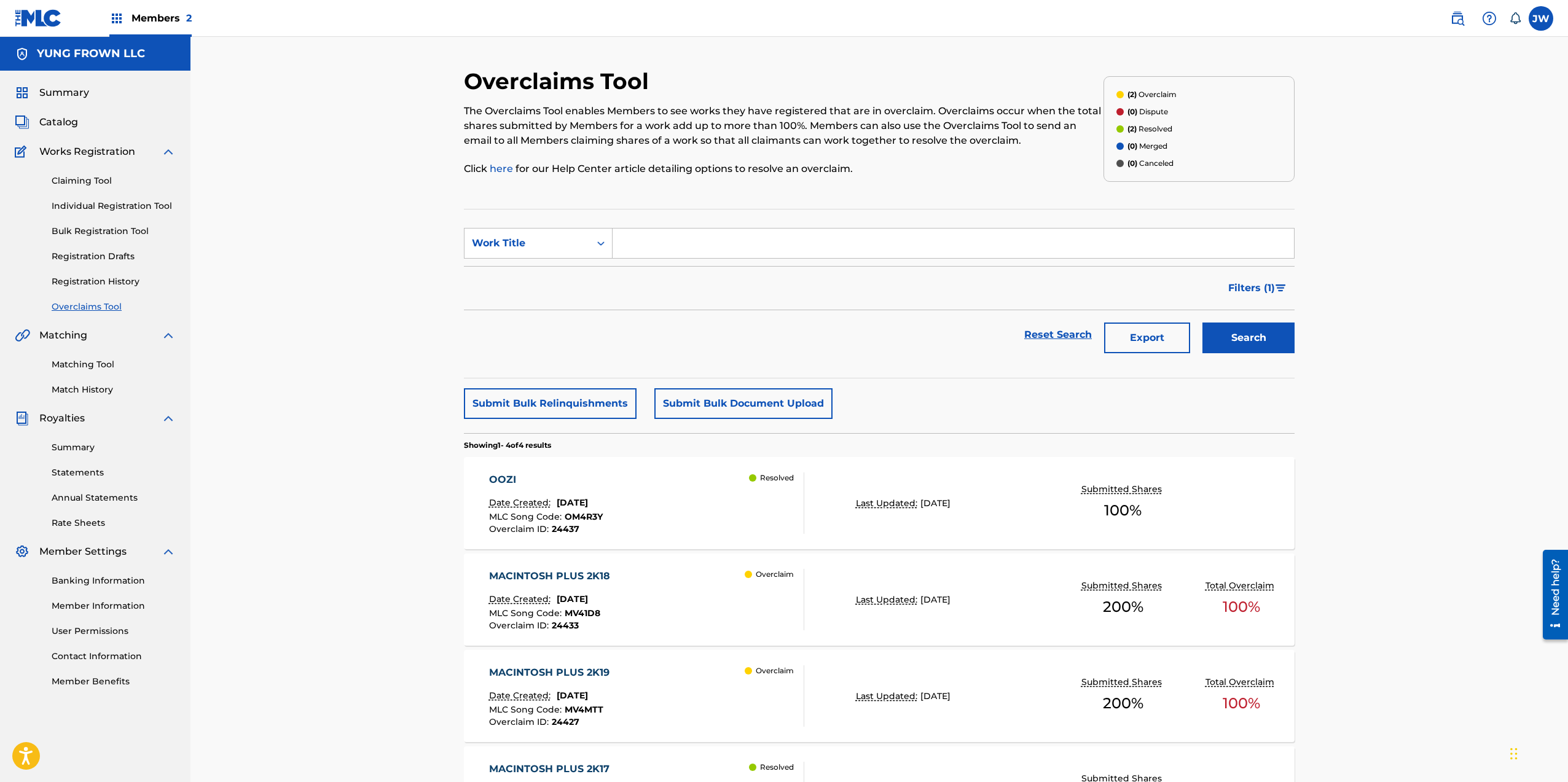
scroll to position [173, 0]
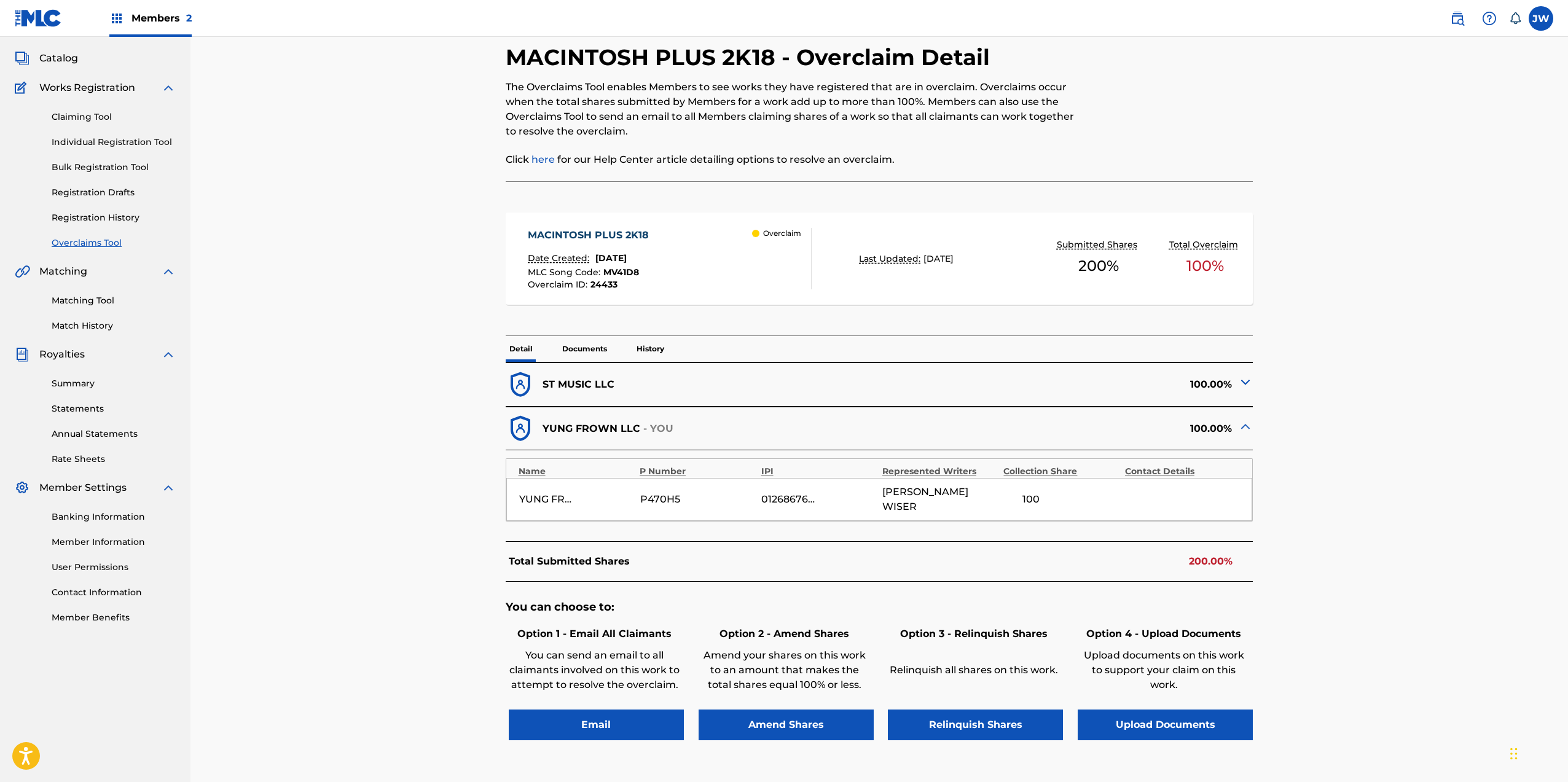
scroll to position [156, 0]
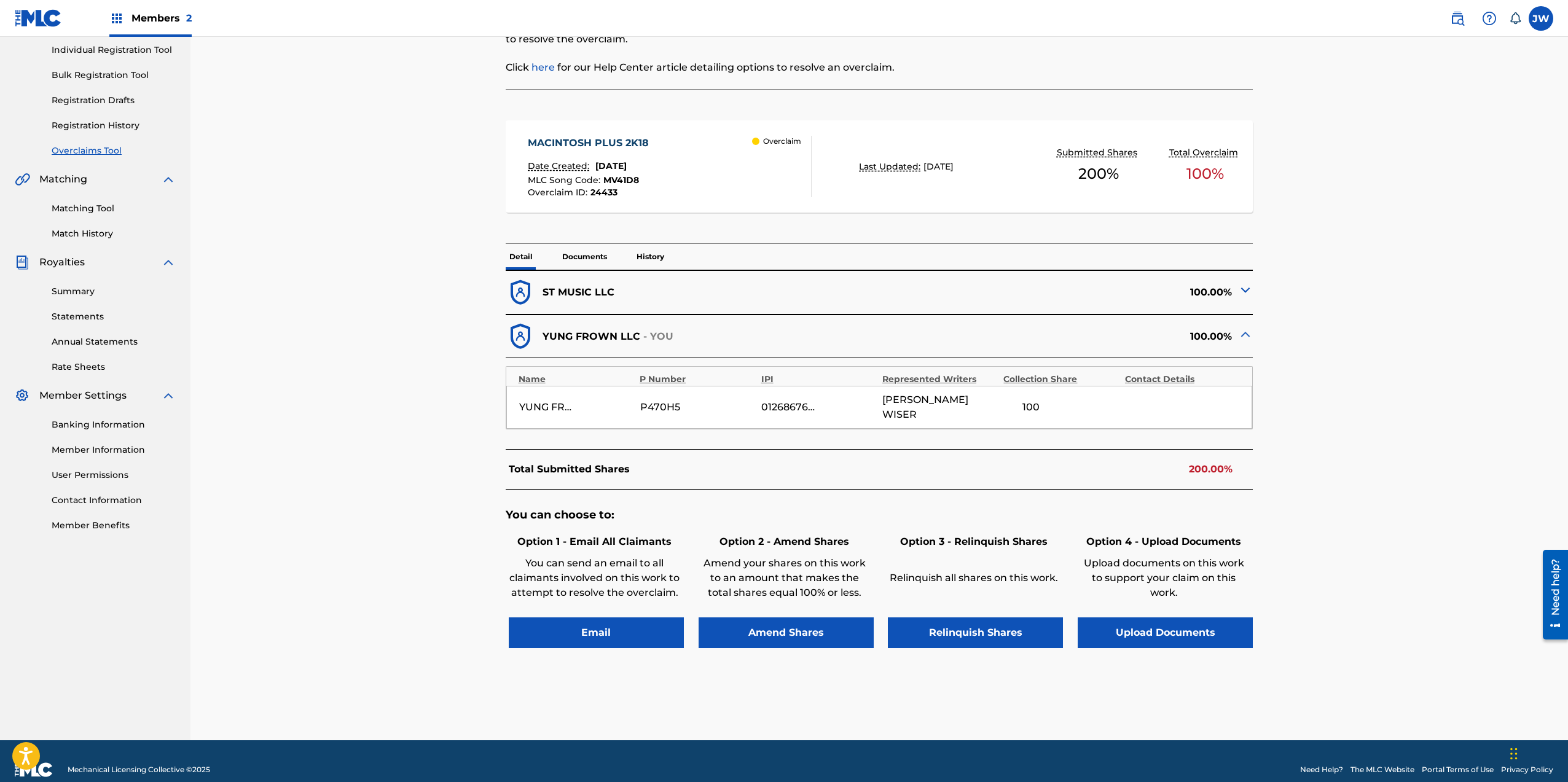
click at [587, 250] on p "Documents" at bounding box center [584, 257] width 52 height 26
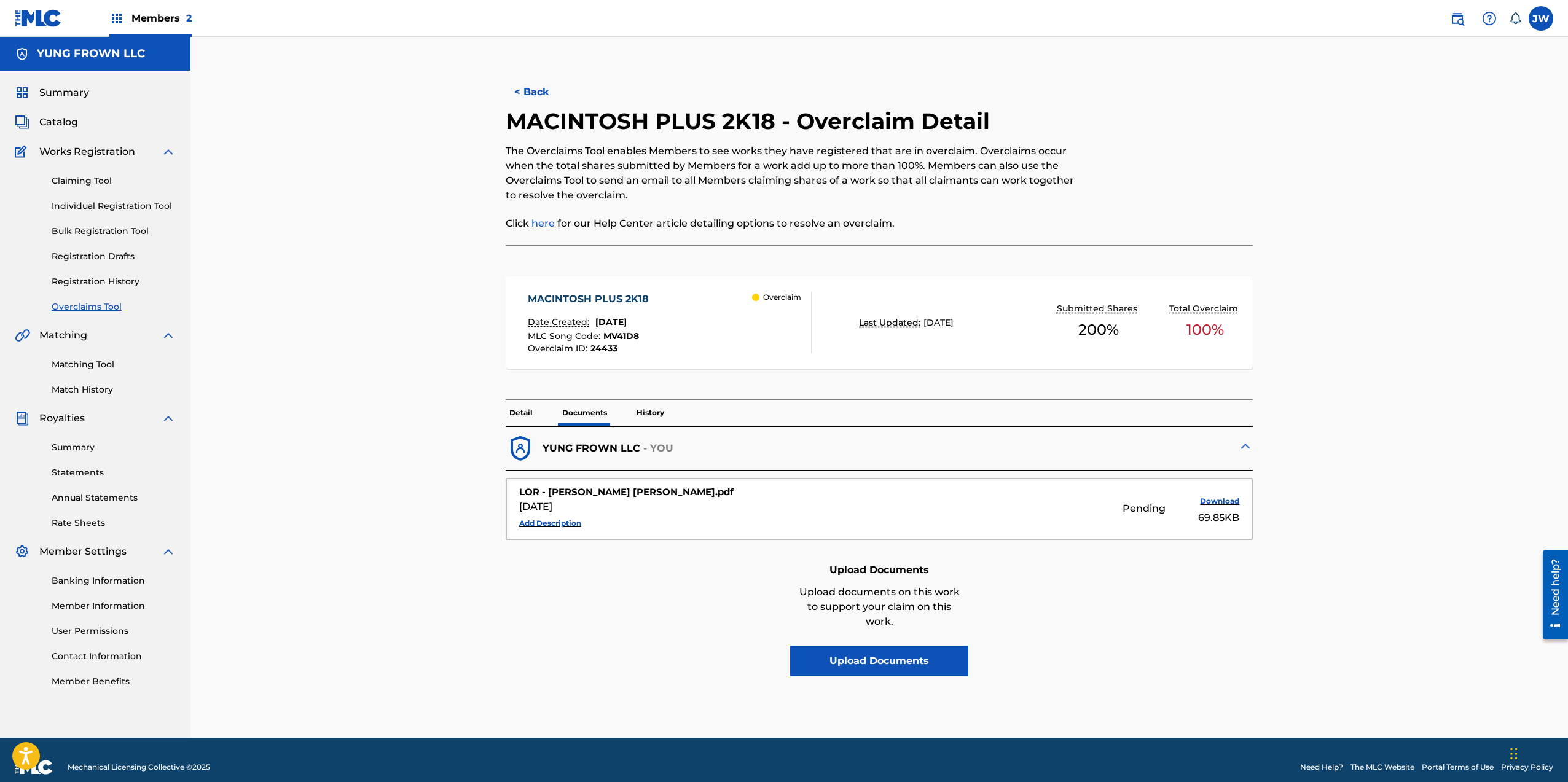
click at [555, 522] on button "Add Description" at bounding box center [550, 524] width 62 height 19
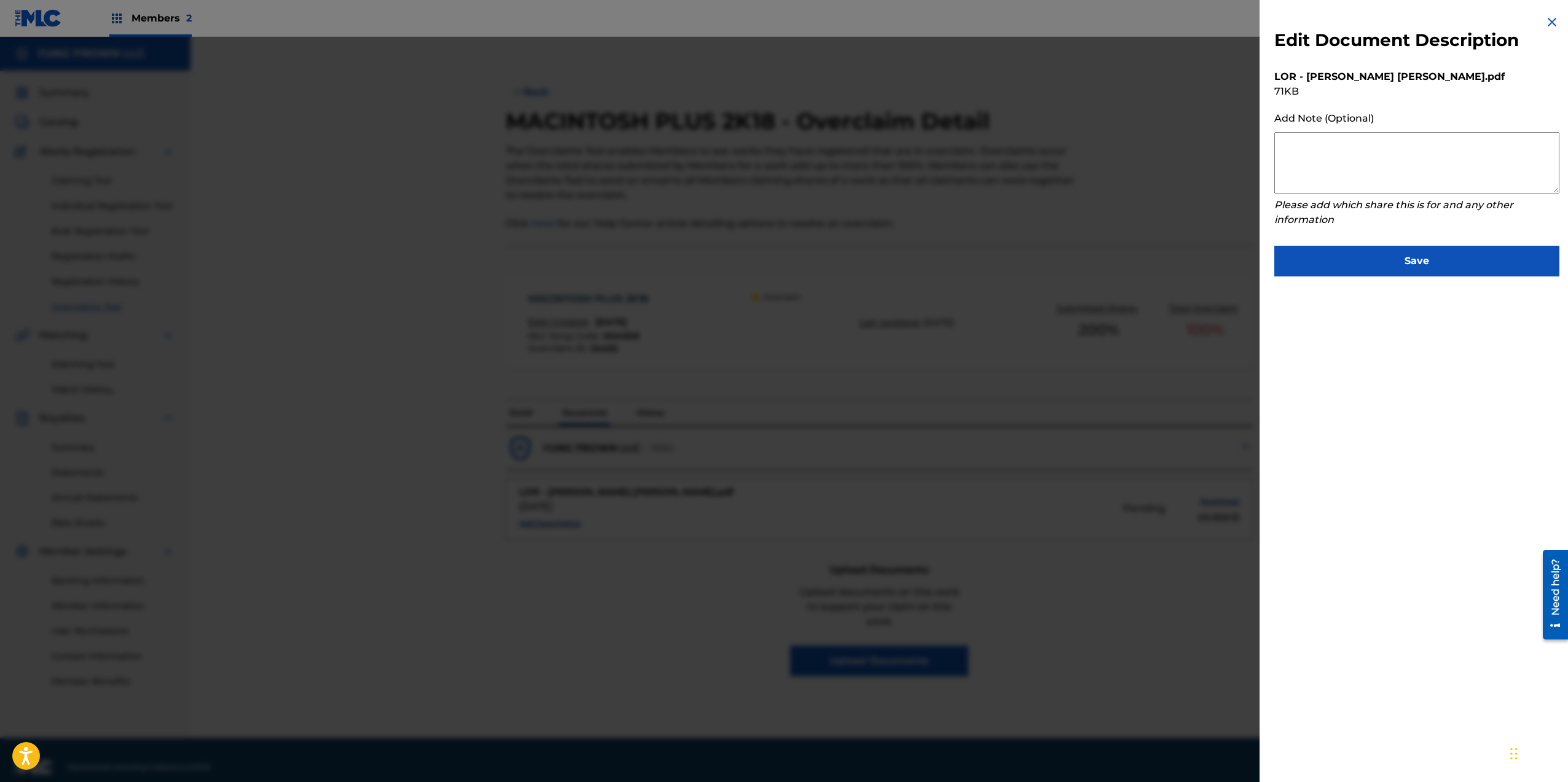
click at [1327, 161] on textarea at bounding box center [1416, 162] width 285 height 61
paste textarea "Hi MLC Team. Please overturn this overclaim. I have separated myself from Songt…"
type textarea "Hi MLC Team. Please overturn this overclaim. I have separated myself from Songt…"
click at [1334, 252] on button "Save" at bounding box center [1416, 261] width 285 height 31
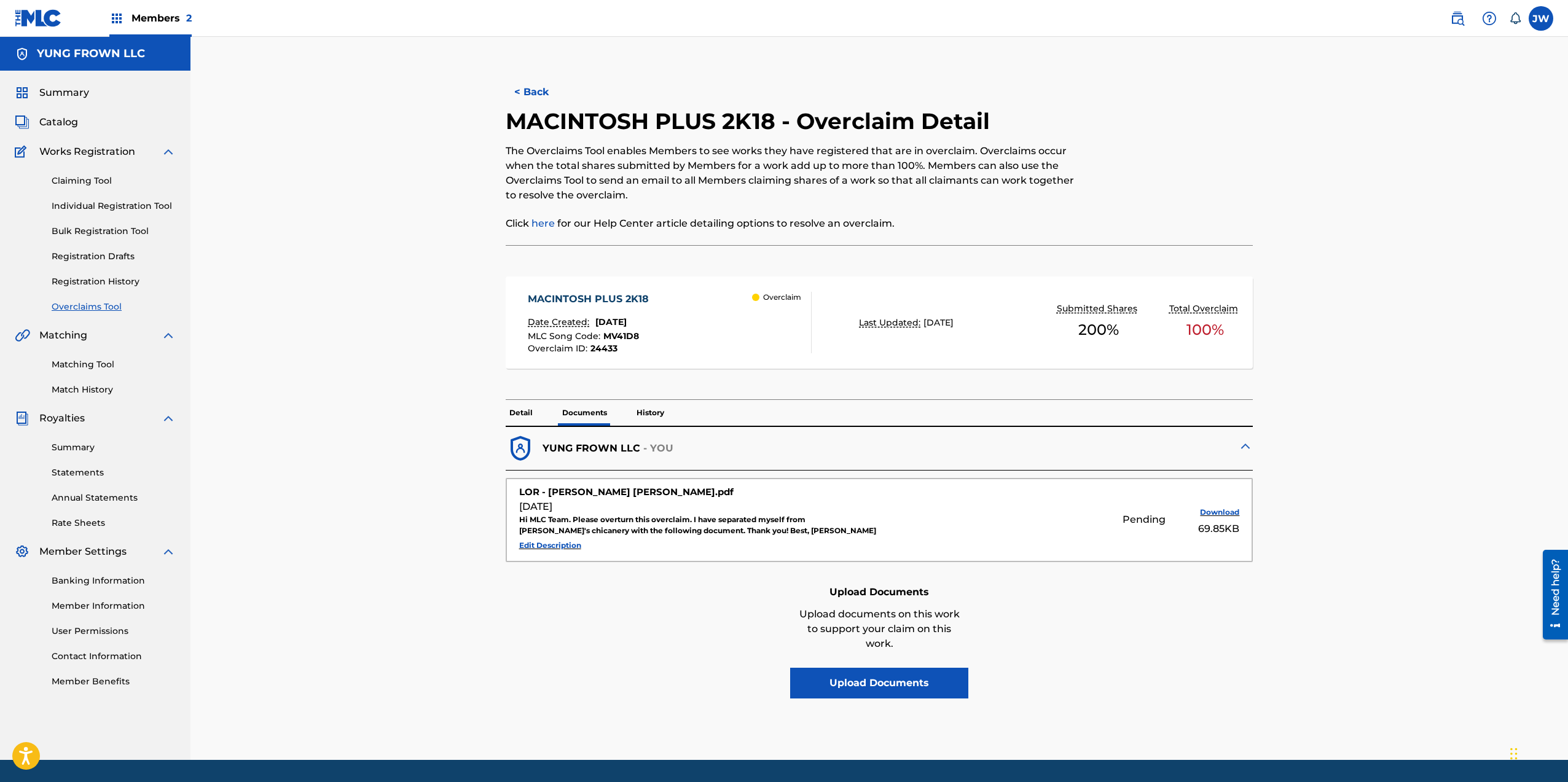
click at [82, 99] on span "Summary" at bounding box center [64, 93] width 50 height 15
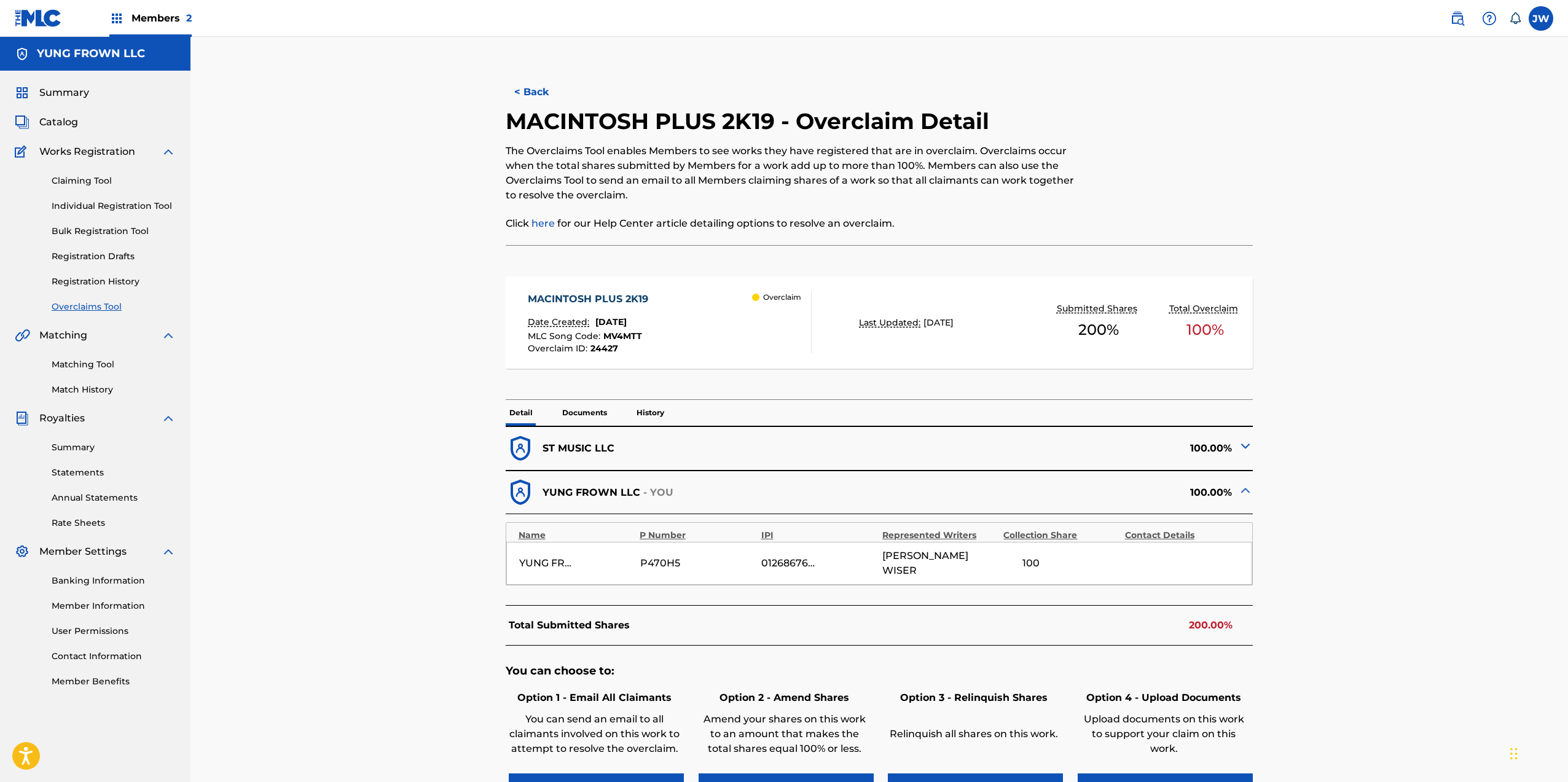
click at [580, 410] on p "Documents" at bounding box center [584, 413] width 52 height 26
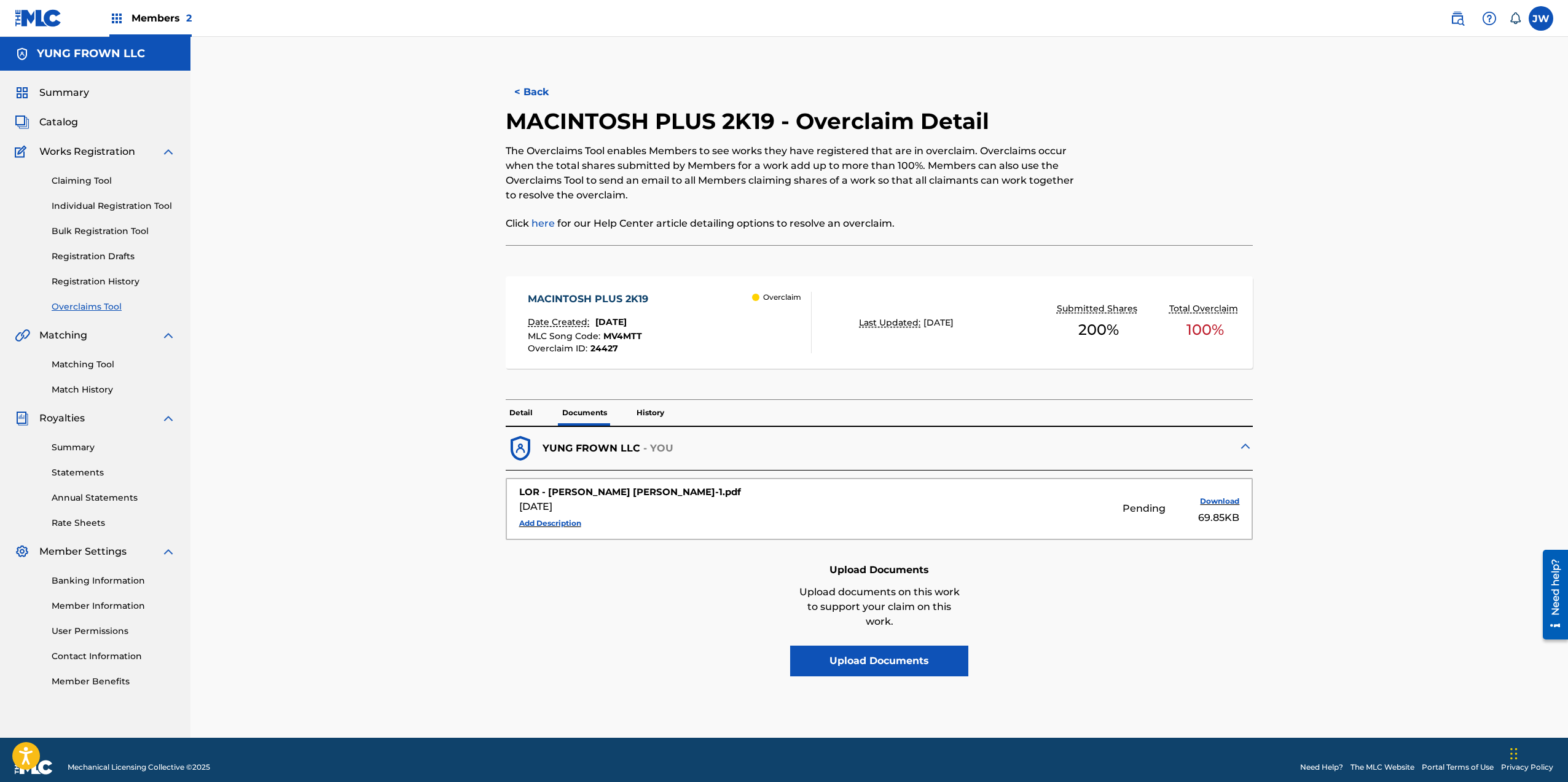
click at [562, 520] on button "Add Description" at bounding box center [550, 524] width 62 height 19
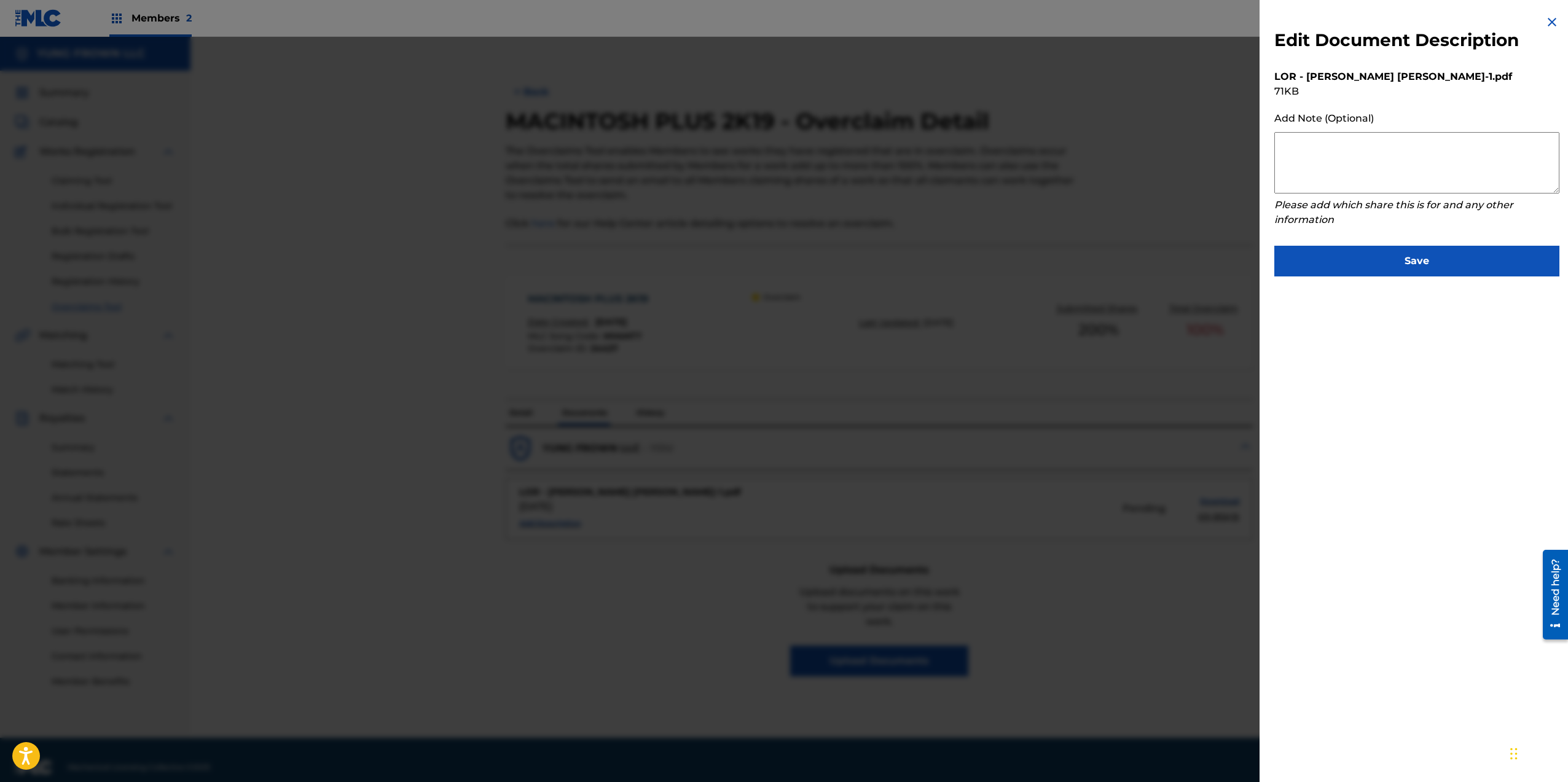
click at [1335, 124] on div "Add Note (Optional)" at bounding box center [1416, 119] width 285 height 15
click at [1335, 147] on textarea at bounding box center [1416, 162] width 285 height 61
paste textarea "Hi MLC Team. Please overturn this overclaim. I have separated myself from [PERS…"
type textarea "Hi MLC Team. Please overturn this overclaim. I have separated myself from [PERS…"
click at [1470, 249] on button "Save" at bounding box center [1416, 261] width 285 height 31
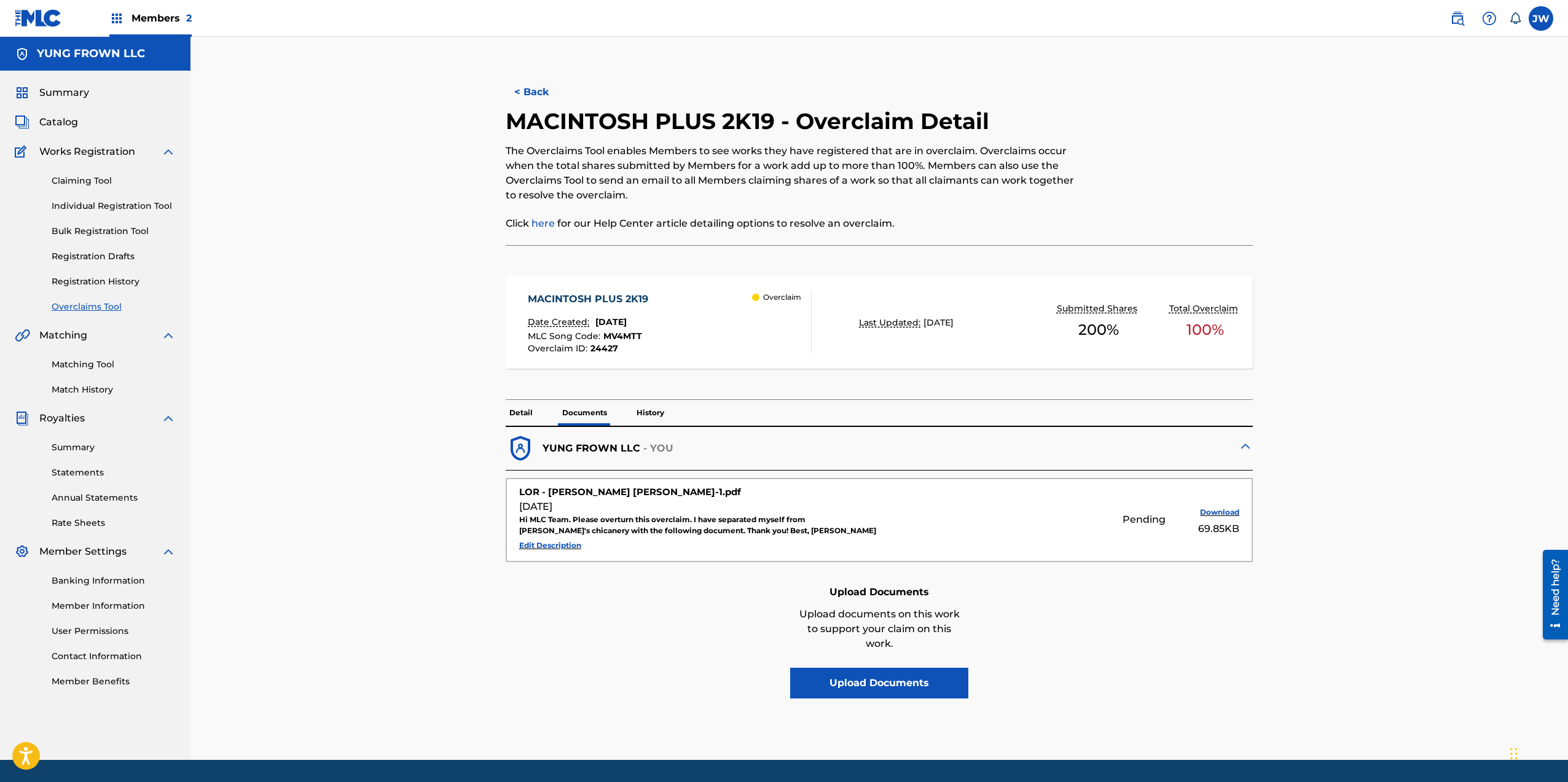
click at [539, 85] on button "< Back" at bounding box center [542, 92] width 74 height 31
click at [528, 90] on button "< Back" at bounding box center [542, 92] width 74 height 31
click at [79, 85] on div "Summary Catalog Works Registration Claiming Tool Individual Registration Tool B…" at bounding box center [95, 387] width 190 height 633
click at [79, 85] on span "Summary" at bounding box center [64, 93] width 50 height 15
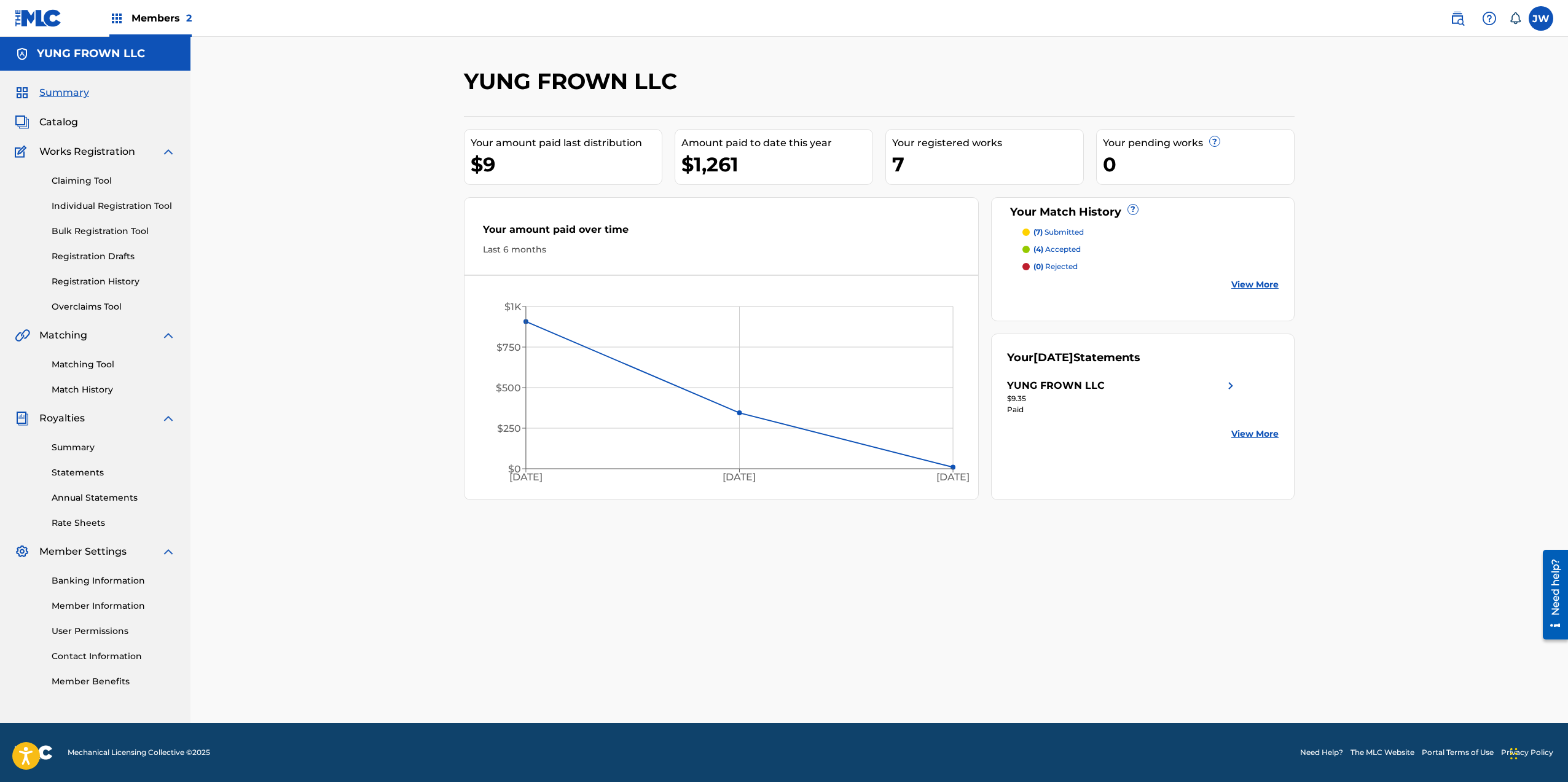
click at [1073, 228] on p "(7) submitted" at bounding box center [1058, 232] width 50 height 11
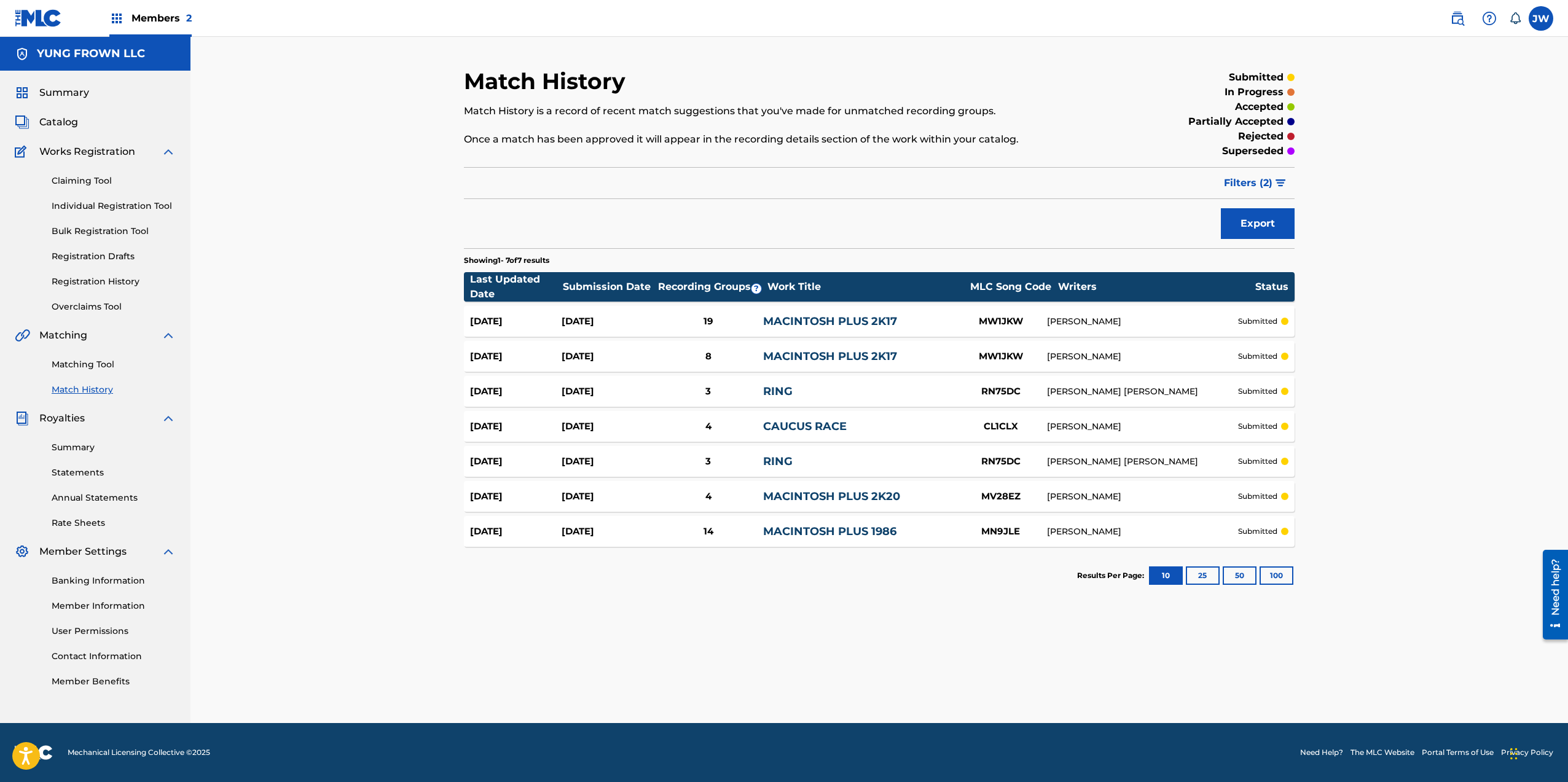
click at [793, 523] on div "MACINTOSH PLUS 1986" at bounding box center [859, 532] width 191 height 17
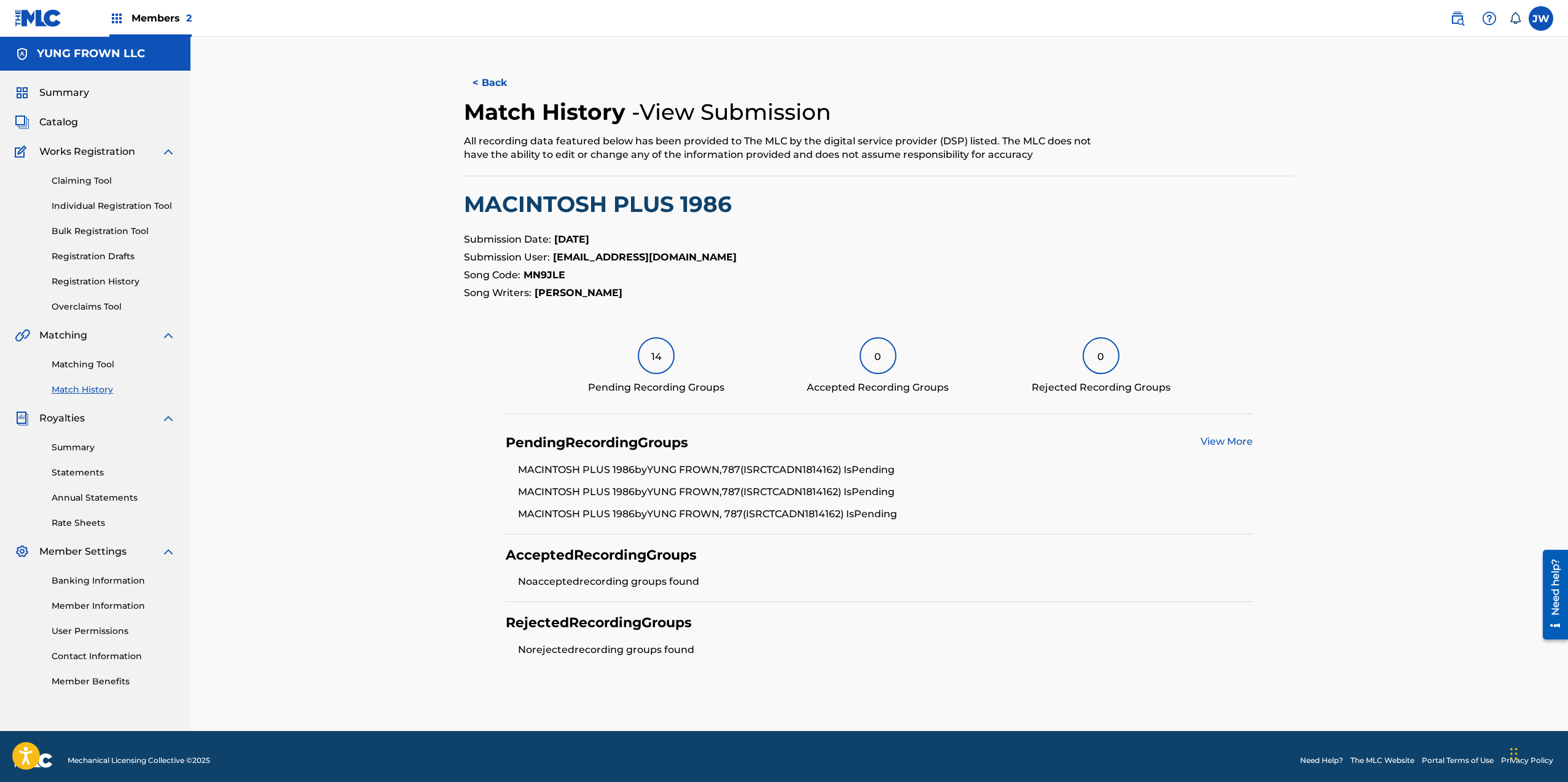
click at [86, 440] on div "Summary Statements Annual Statements Rate Sheets" at bounding box center [96, 478] width 161 height 104
click at [85, 447] on link "Summary" at bounding box center [114, 448] width 124 height 13
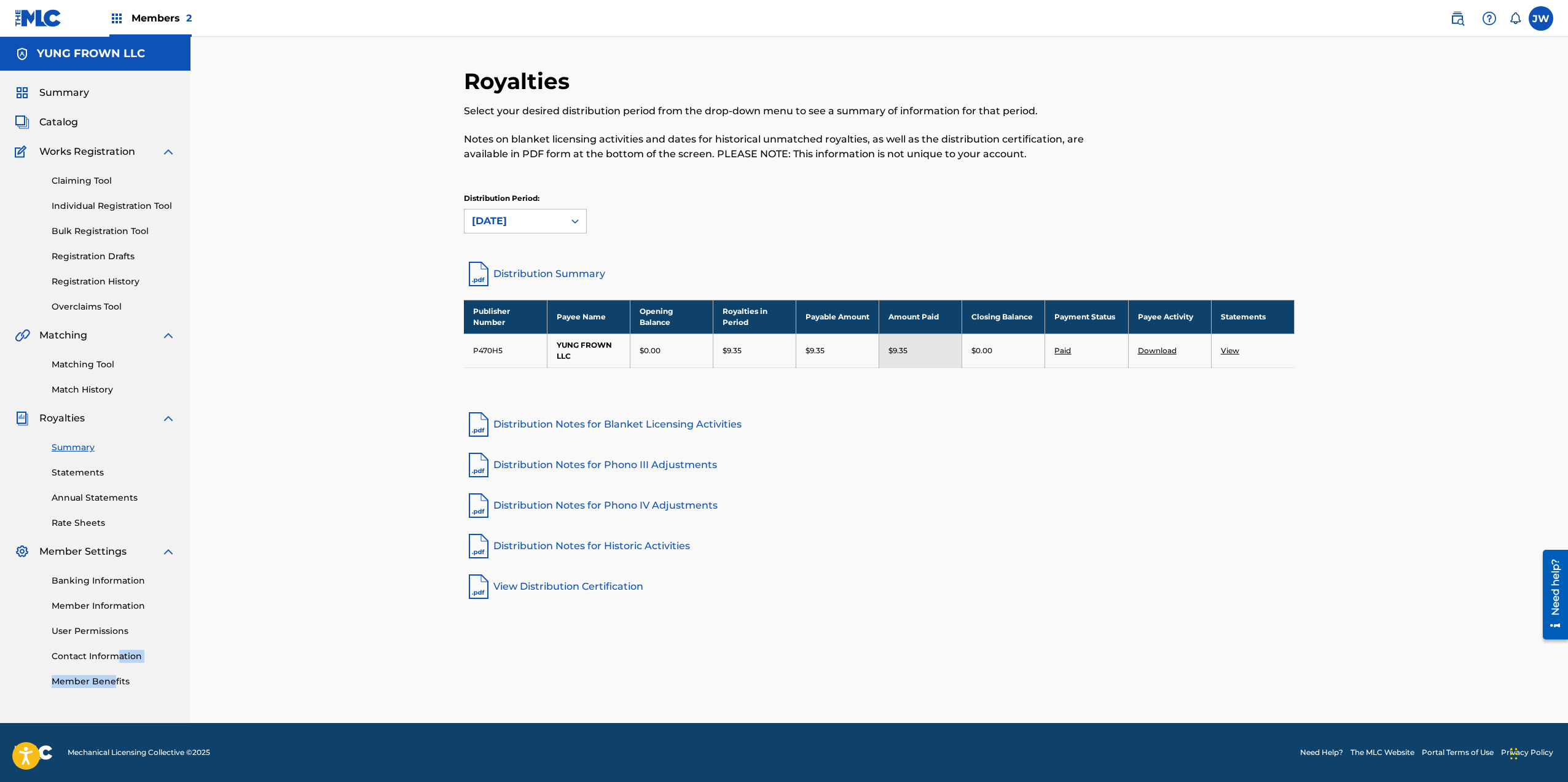
click at [115, 671] on div "Banking Information Member Information User Permissions Contact Information Mem…" at bounding box center [96, 623] width 161 height 129
click at [68, 82] on div "Summary Catalog Works Registration Claiming Tool Individual Registration Tool B…" at bounding box center [95, 387] width 190 height 633
